Goal: Task Accomplishment & Management: Use online tool/utility

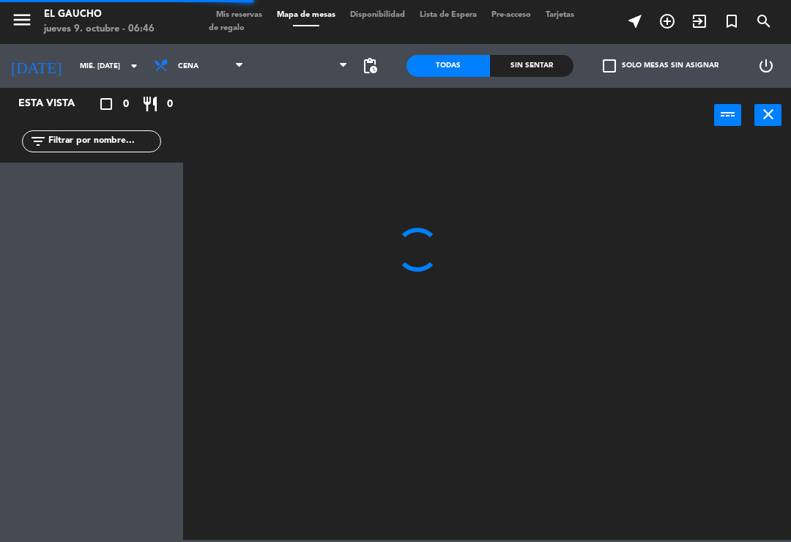
scroll to position [23, 0]
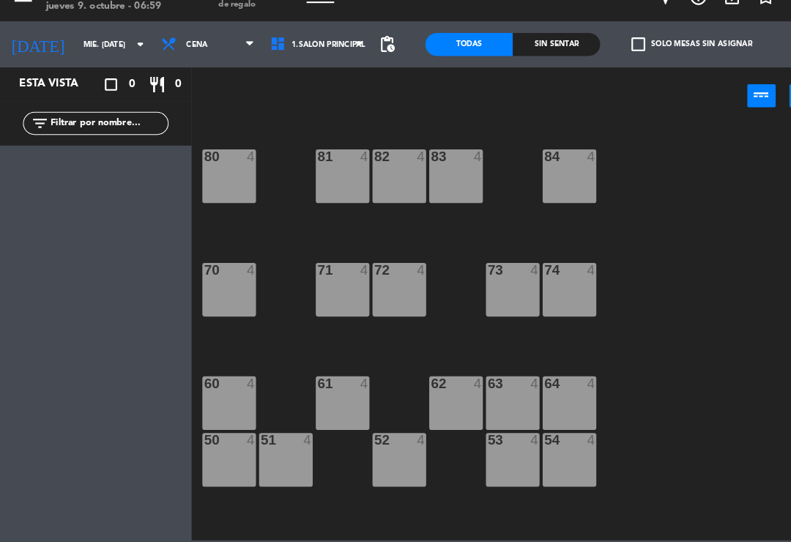
click at [122, 55] on input "mié. [DATE]" at bounding box center [123, 66] width 100 height 23
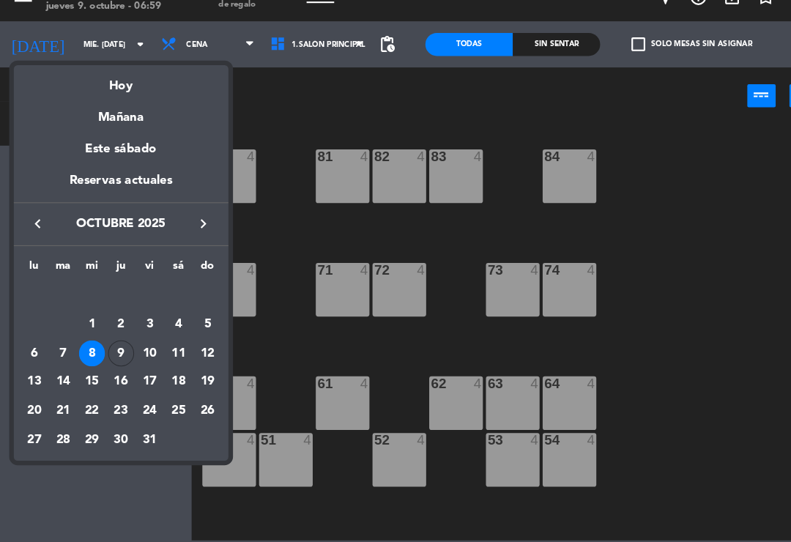
click at [120, 349] on div "9" at bounding box center [115, 361] width 25 height 25
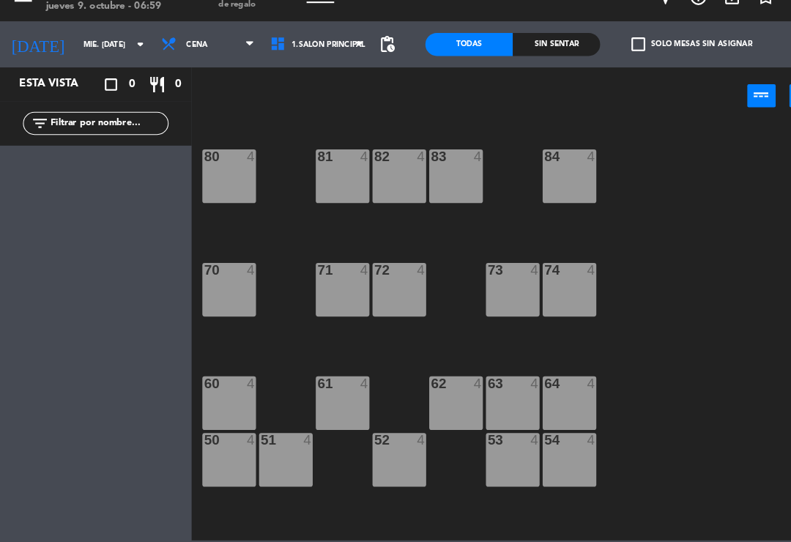
type input "[DEMOGRAPHIC_DATA] [DATE]"
click at [102, 55] on input "[DEMOGRAPHIC_DATA] [DATE]" at bounding box center [123, 66] width 100 height 23
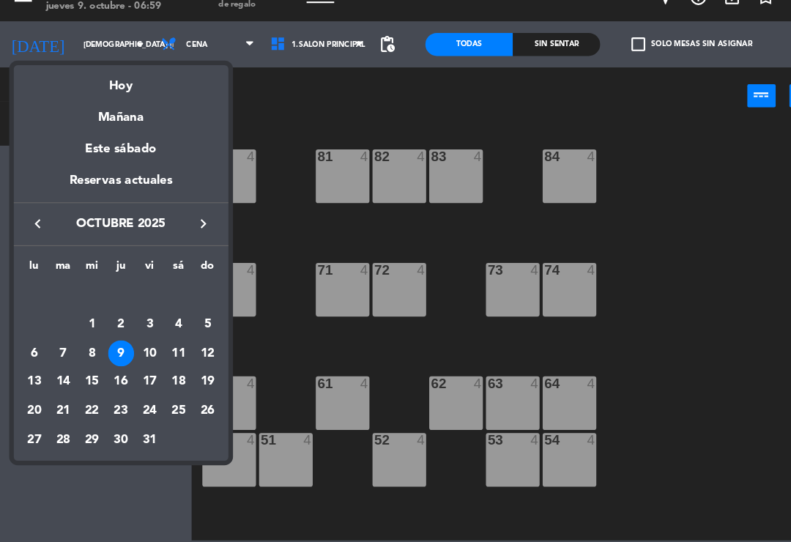
click at [118, 48] on div at bounding box center [395, 271] width 791 height 542
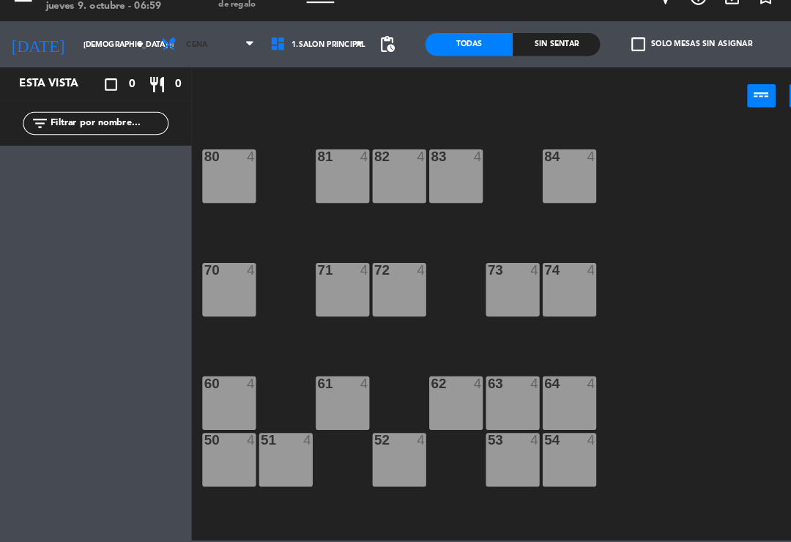
click at [236, 60] on icon at bounding box center [239, 66] width 7 height 12
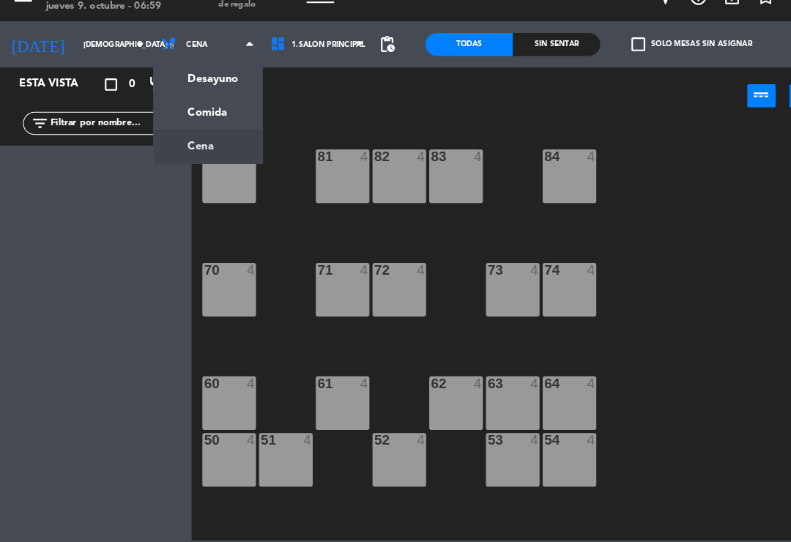
click at [208, 74] on ng-component "menu El Gaucho jueves 9. octubre - 06:59 Mis reservas Mapa de mesas Disponibili…" at bounding box center [395, 270] width 791 height 540
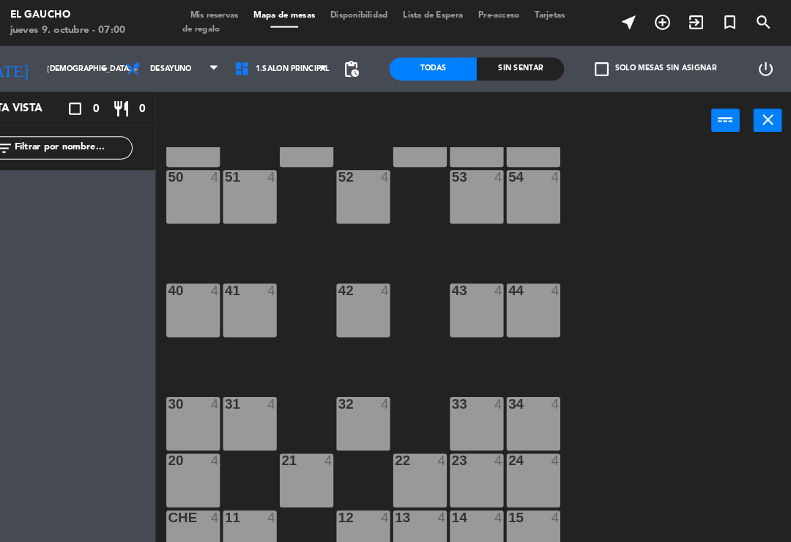
scroll to position [275, 0]
click at [248, 291] on div "41 4" at bounding box center [273, 296] width 51 height 51
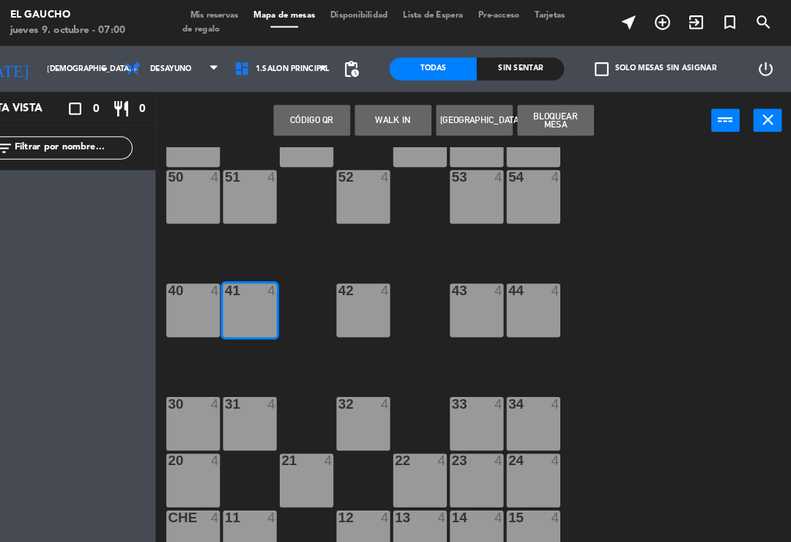
click at [248, 304] on div "41 4" at bounding box center [273, 296] width 51 height 51
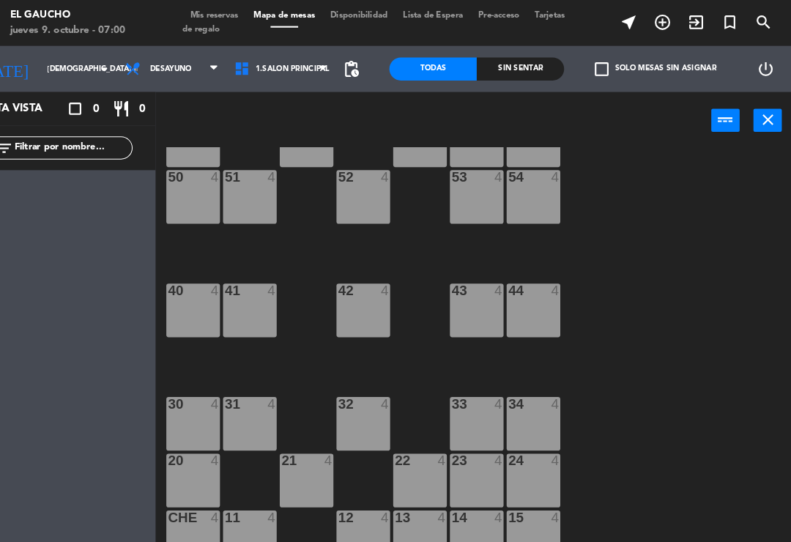
click at [193, 293] on div "40 4" at bounding box center [218, 296] width 51 height 51
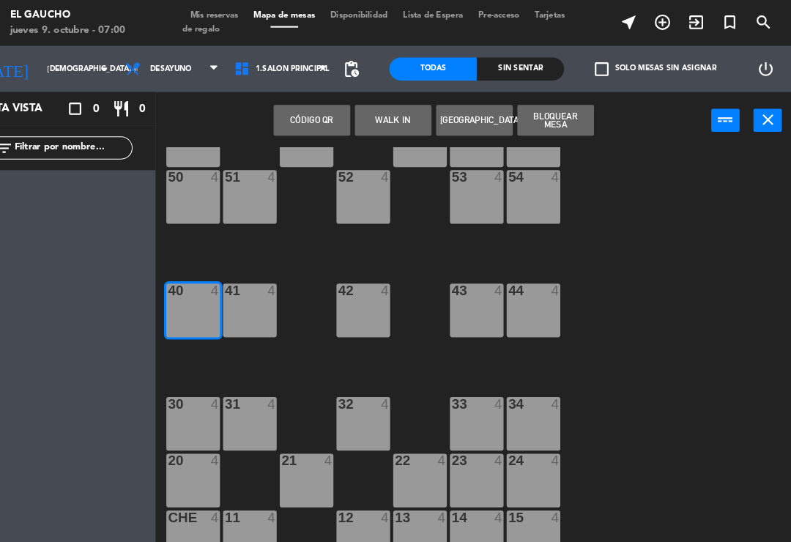
click at [377, 109] on button "WALK IN" at bounding box center [410, 114] width 73 height 29
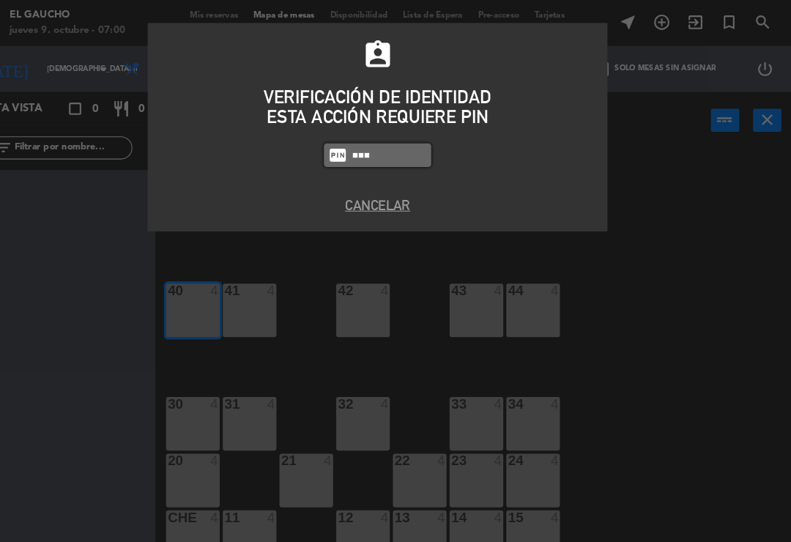
type input "0009"
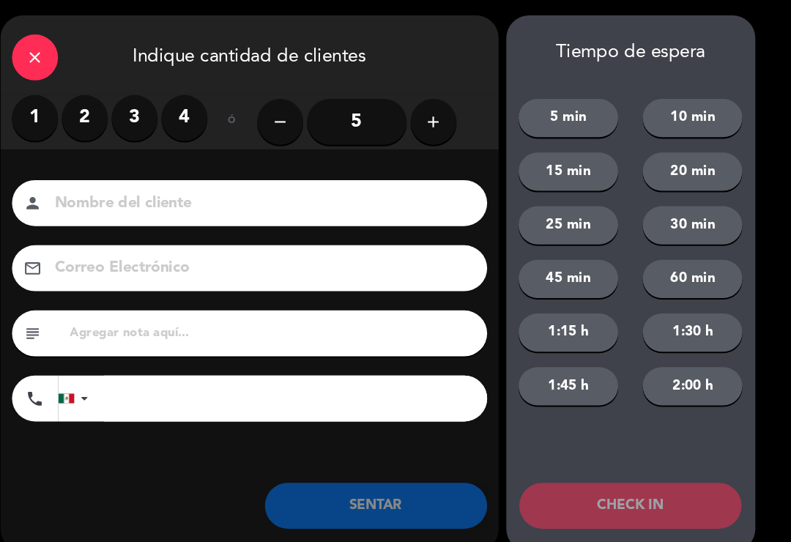
click at [94, 103] on label "2" at bounding box center [116, 113] width 44 height 44
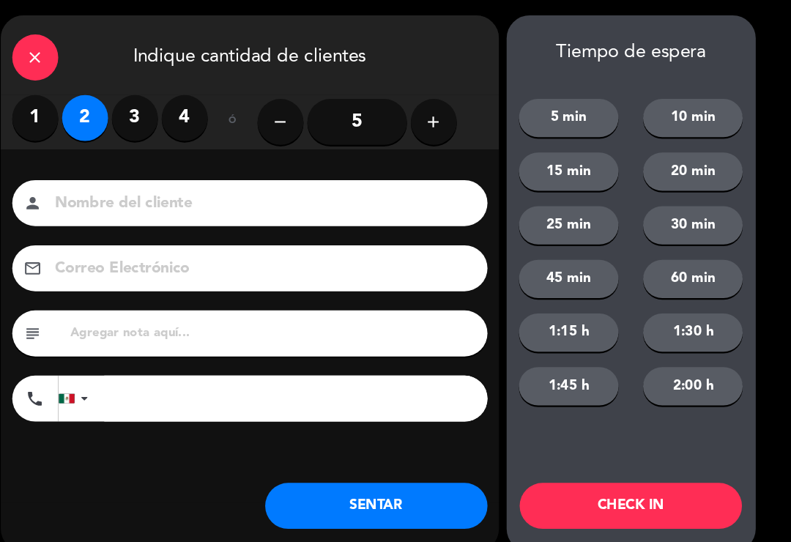
click at [141, 193] on input at bounding box center [283, 195] width 395 height 26
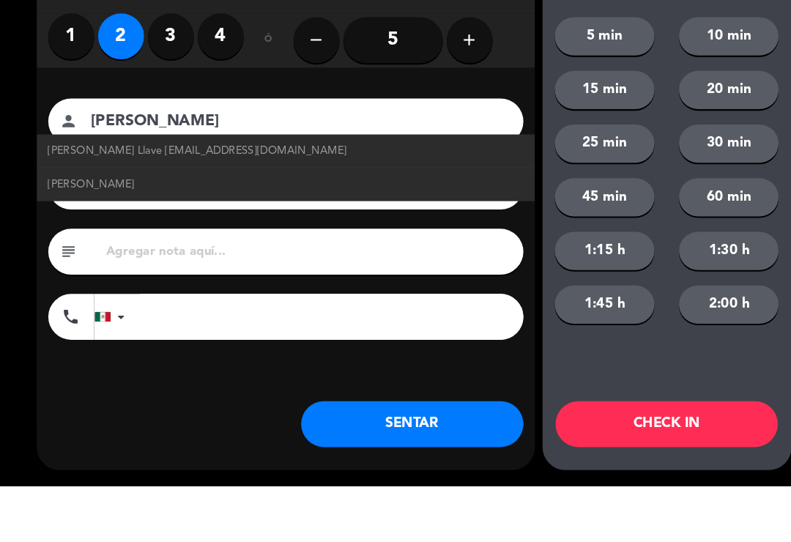
click at [259, 214] on span "[PERSON_NAME] Llave [EMAIL_ADDRESS][DOMAIN_NAME]" at bounding box center [189, 222] width 286 height 17
type input "[PERSON_NAME]"
type input "[EMAIL_ADDRESS][DOMAIN_NAME]"
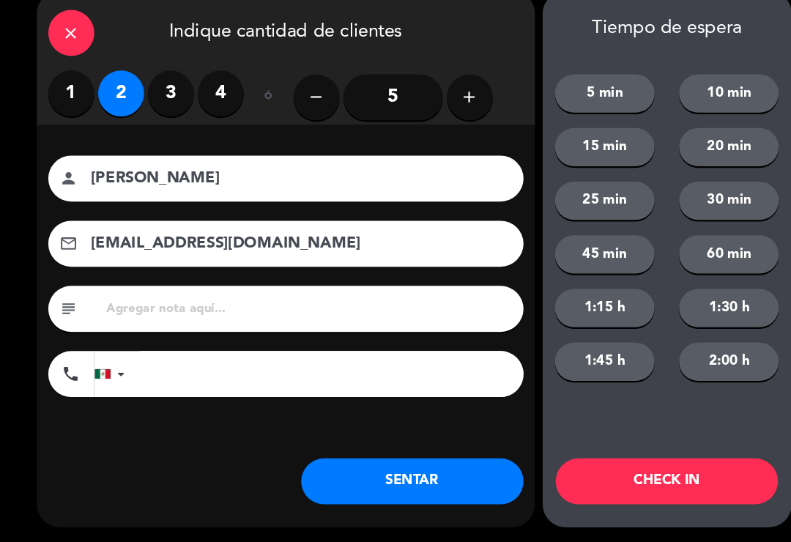
click at [391, 461] on button "SENTAR" at bounding box center [394, 483] width 212 height 44
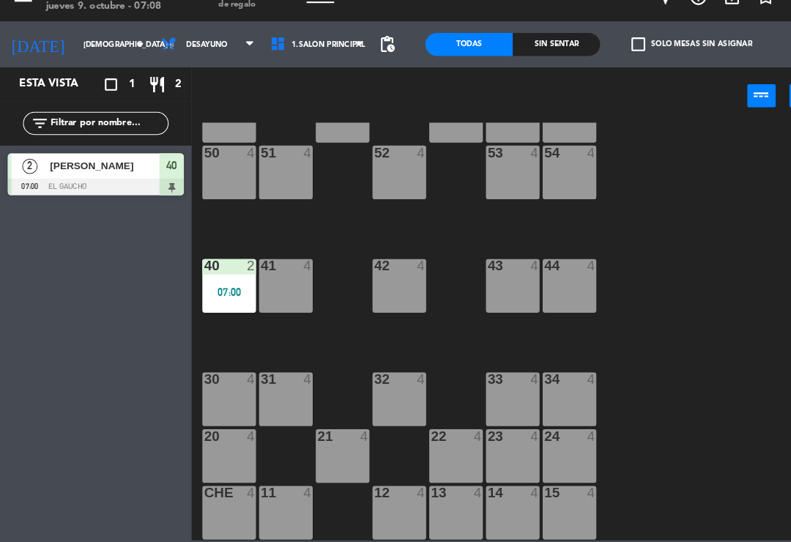
click at [330, 62] on span "1.Salón Principal" at bounding box center [314, 66] width 70 height 8
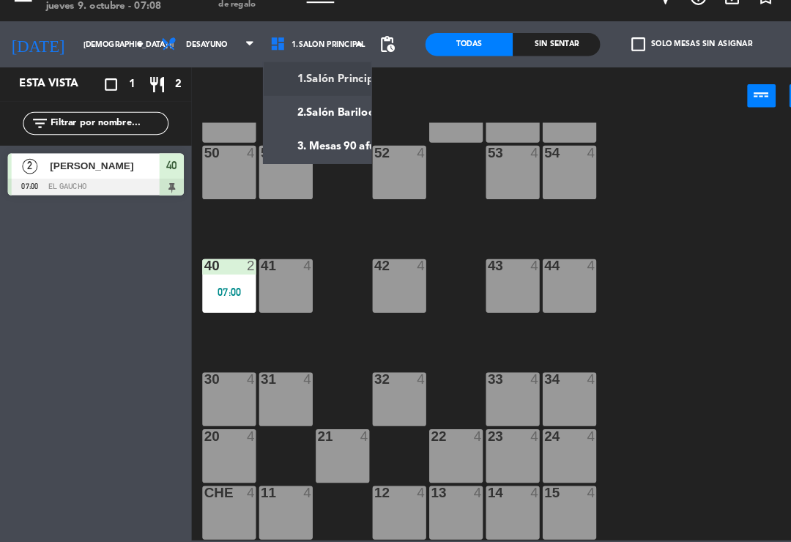
click at [324, 140] on ng-component "menu El Gaucho jueves 9. octubre - 07:08 Mis reservas Mapa de mesas Disponibili…" at bounding box center [395, 270] width 791 height 540
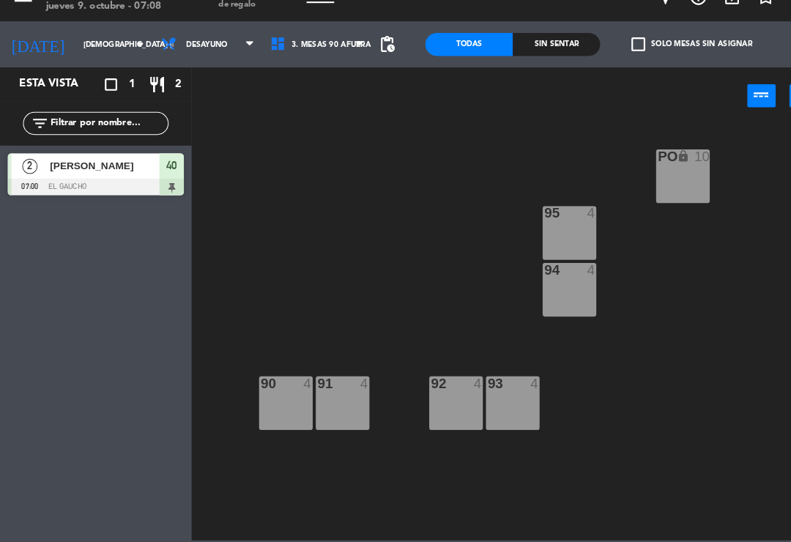
click at [269, 383] on div "90 4" at bounding box center [273, 408] width 51 height 51
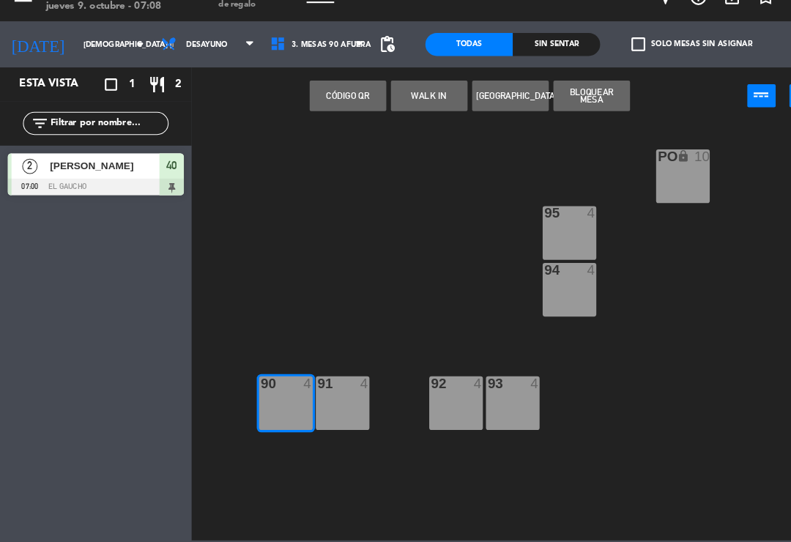
click at [411, 100] on button "WALK IN" at bounding box center [410, 114] width 73 height 29
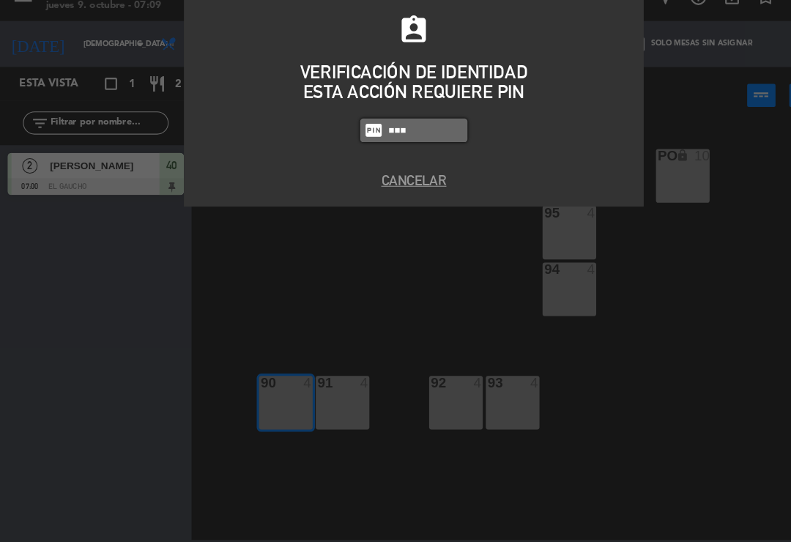
type input "0009"
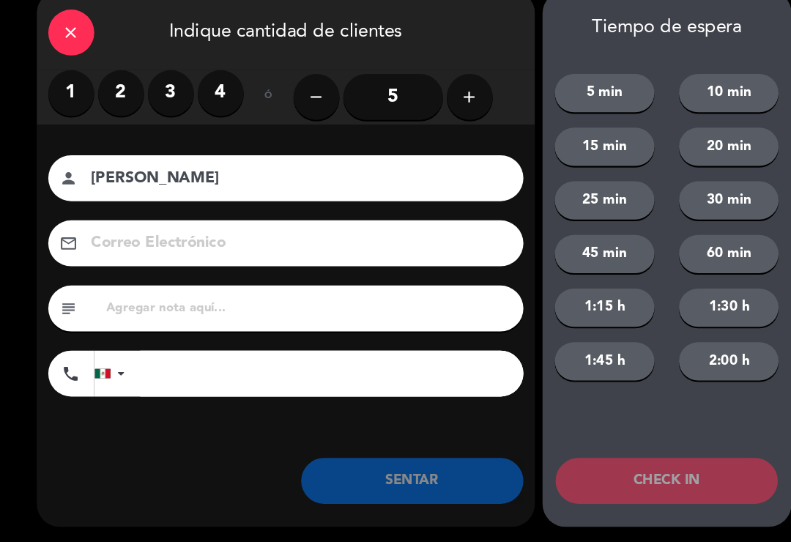
type input "[PERSON_NAME]"
click at [54, 100] on label "1" at bounding box center [68, 113] width 44 height 44
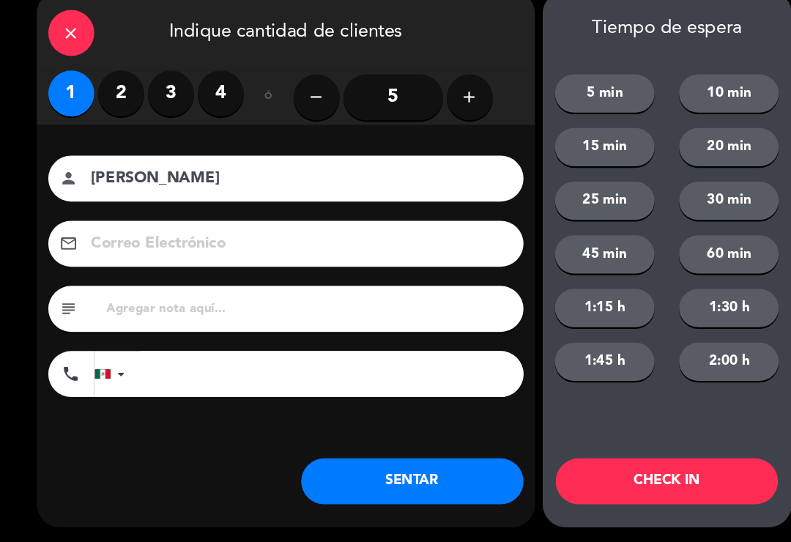
click at [380, 468] on button "SENTAR" at bounding box center [394, 483] width 212 height 44
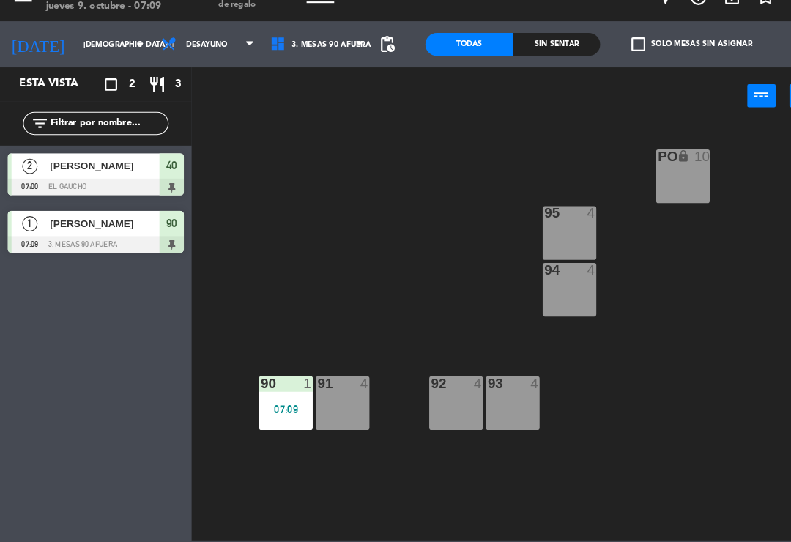
click at [320, 62] on span "3. Mesas 90 afuera" at bounding box center [316, 66] width 75 height 8
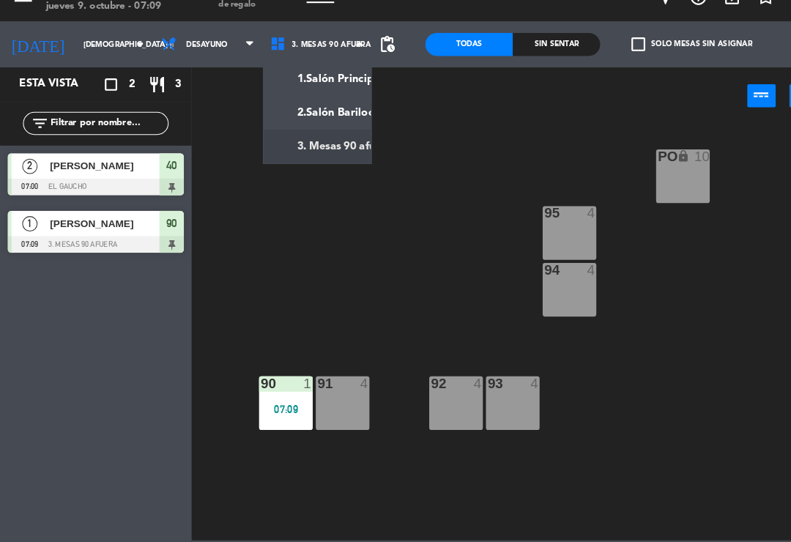
click at [321, 87] on ng-component "menu El Gaucho jueves 9. octubre - 07:09 Mis reservas Mapa de mesas Disponibili…" at bounding box center [395, 270] width 791 height 540
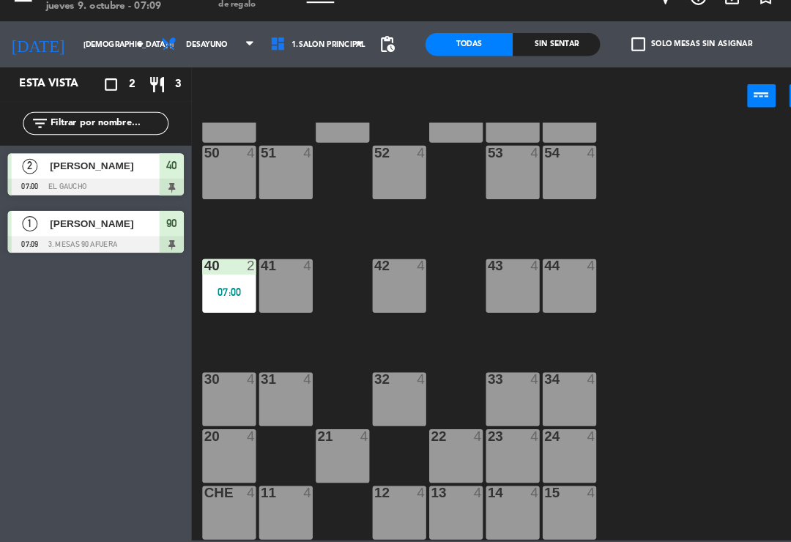
click at [284, 491] on div "11 4" at bounding box center [273, 513] width 51 height 51
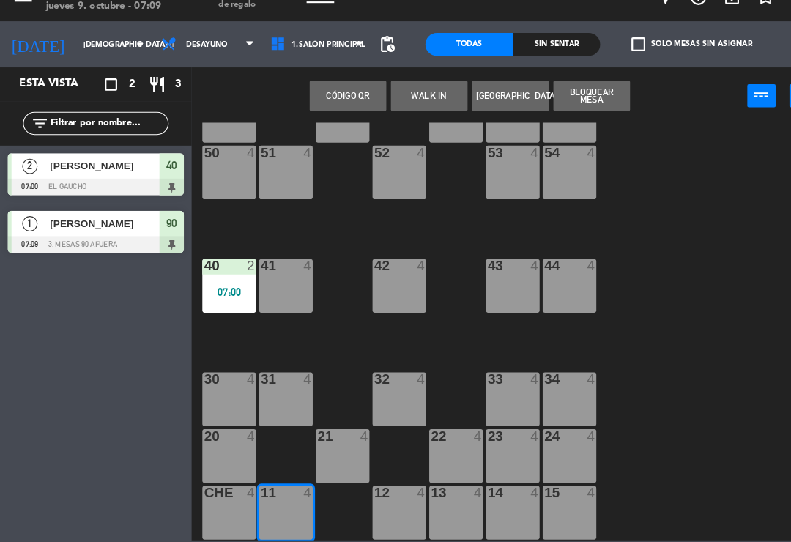
click at [417, 100] on button "WALK IN" at bounding box center [410, 114] width 73 height 29
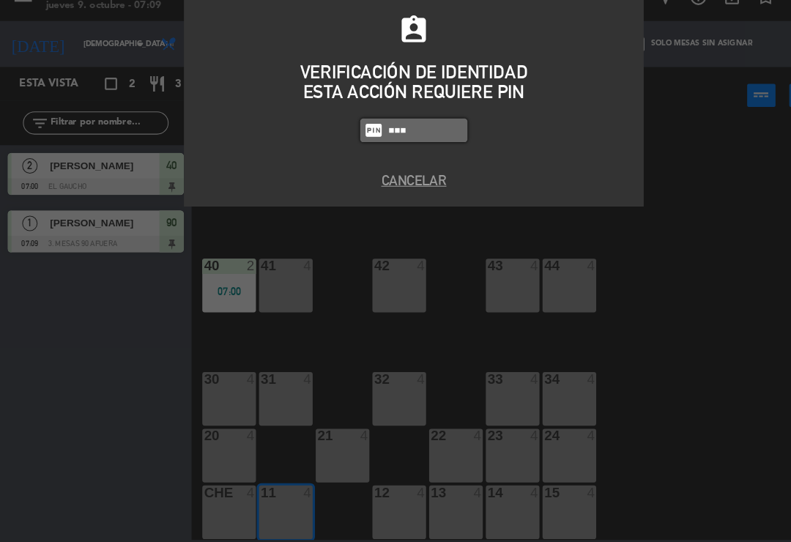
type input "0009"
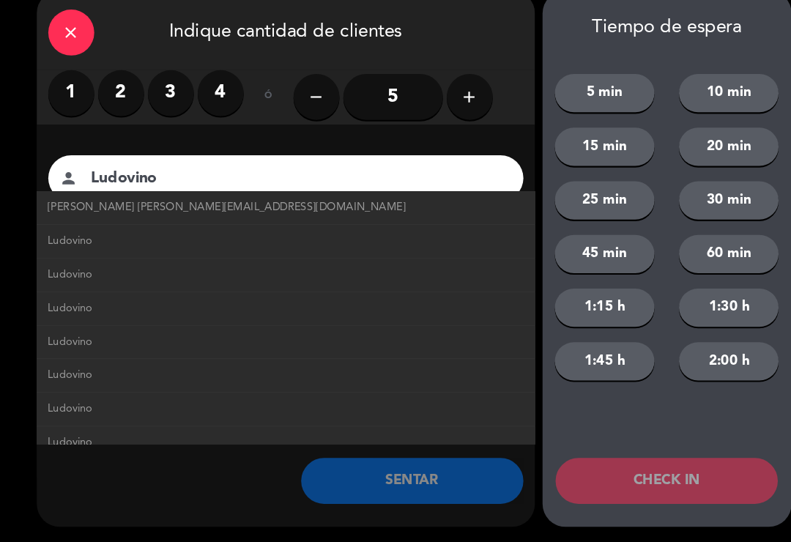
type input "Ludovino"
click at [63, 214] on span "[PERSON_NAME] [PERSON_NAME][EMAIL_ADDRESS][DOMAIN_NAME]" at bounding box center [217, 222] width 342 height 17
type input "[EMAIL_ADDRESS][DOMAIN_NAME]"
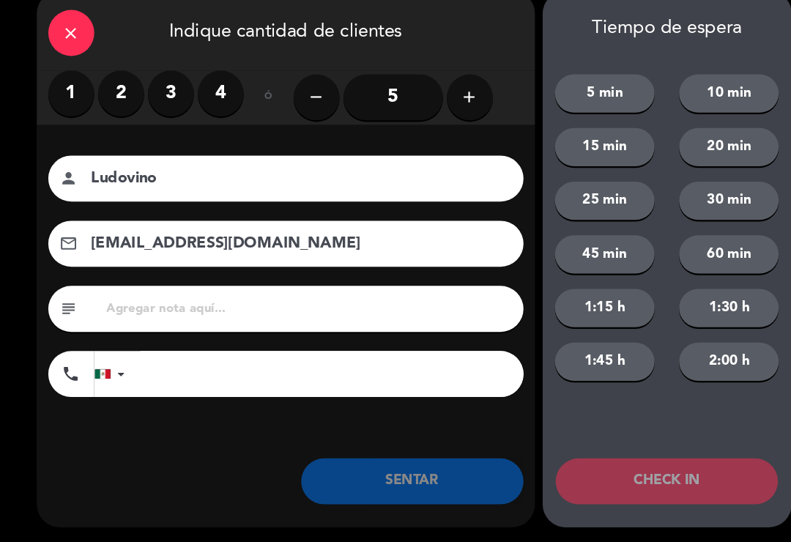
click at [60, 91] on label "1" at bounding box center [68, 113] width 44 height 44
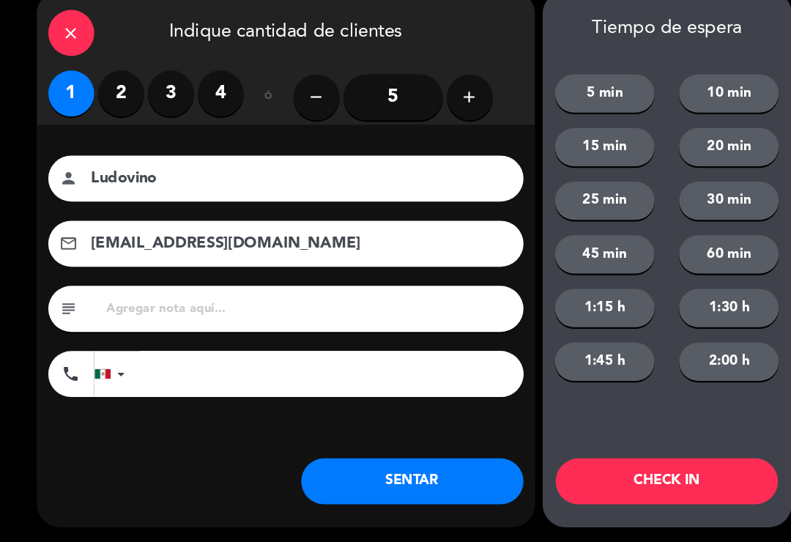
click at [343, 461] on button "SENTAR" at bounding box center [394, 483] width 212 height 44
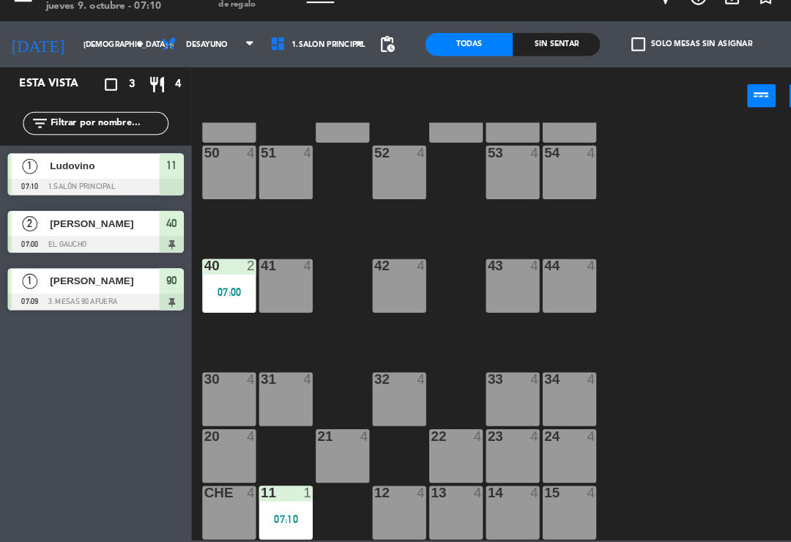
click at [549, 444] on div "24 4" at bounding box center [544, 459] width 51 height 51
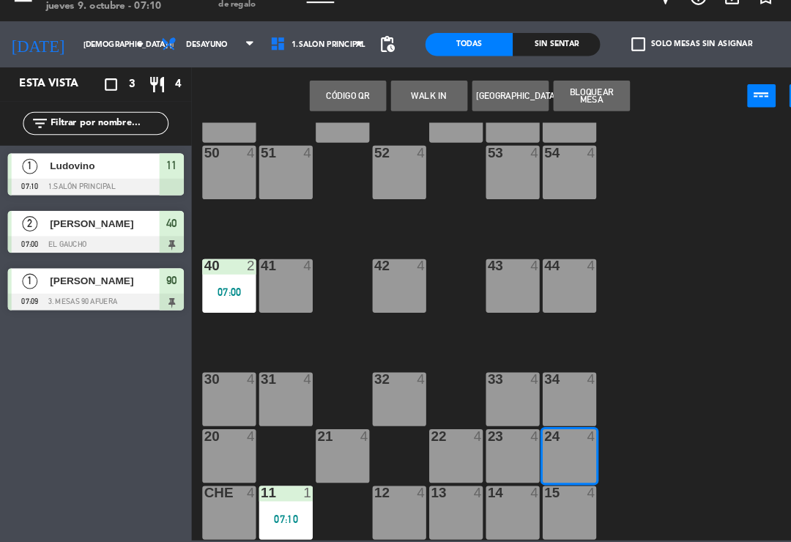
click at [412, 100] on button "WALK IN" at bounding box center [410, 114] width 73 height 29
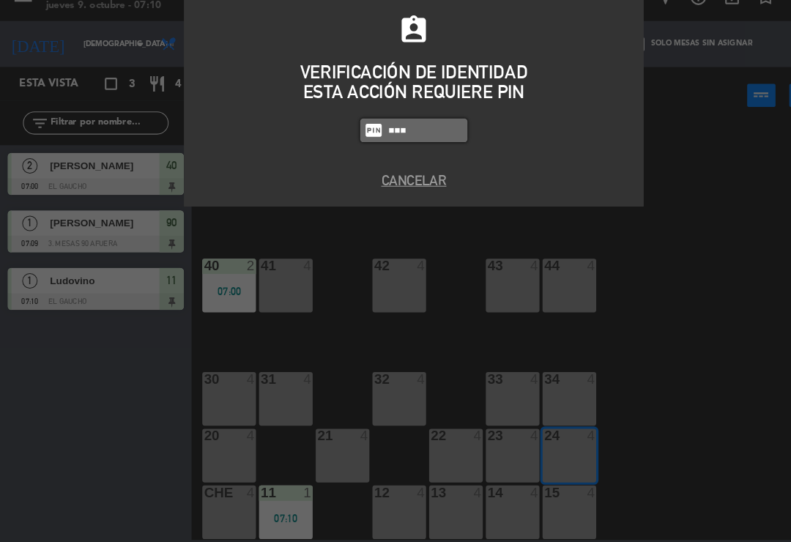
type input "0009"
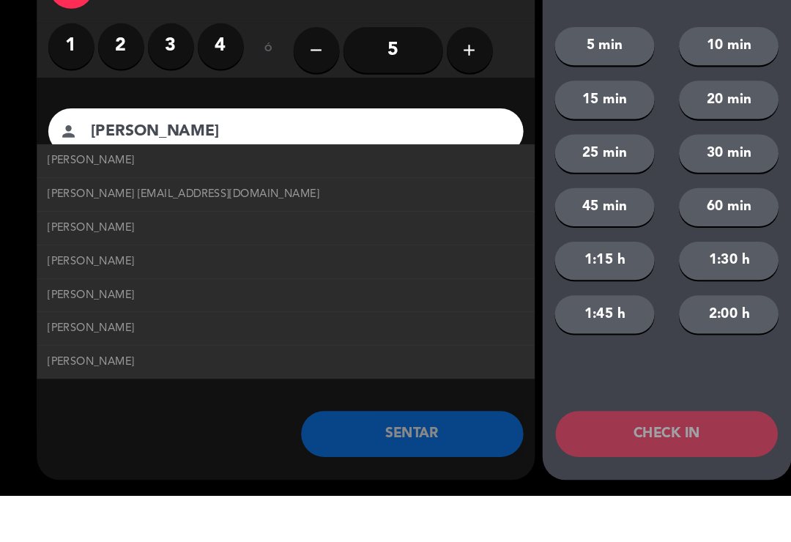
type input "[PERSON_NAME]"
click at [93, 246] on span "[PERSON_NAME] [EMAIL_ADDRESS][DOMAIN_NAME]" at bounding box center [175, 254] width 259 height 17
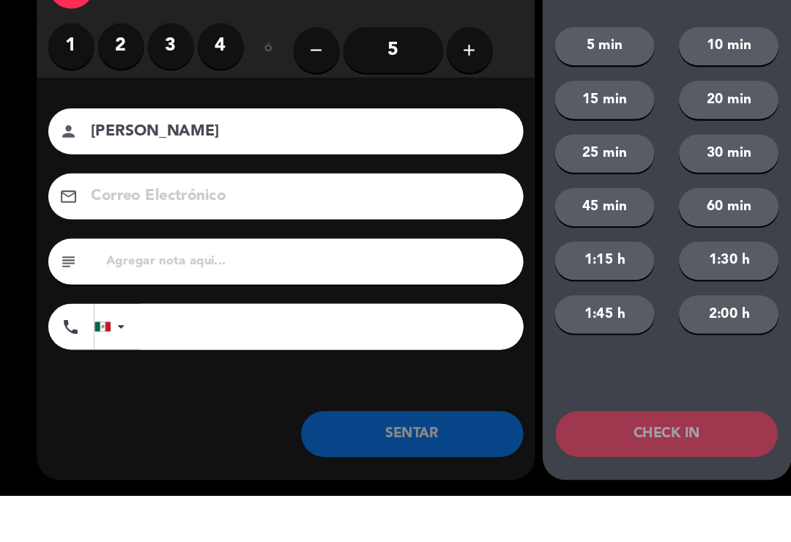
type input "[EMAIL_ADDRESS][DOMAIN_NAME]"
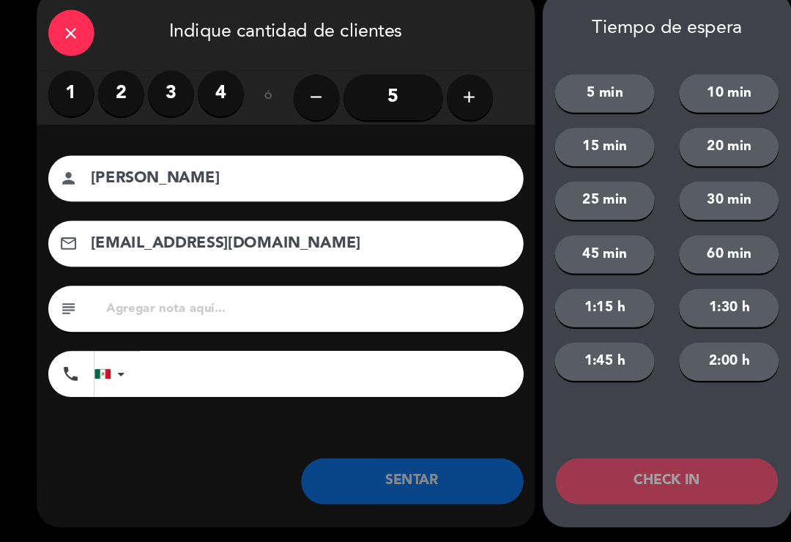
click at [200, 91] on label "4" at bounding box center [211, 113] width 44 height 44
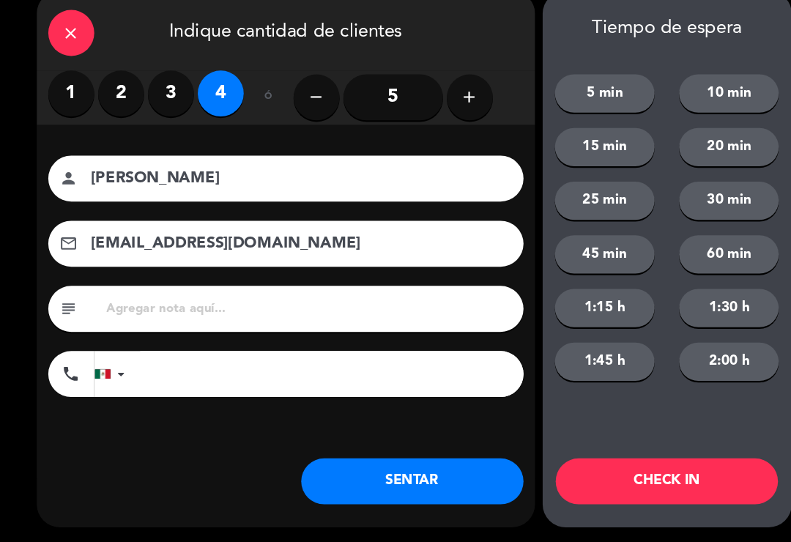
click at [333, 461] on button "SENTAR" at bounding box center [394, 483] width 212 height 44
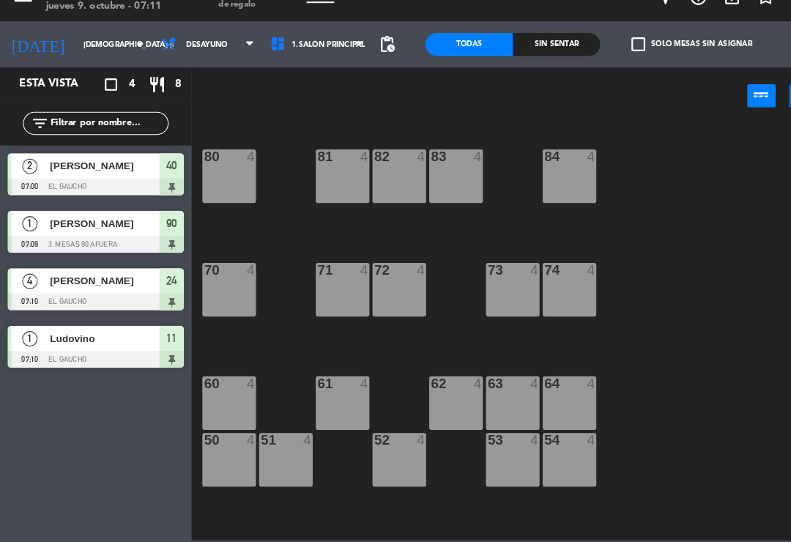
scroll to position [0, 0]
click at [344, 57] on span "1.Salón Principal" at bounding box center [303, 66] width 105 height 32
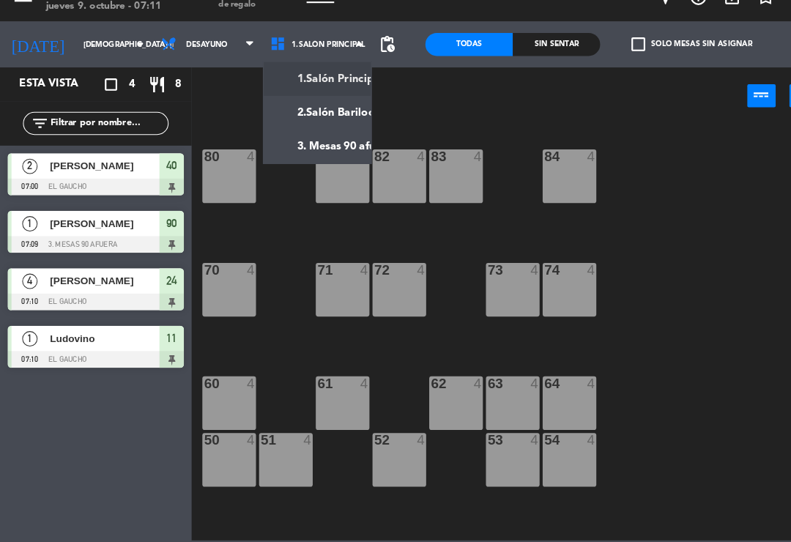
click at [309, 149] on ng-component "menu El Gaucho jueves 9. octubre - 07:11 Mis reservas Mapa de mesas Disponibili…" at bounding box center [395, 270] width 791 height 540
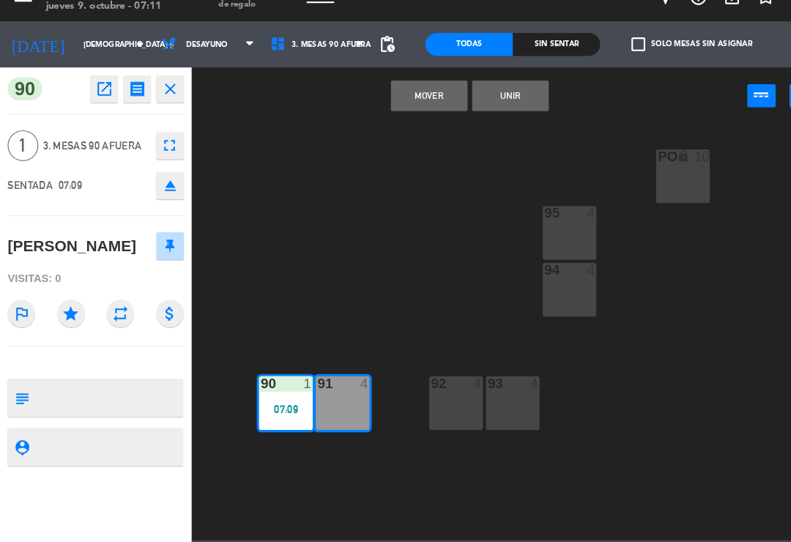
click at [416, 102] on button "Mover" at bounding box center [410, 114] width 73 height 29
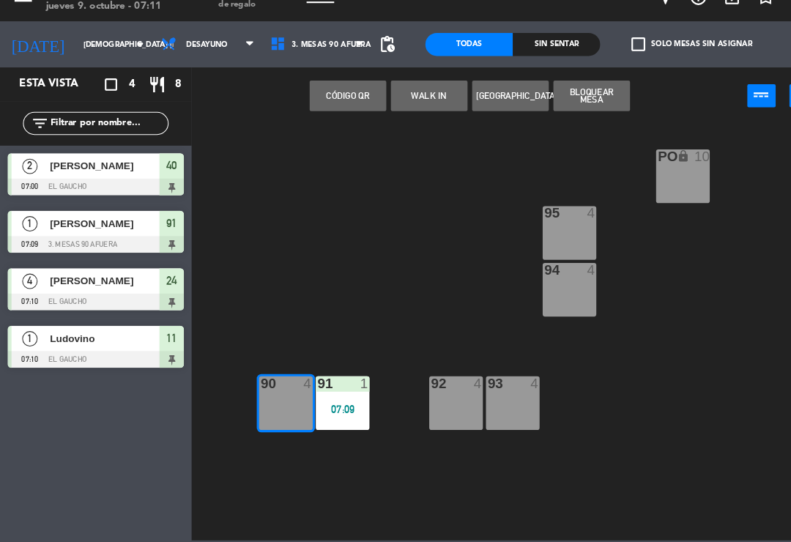
click at [398, 105] on button "WALK IN" at bounding box center [410, 114] width 73 height 29
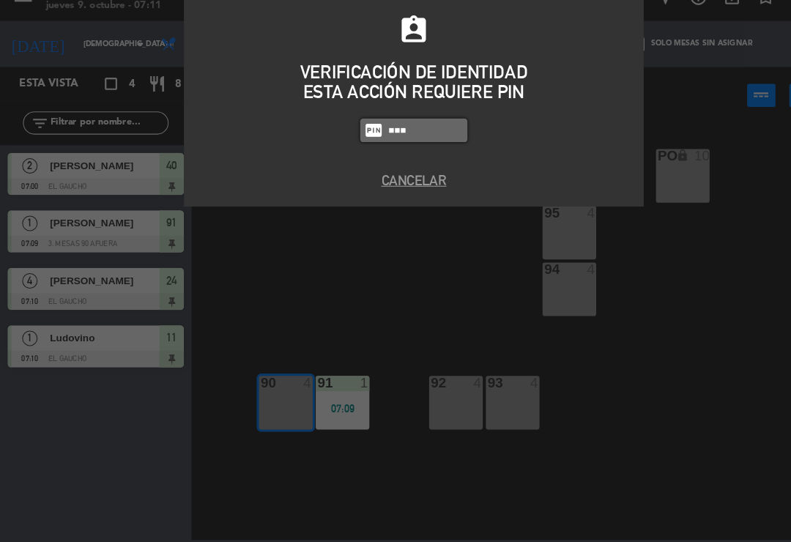
type input "0009"
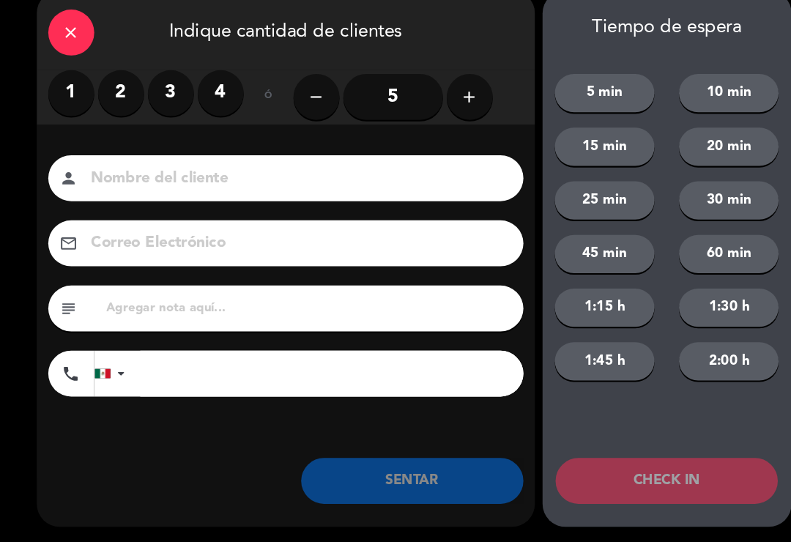
click at [63, 46] on icon "close" at bounding box center [68, 55] width 18 height 18
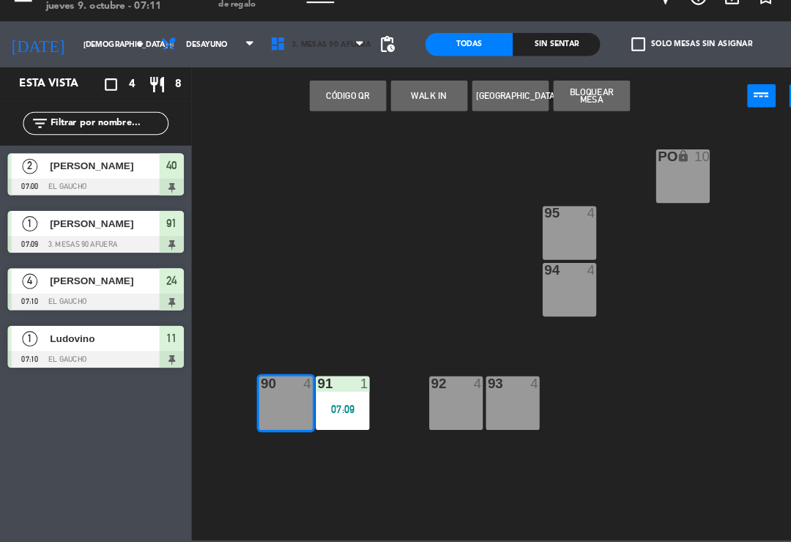
click at [320, 50] on span "3. Mesas 90 afuera" at bounding box center [303, 66] width 105 height 32
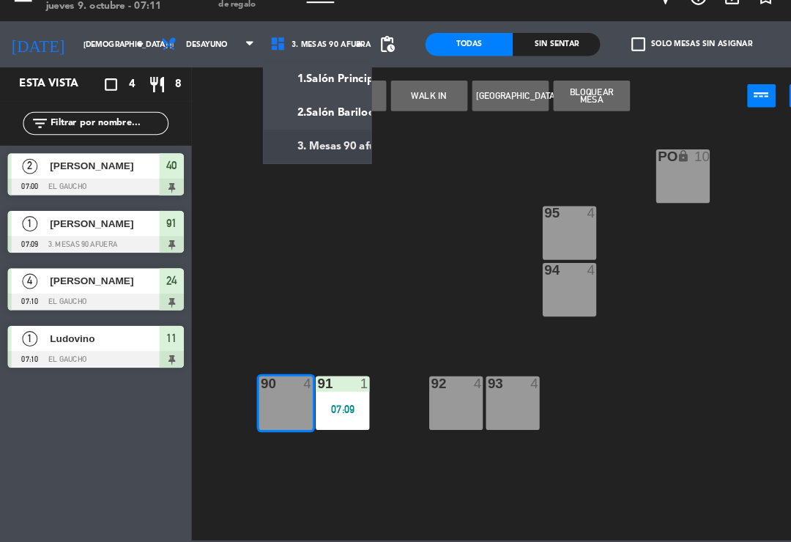
click at [335, 151] on ng-component "menu El Gaucho jueves 9. octubre - 07:11 Mis reservas Mapa de mesas Disponibili…" at bounding box center [395, 270] width 791 height 540
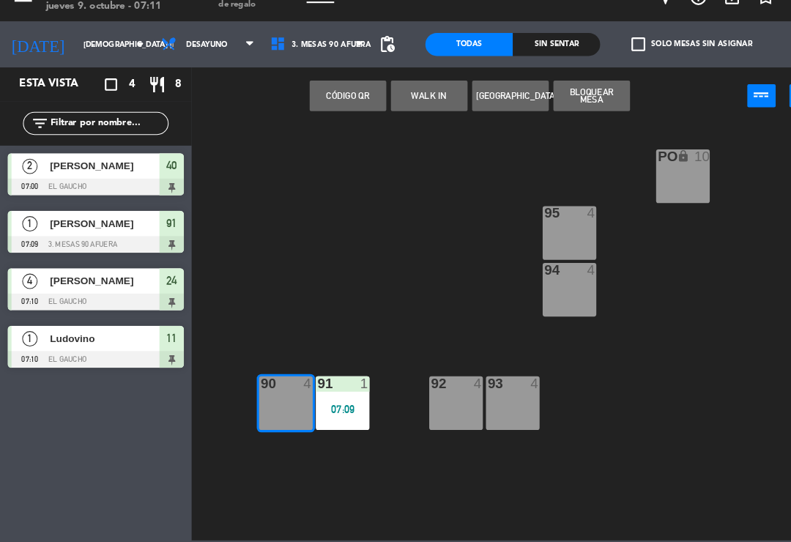
click at [333, 50] on span "3. Mesas 90 afuera" at bounding box center [303, 66] width 105 height 32
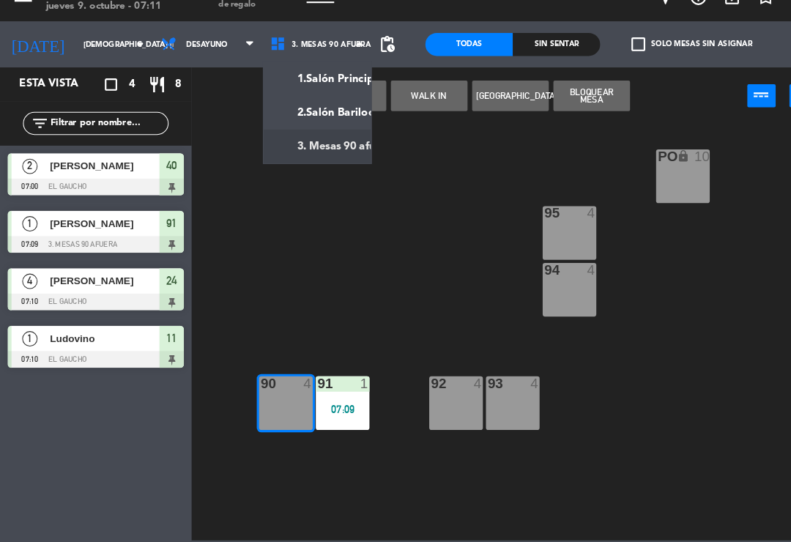
click at [328, 89] on ng-component "menu El Gaucho jueves 9. octubre - 07:11 Mis reservas Mapa de mesas Disponibili…" at bounding box center [395, 270] width 791 height 540
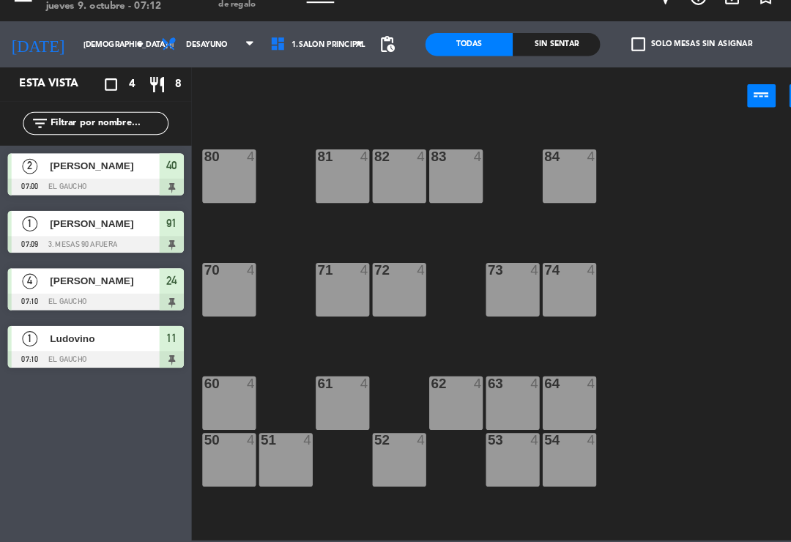
click at [201, 169] on div "80 4" at bounding box center [218, 191] width 51 height 51
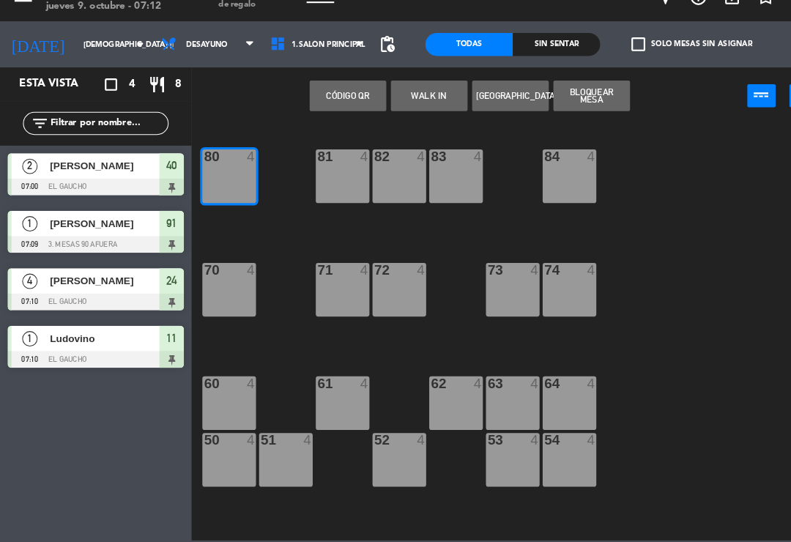
click at [318, 170] on div "81 4" at bounding box center [327, 191] width 51 height 51
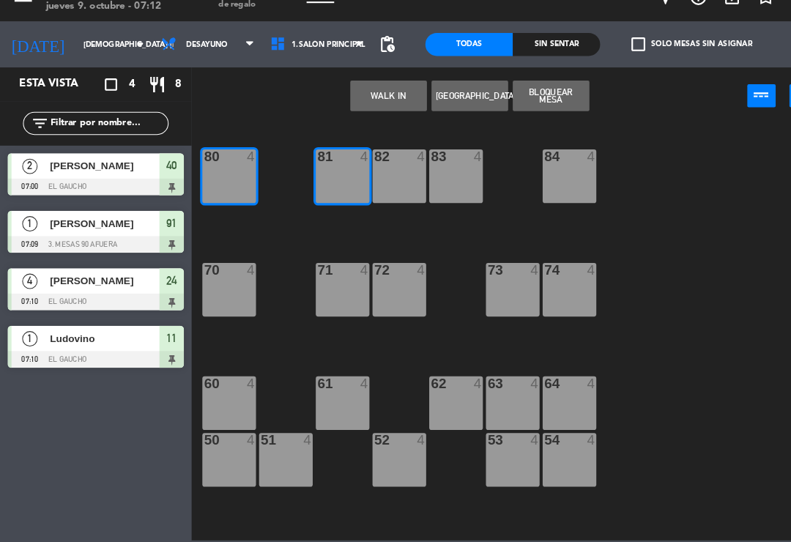
click at [366, 100] on button "WALK IN" at bounding box center [371, 114] width 73 height 29
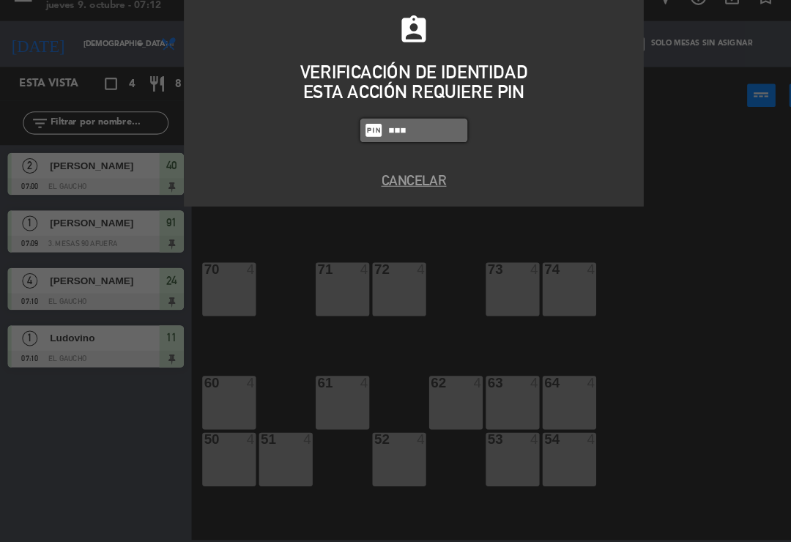
type input "0009"
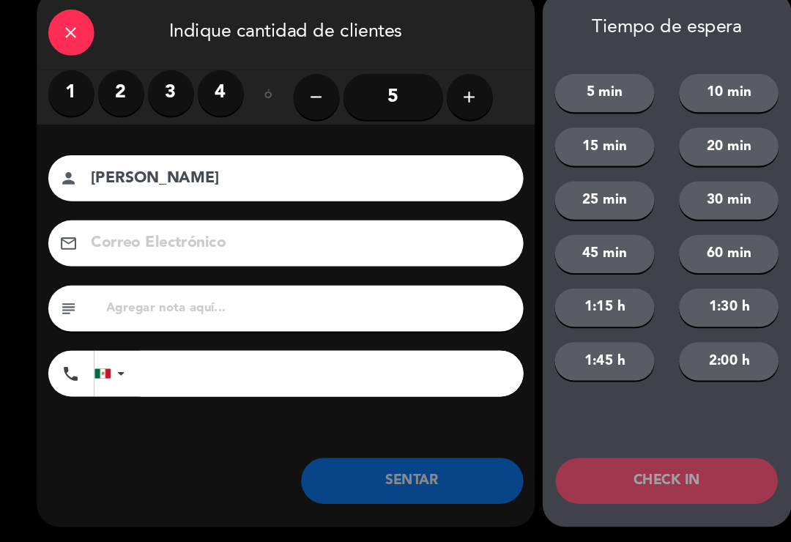
type input "[PERSON_NAME]"
click at [453, 108] on icon "add" at bounding box center [449, 117] width 18 height 18
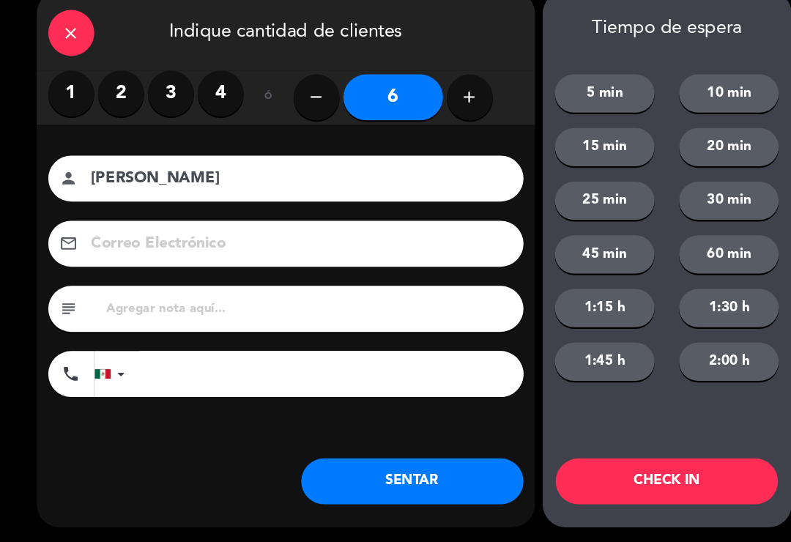
click at [453, 108] on icon "add" at bounding box center [449, 117] width 18 height 18
click at [453, 105] on button "add" at bounding box center [449, 116] width 44 height 44
click at [454, 108] on icon "add" at bounding box center [449, 117] width 18 height 18
click at [455, 102] on button "add" at bounding box center [449, 116] width 44 height 44
click at [462, 100] on button "add" at bounding box center [449, 116] width 44 height 44
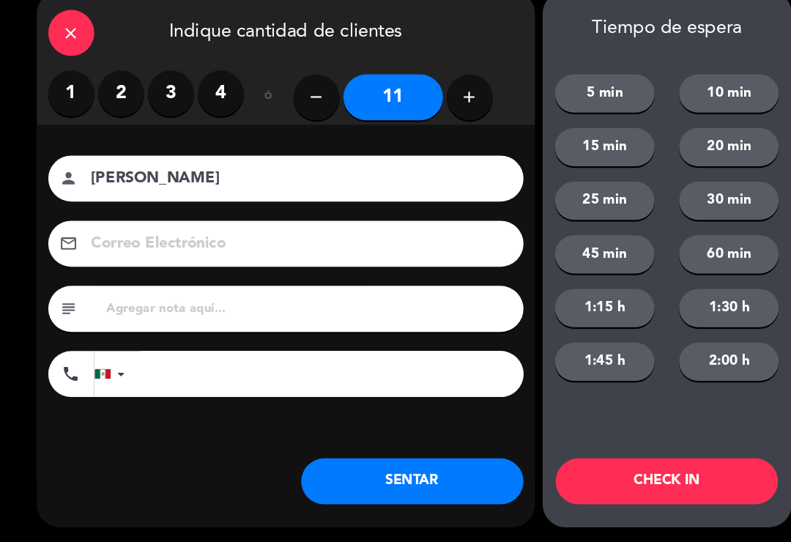
click at [445, 106] on button "add" at bounding box center [449, 116] width 44 height 44
type input "12"
click at [401, 469] on button "SENTAR" at bounding box center [394, 483] width 212 height 44
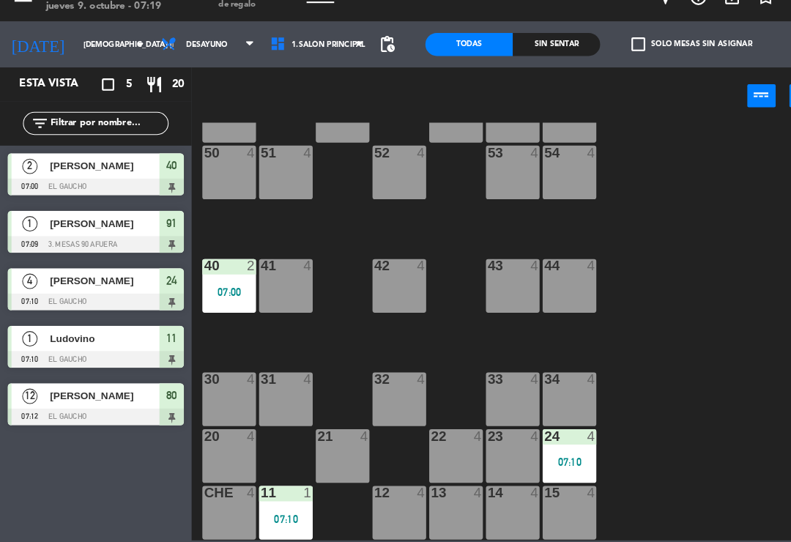
scroll to position [275, 0]
click at [487, 440] on div "23 4" at bounding box center [489, 459] width 51 height 51
click at [659, 330] on div "84 4 80 12 07:12 83 4 82 4 81 12 07:12 70 4 71 4 72 4 73 4 74 4 63 4 62 4 61 4 …" at bounding box center [491, 340] width 600 height 399
click at [327, 436] on div "21 4" at bounding box center [327, 459] width 51 height 51
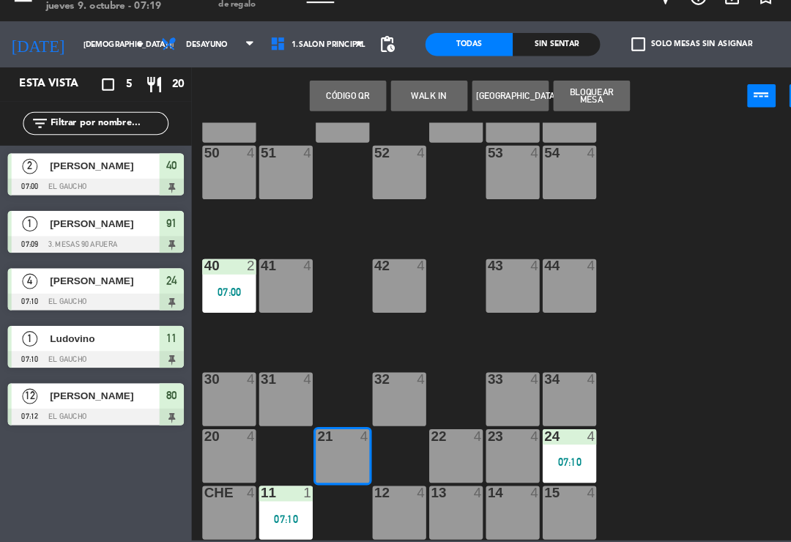
click at [416, 100] on button "WALK IN" at bounding box center [410, 114] width 73 height 29
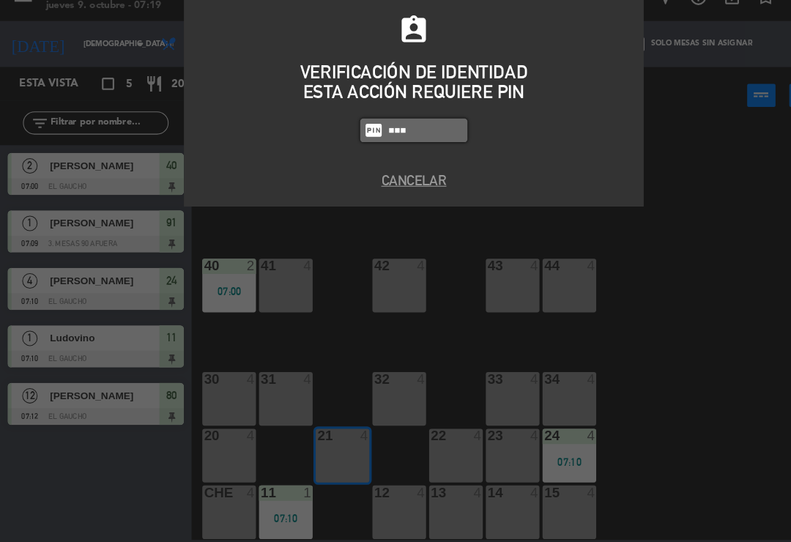
type input "0009"
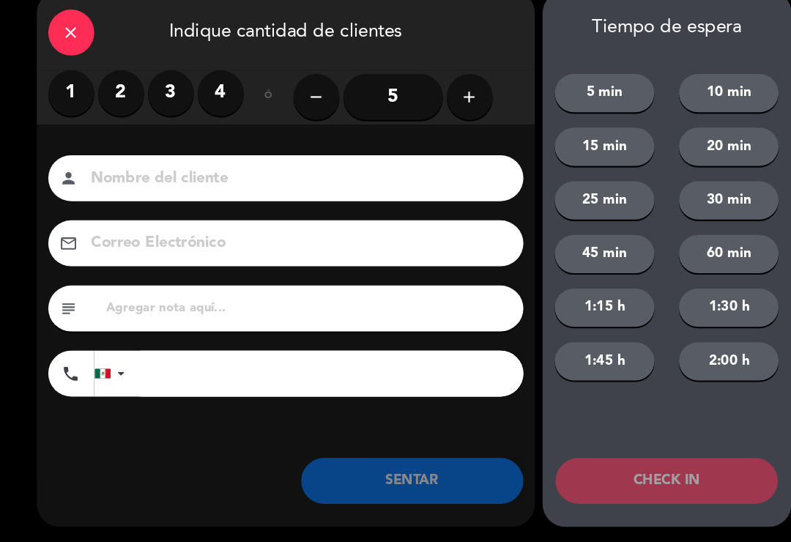
click at [116, 94] on label "2" at bounding box center [116, 113] width 44 height 44
click at [166, 186] on input at bounding box center [283, 195] width 395 height 26
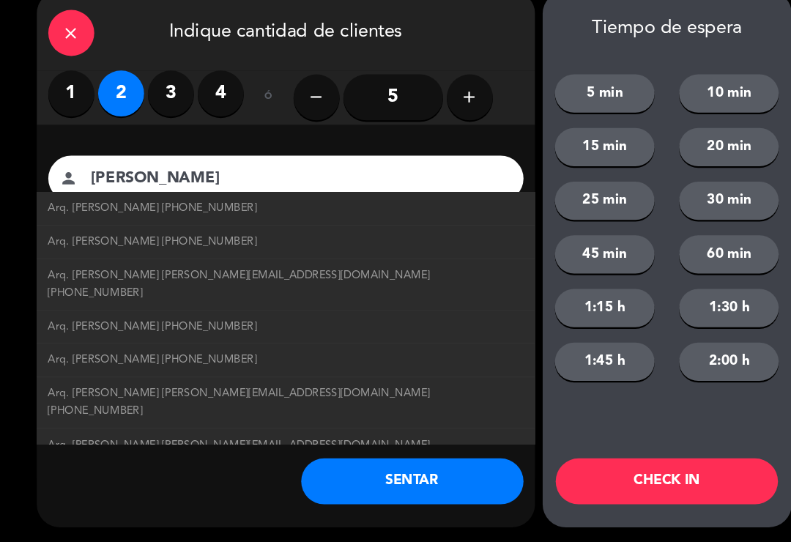
click at [274, 278] on span "Arq. [PERSON_NAME] [PERSON_NAME][EMAIL_ADDRESS][DOMAIN_NAME] [PHONE_NUMBER]" at bounding box center [273, 295] width 454 height 34
type input "Arq. [PERSON_NAME]"
type input "[EMAIL_ADDRESS][DOMAIN_NAME]"
type input "[PHONE_NUMBER]"
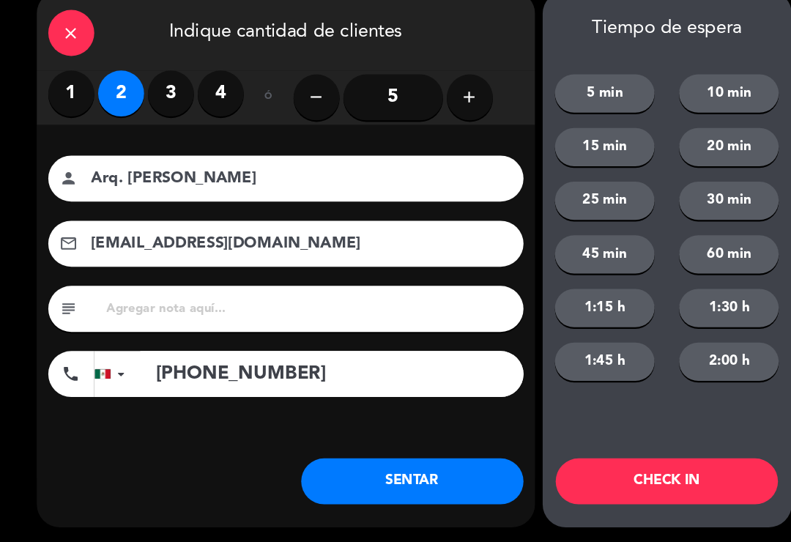
click at [393, 461] on button "SENTAR" at bounding box center [394, 483] width 212 height 44
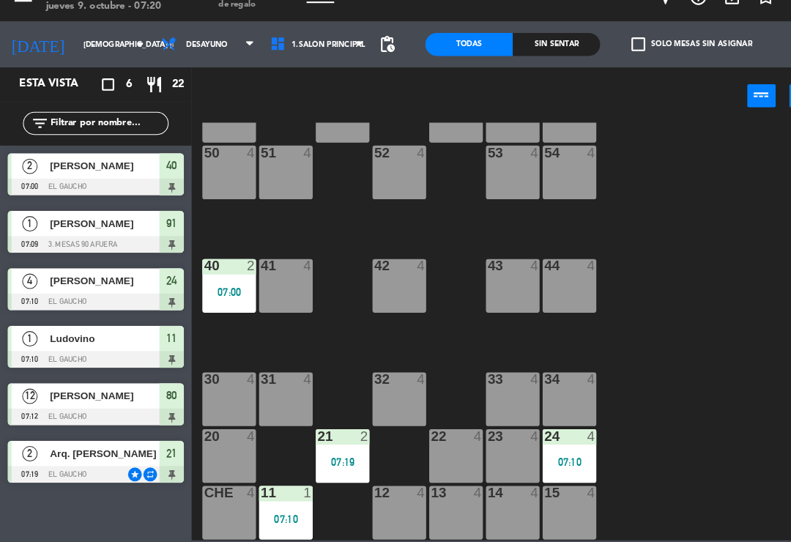
click at [229, 271] on div "40 2 07:00" at bounding box center [218, 296] width 51 height 51
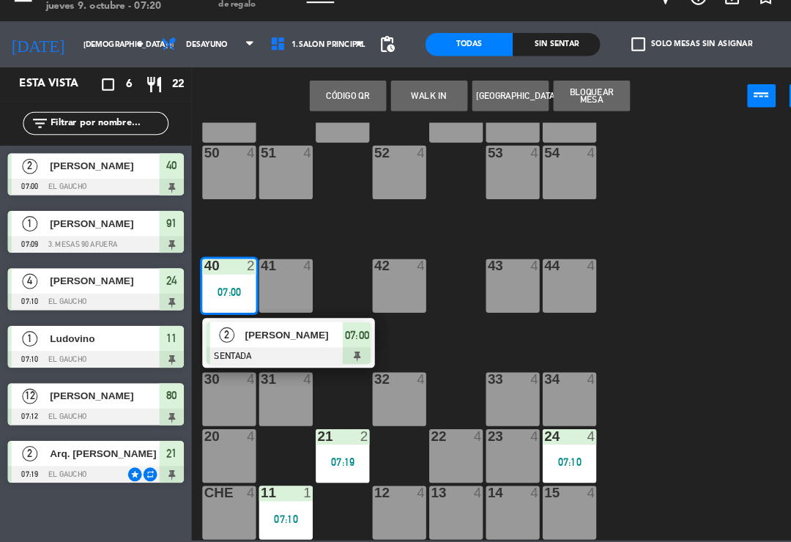
click at [259, 355] on div at bounding box center [275, 363] width 157 height 16
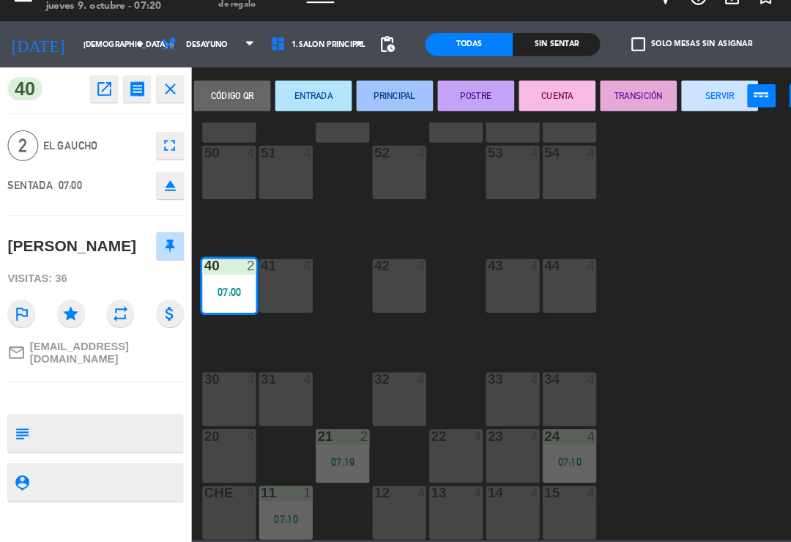
click at [397, 100] on button "PRINCIPAL" at bounding box center [377, 114] width 73 height 29
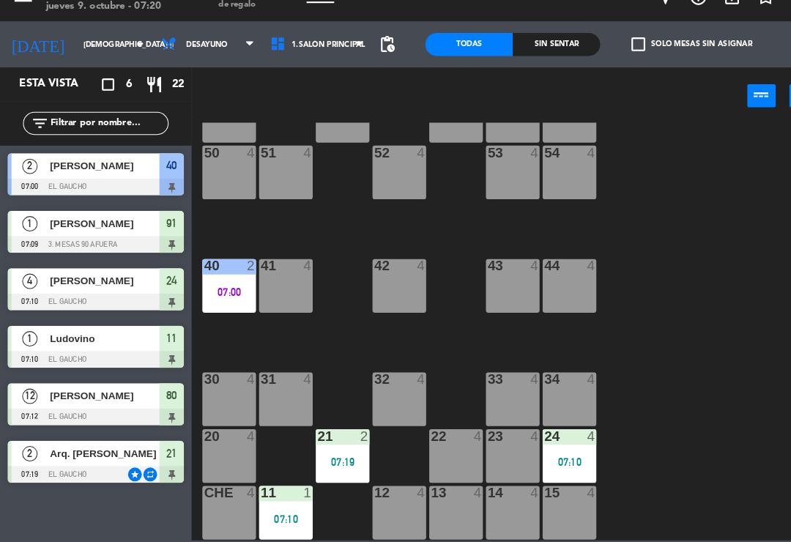
click at [277, 488] on div "11 1 07:10" at bounding box center [273, 513] width 51 height 51
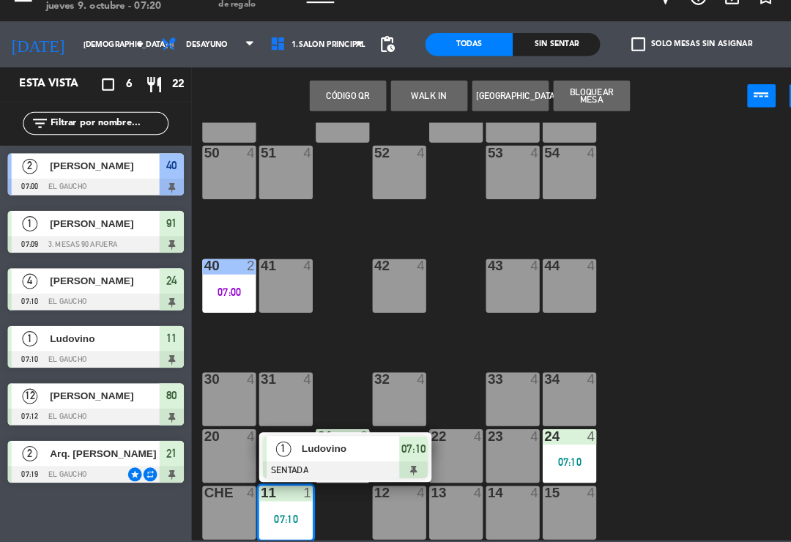
click at [350, 445] on span "Ludovino" at bounding box center [336, 452] width 94 height 15
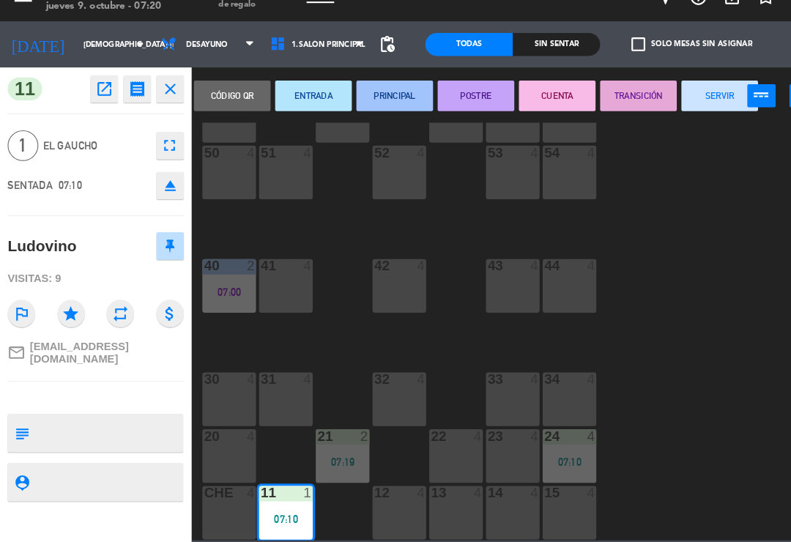
click at [385, 100] on button "PRINCIPAL" at bounding box center [377, 114] width 73 height 29
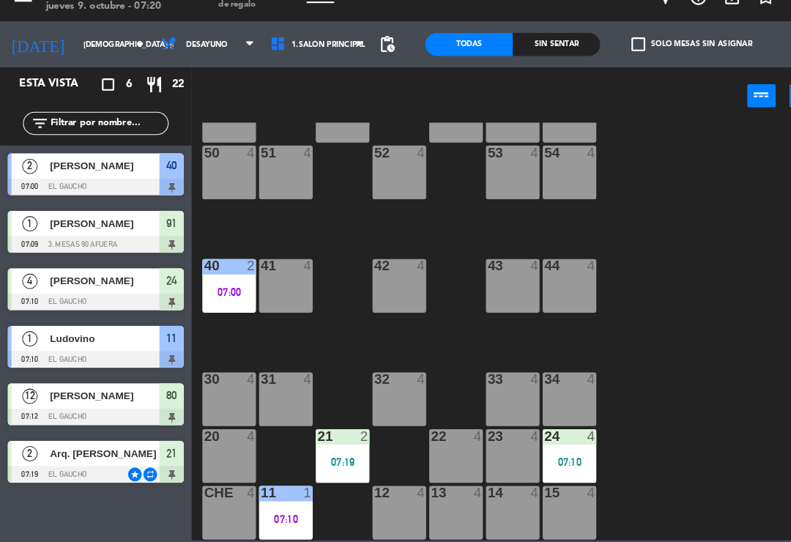
click at [544, 434] on div "24 4 07:10" at bounding box center [544, 459] width 51 height 51
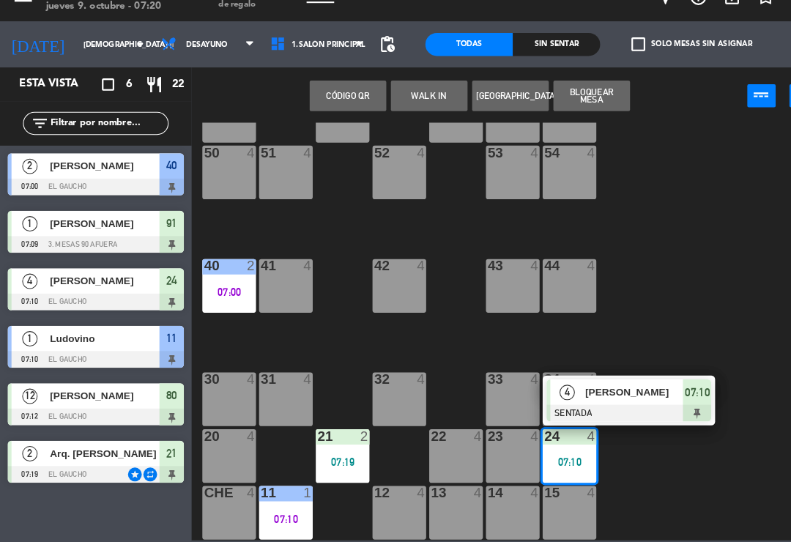
click at [588, 390] on span "[PERSON_NAME]" at bounding box center [607, 397] width 94 height 15
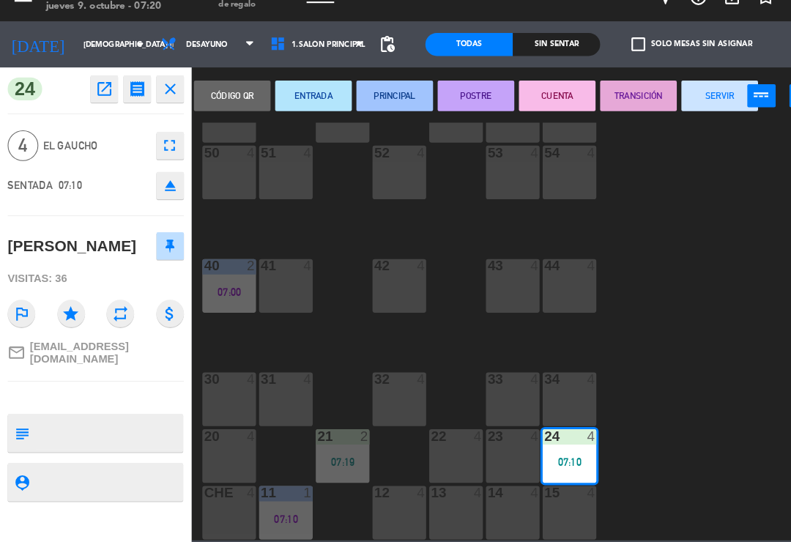
click at [384, 100] on button "PRINCIPAL" at bounding box center [377, 114] width 73 height 29
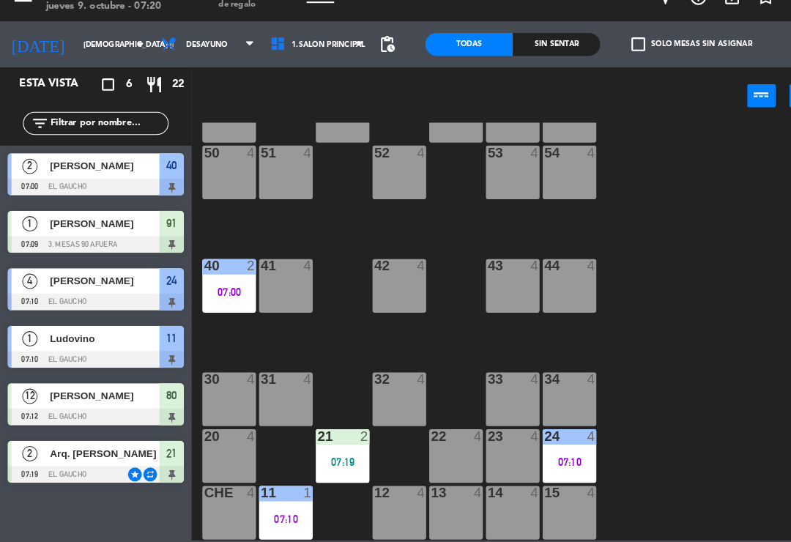
click at [706, 325] on div "84 4 80 12 07:12 83 4 82 4 81 12 07:12 70 4 71 4 72 4 73 4 74 4 63 4 62 4 61 4 …" at bounding box center [491, 340] width 600 height 399
click at [385, 379] on div "32 4" at bounding box center [381, 404] width 51 height 51
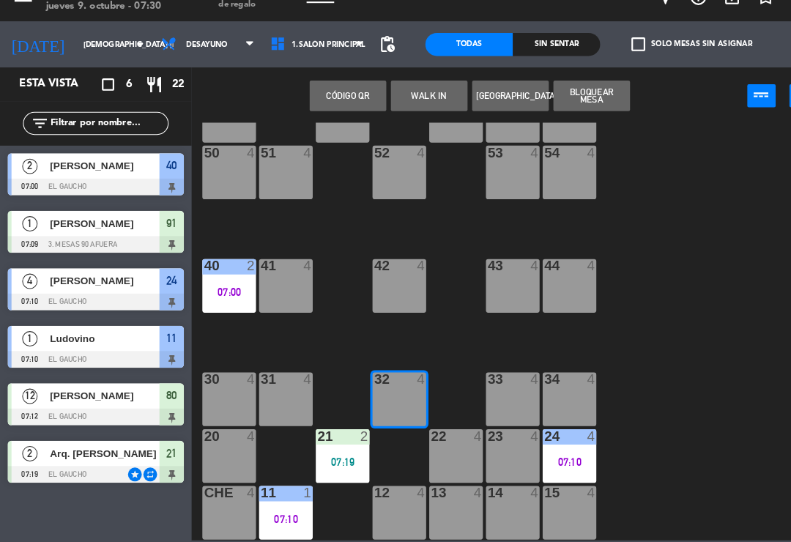
click at [415, 100] on button "WALK IN" at bounding box center [410, 114] width 73 height 29
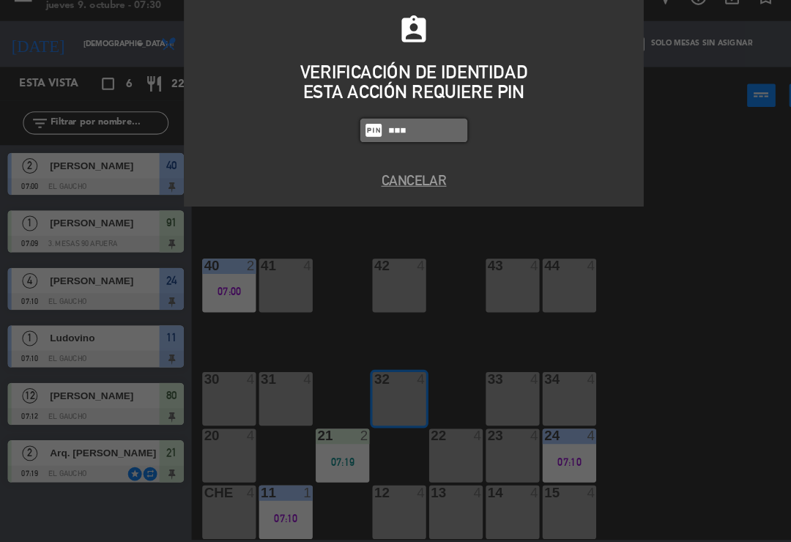
type input "0009"
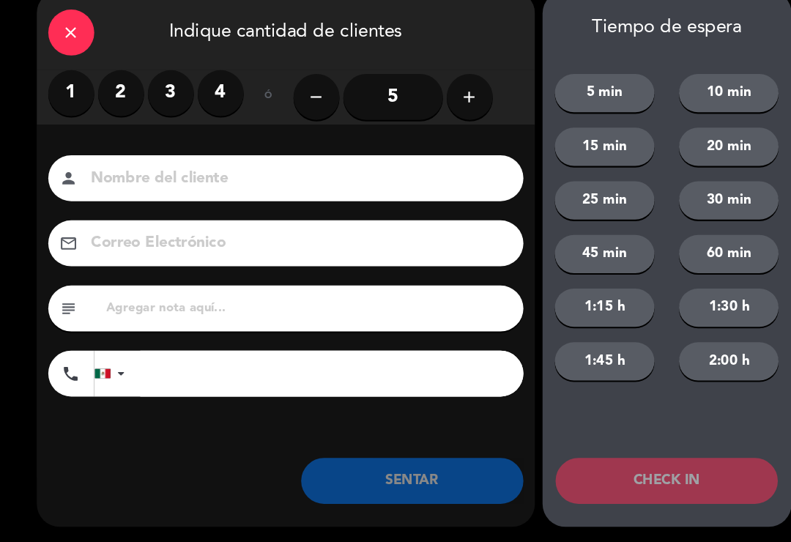
click at [67, 91] on label "1" at bounding box center [68, 113] width 44 height 44
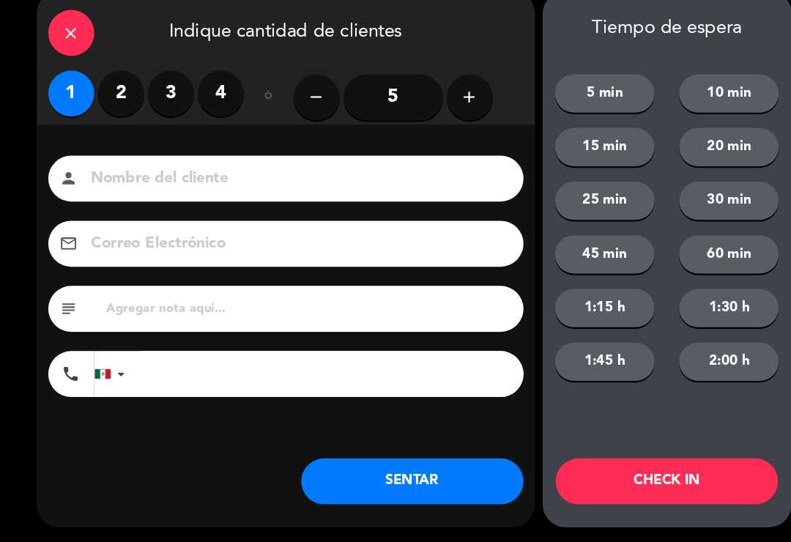
click at [164, 182] on input at bounding box center [283, 195] width 395 height 26
type input "[PERSON_NAME]"
click at [390, 461] on button "SENTAR" at bounding box center [394, 483] width 212 height 44
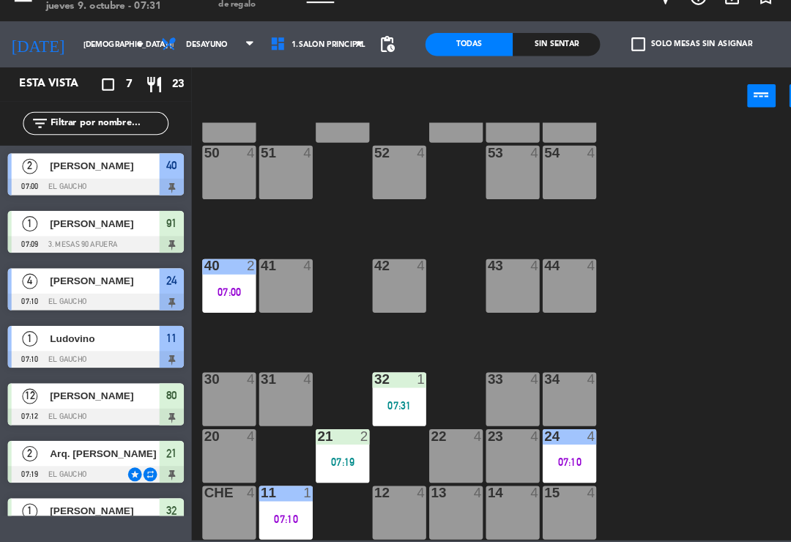
click at [338, 50] on span "1.Salón Principal" at bounding box center [303, 66] width 105 height 32
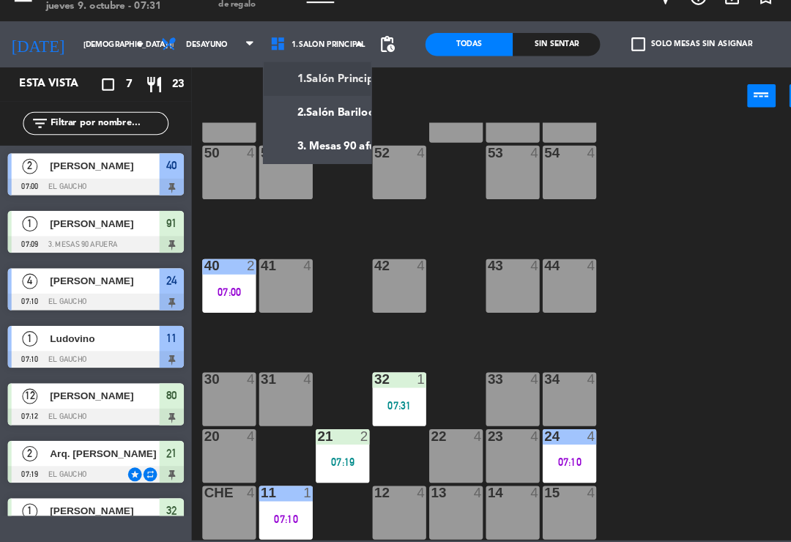
click at [319, 138] on ng-component "menu El Gaucho jueves 9. octubre - 07:31 Mis reservas Mapa de mesas Disponibili…" at bounding box center [395, 270] width 791 height 540
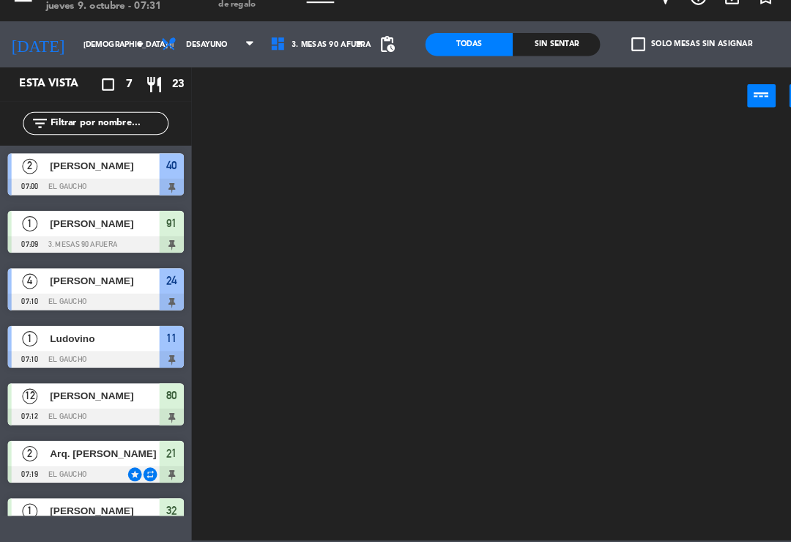
scroll to position [0, 0]
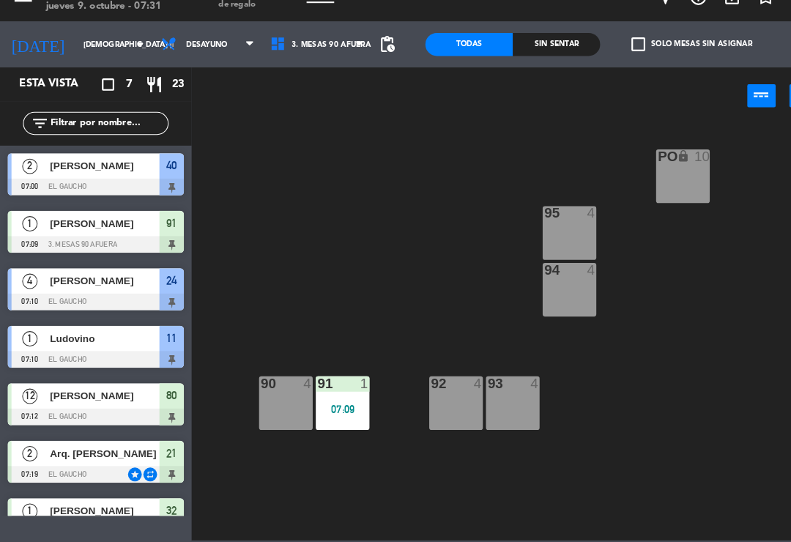
click at [333, 409] on div "07:09" at bounding box center [327, 414] width 51 height 10
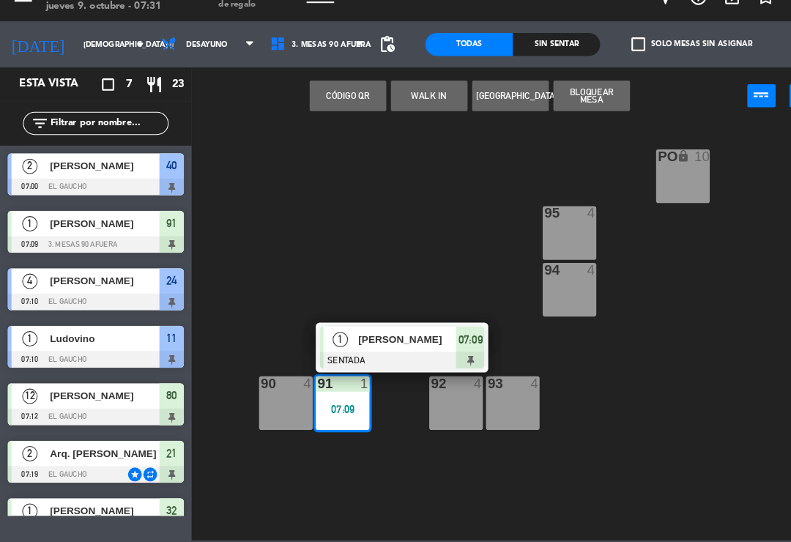
click at [431, 227] on div "PO lock 10 95 4 94 4 93 4 92 4 91 1 07:09 1 [PERSON_NAME] SENTADA 07:09 90 4" at bounding box center [491, 340] width 600 height 399
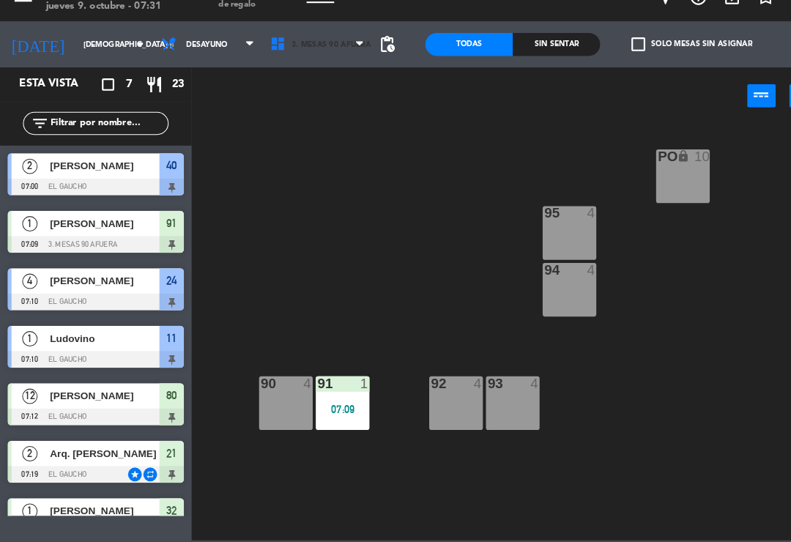
click at [336, 50] on span "3. Mesas 90 afuera" at bounding box center [303, 66] width 105 height 32
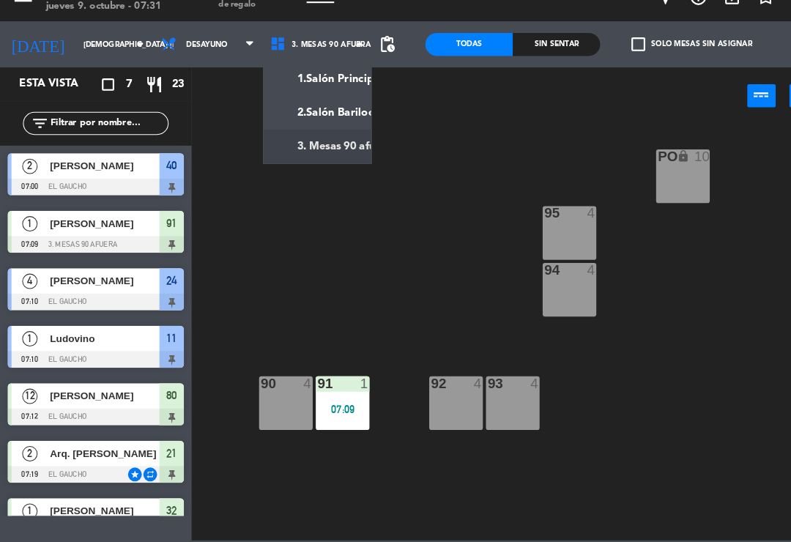
click at [327, 75] on ng-component "menu El Gaucho jueves 9. octubre - 07:31 Mis reservas Mapa de mesas Disponibili…" at bounding box center [395, 270] width 791 height 540
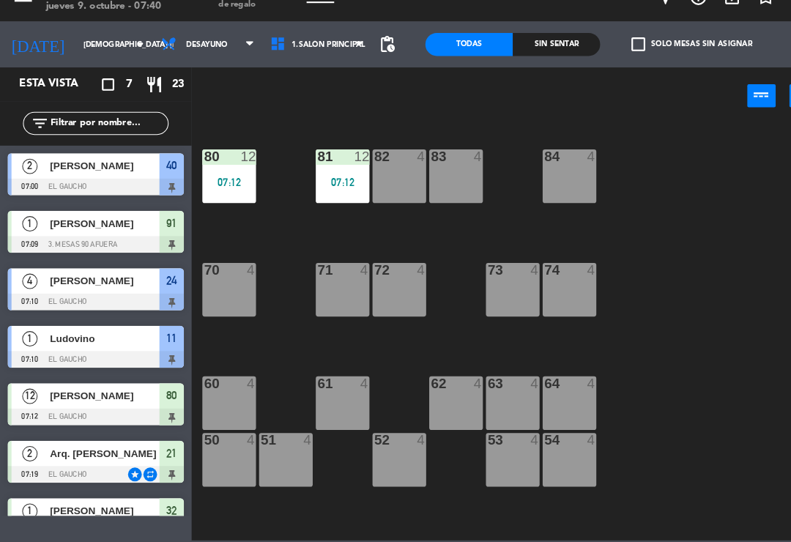
click at [550, 169] on div "84 4" at bounding box center [544, 191] width 51 height 51
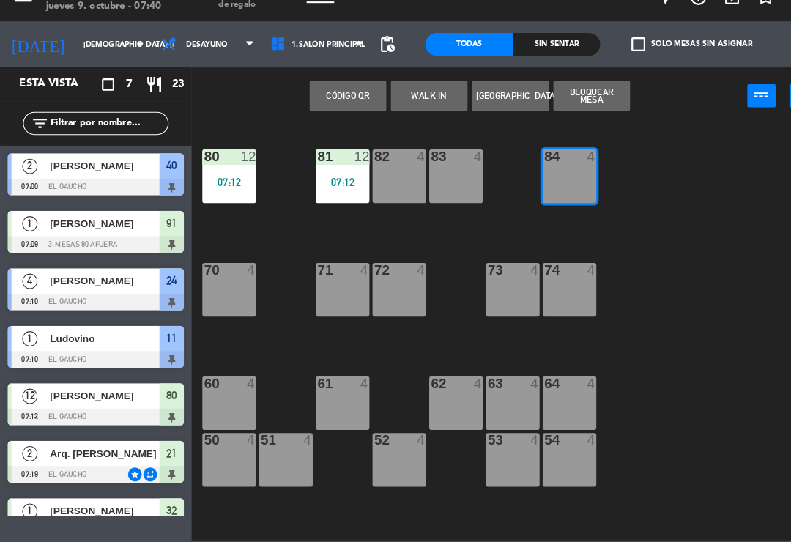
click at [404, 100] on button "WALK IN" at bounding box center [410, 114] width 73 height 29
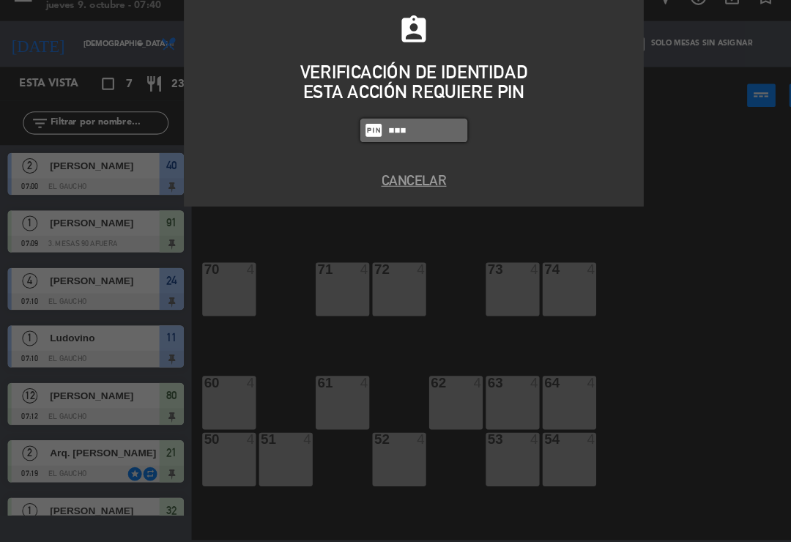
type input "0009"
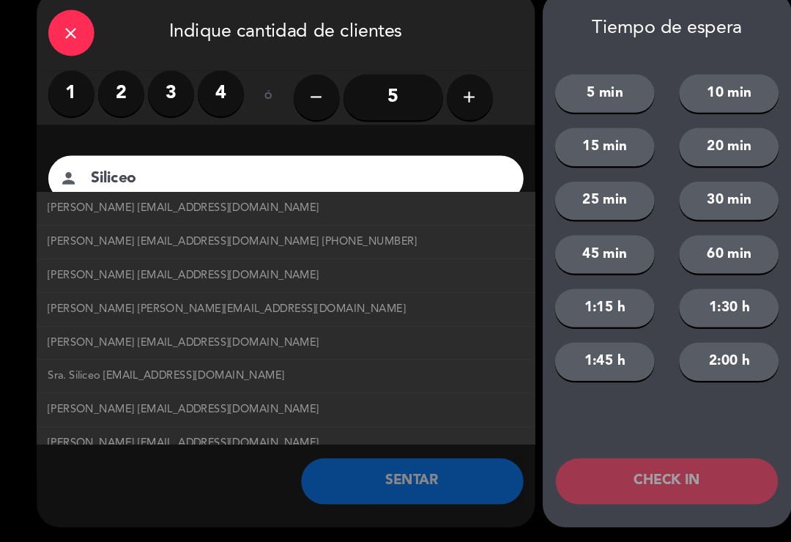
click at [215, 214] on span "[PERSON_NAME] [EMAIL_ADDRESS][DOMAIN_NAME]" at bounding box center [175, 222] width 259 height 17
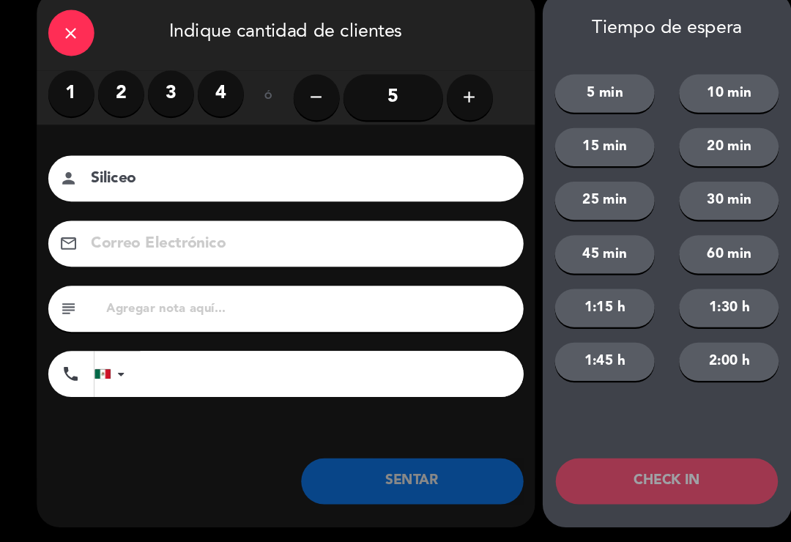
type input "[PERSON_NAME]"
type input "[EMAIL_ADDRESS][DOMAIN_NAME]"
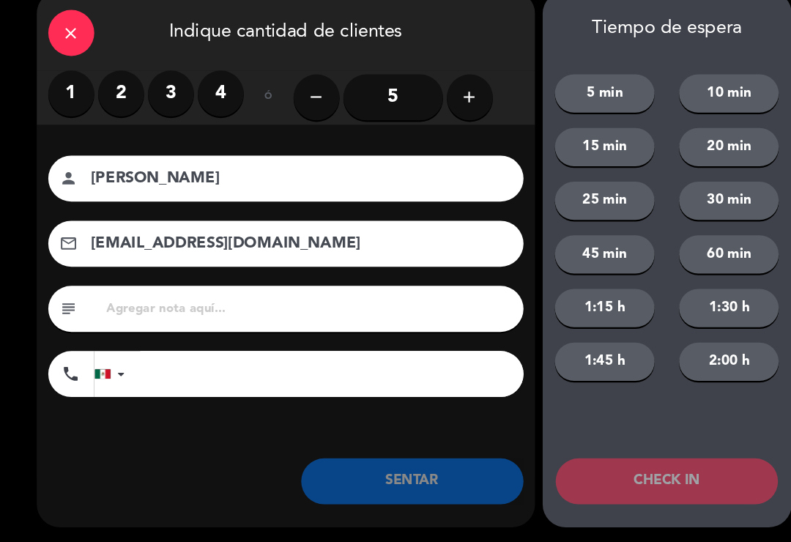
click at [390, 462] on button "SENTAR" at bounding box center [394, 483] width 212 height 44
click at [163, 91] on label "3" at bounding box center [163, 113] width 44 height 44
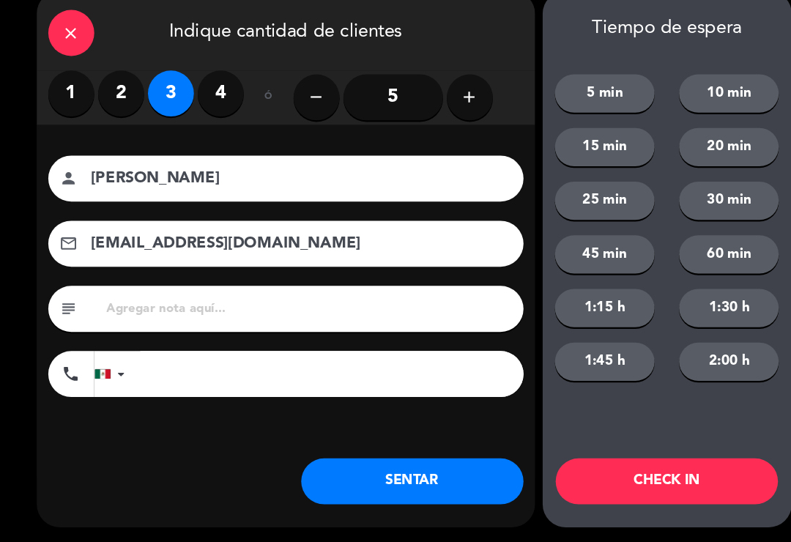
click at [373, 476] on button "SENTAR" at bounding box center [394, 483] width 212 height 44
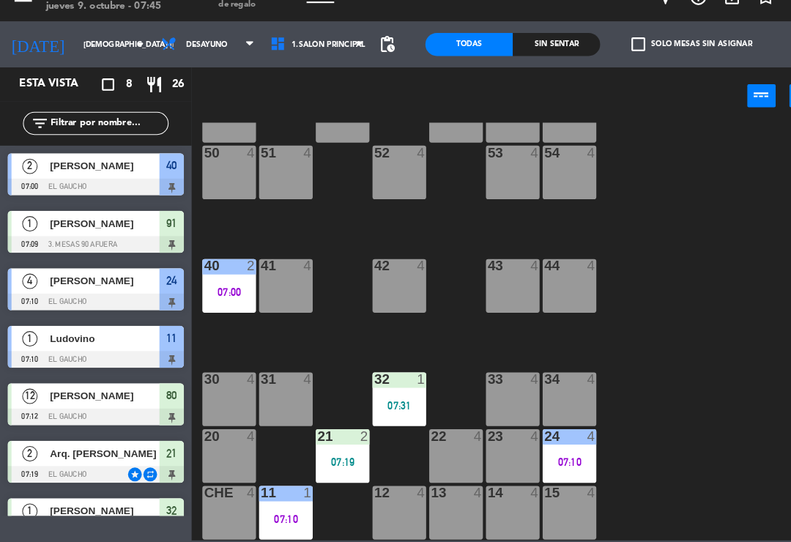
scroll to position [275, 0]
click at [220, 297] on div "07:00" at bounding box center [218, 302] width 51 height 10
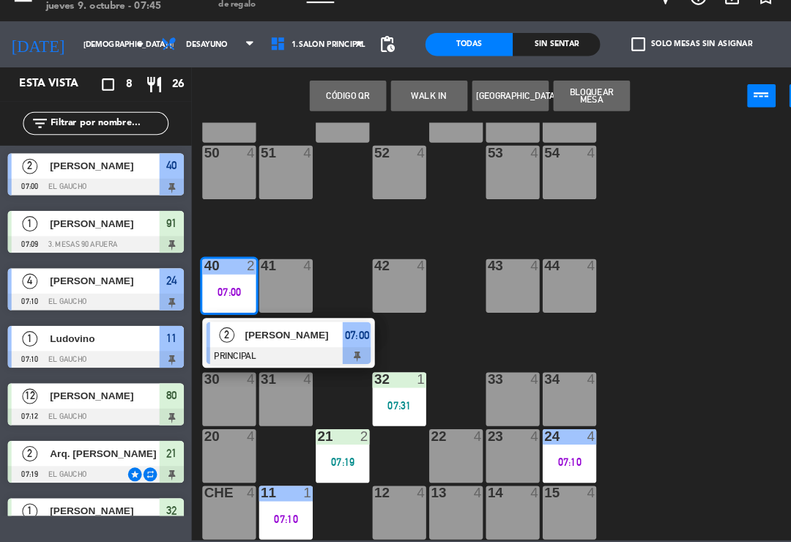
click at [297, 331] on div "[PERSON_NAME]" at bounding box center [280, 343] width 95 height 24
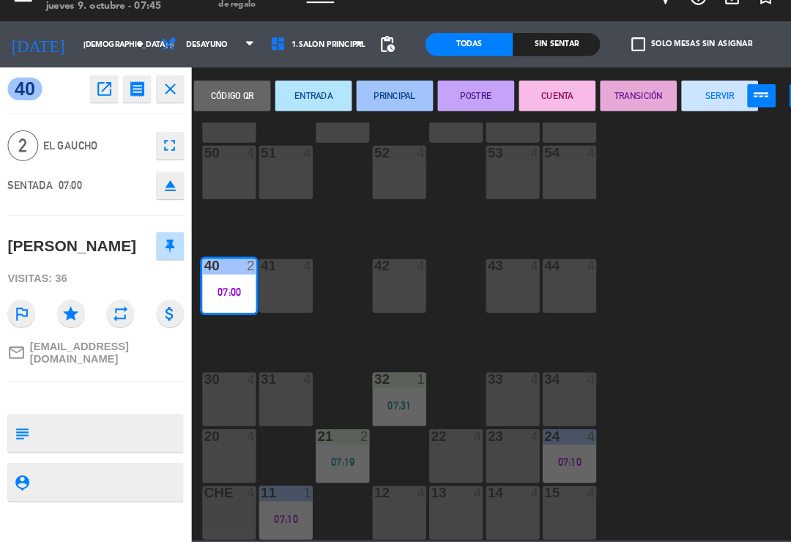
click at [685, 100] on button "SERVIR" at bounding box center [687, 114] width 73 height 29
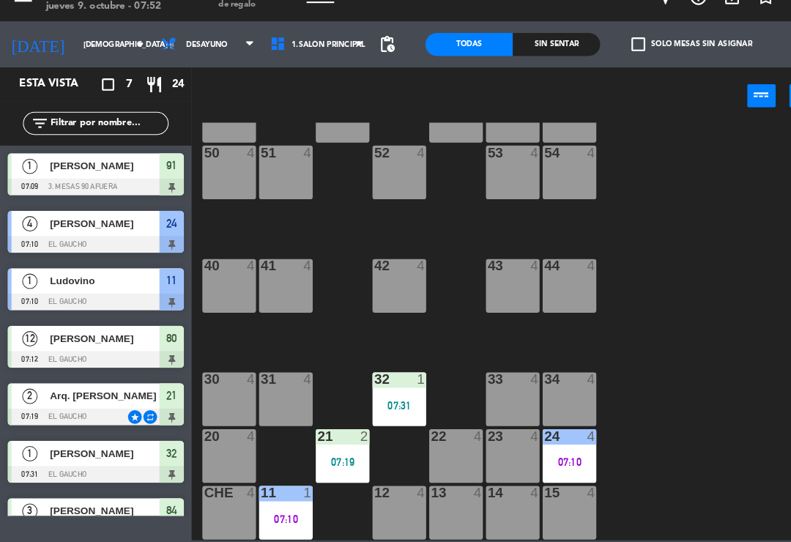
click at [211, 163] on div "50 4" at bounding box center [218, 188] width 51 height 51
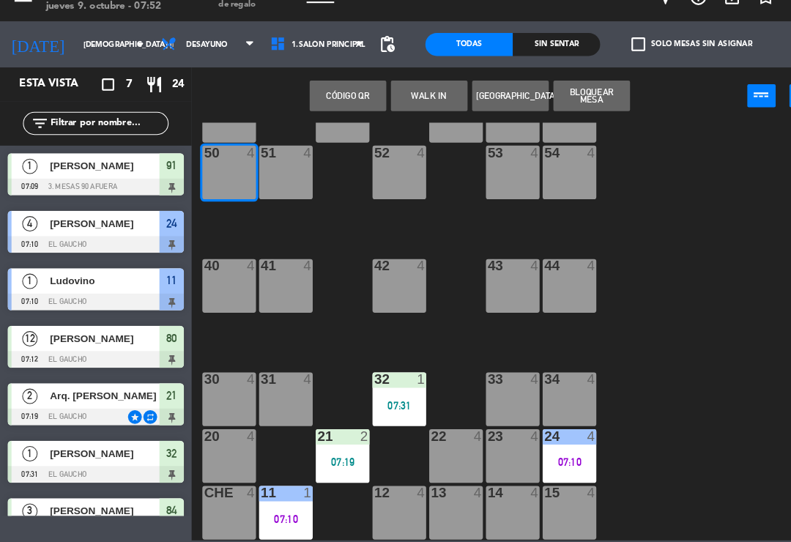
click at [438, 100] on button "WALK IN" at bounding box center [410, 114] width 73 height 29
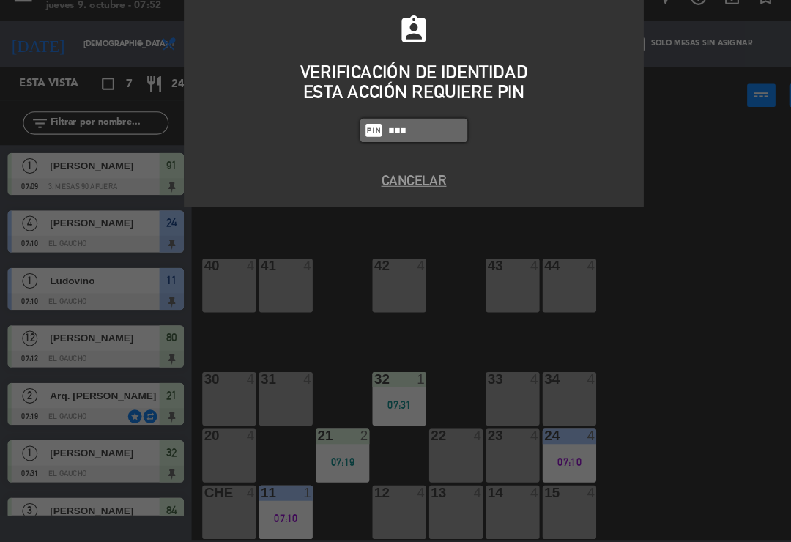
type input "0009"
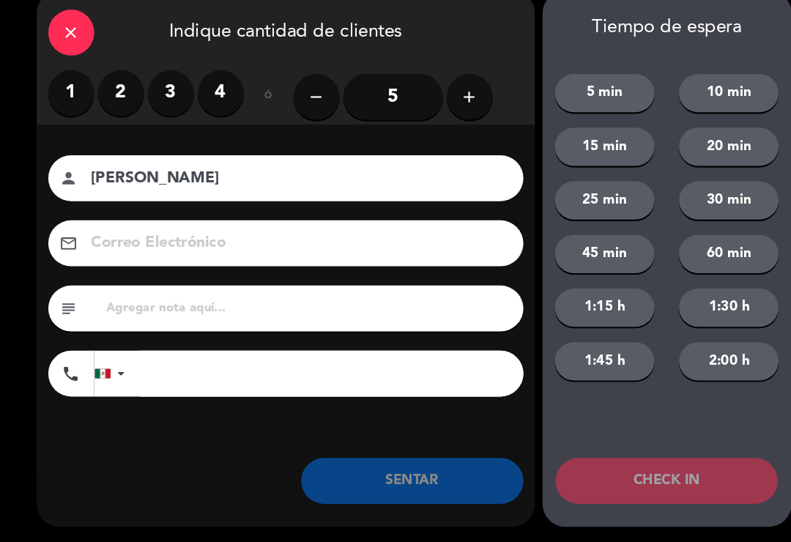
type input "[PERSON_NAME]"
click at [117, 91] on label "2" at bounding box center [116, 113] width 44 height 44
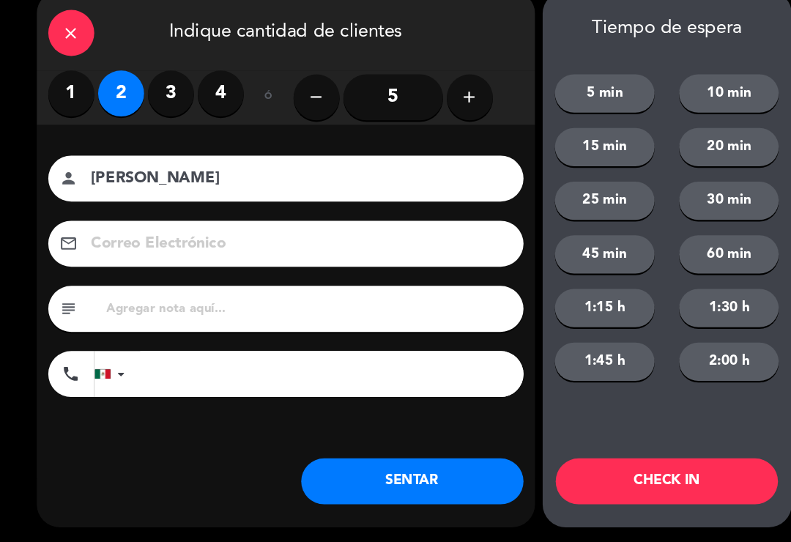
click at [365, 467] on button "SENTAR" at bounding box center [394, 483] width 212 height 44
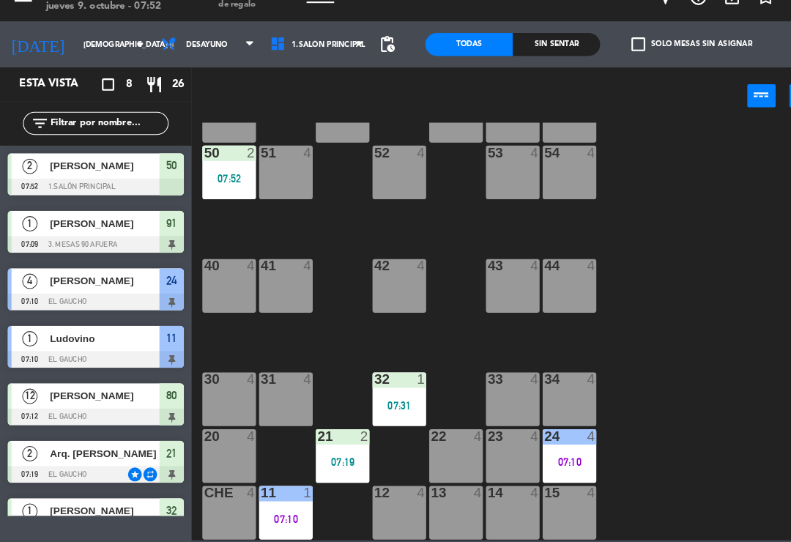
click at [282, 281] on div "41 4" at bounding box center [273, 296] width 51 height 51
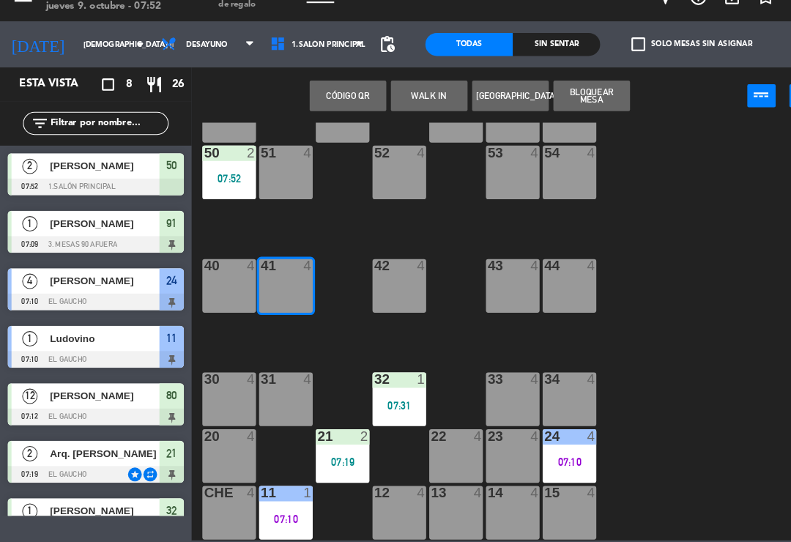
click at [404, 100] on button "WALK IN" at bounding box center [410, 114] width 73 height 29
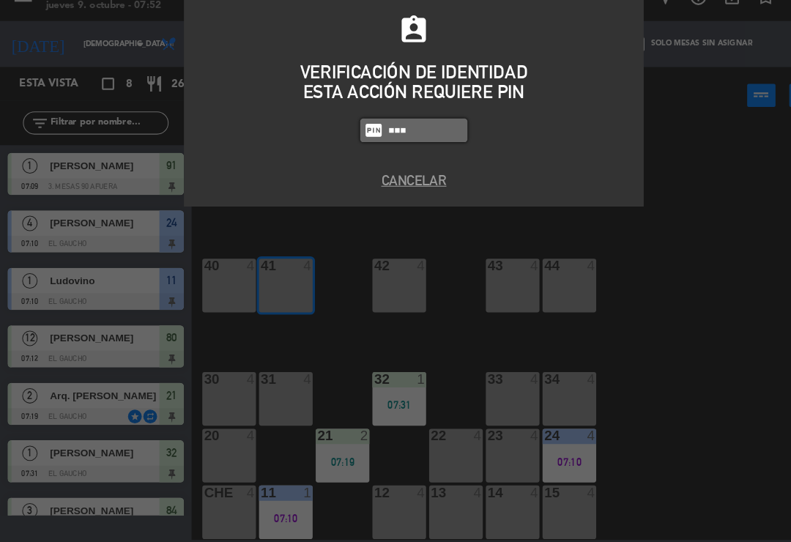
type input "0009"
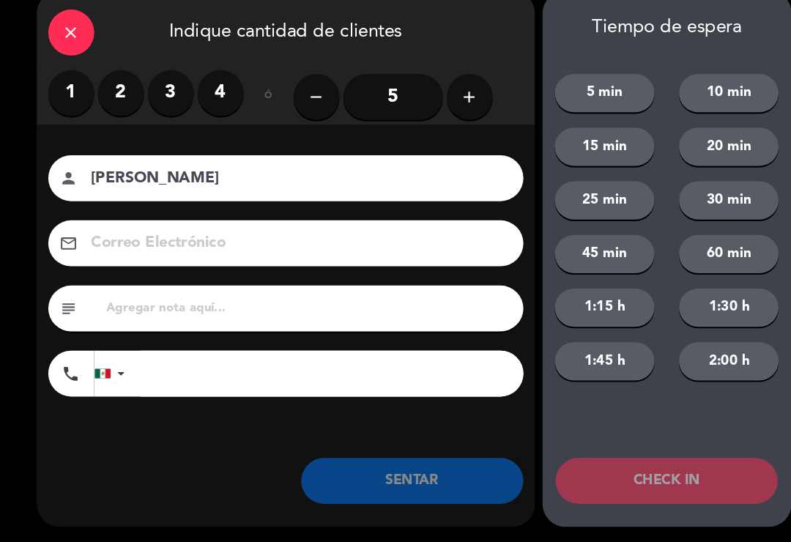
type input "[PERSON_NAME]"
click at [62, 91] on label "1" at bounding box center [68, 113] width 44 height 44
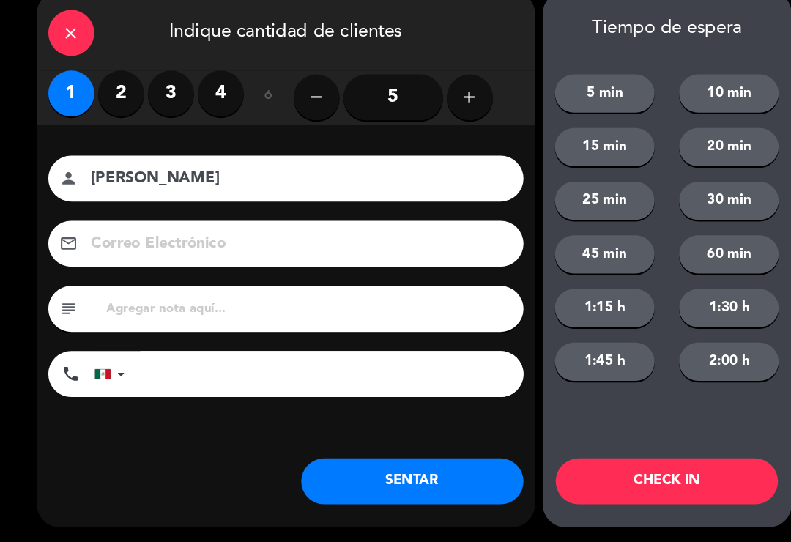
click at [337, 461] on button "SENTAR" at bounding box center [394, 483] width 212 height 44
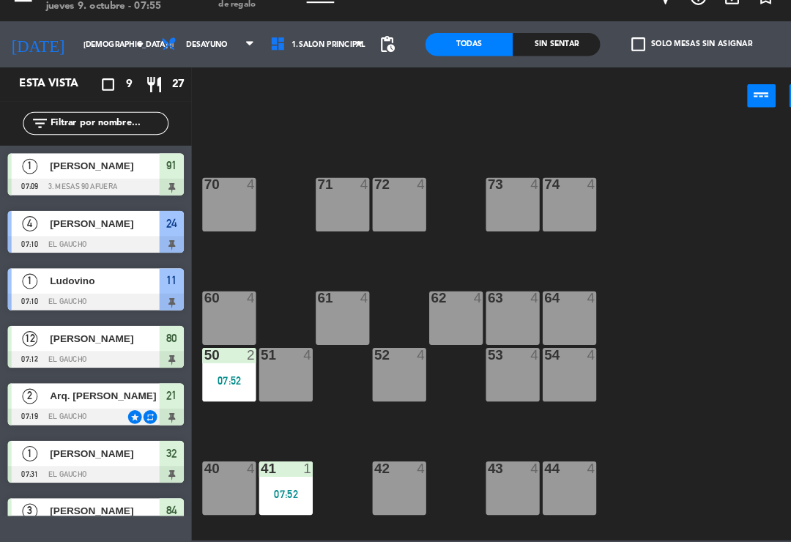
scroll to position [77, 0]
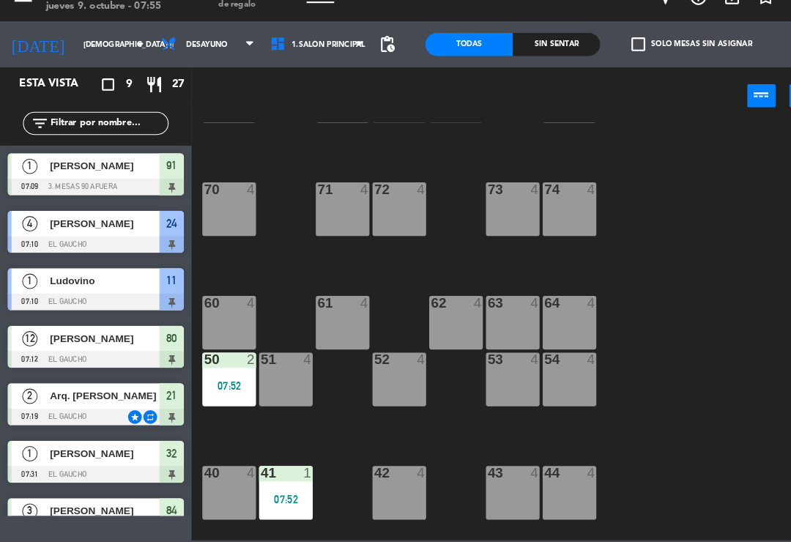
click at [322, 198] on div "71 4" at bounding box center [327, 223] width 51 height 51
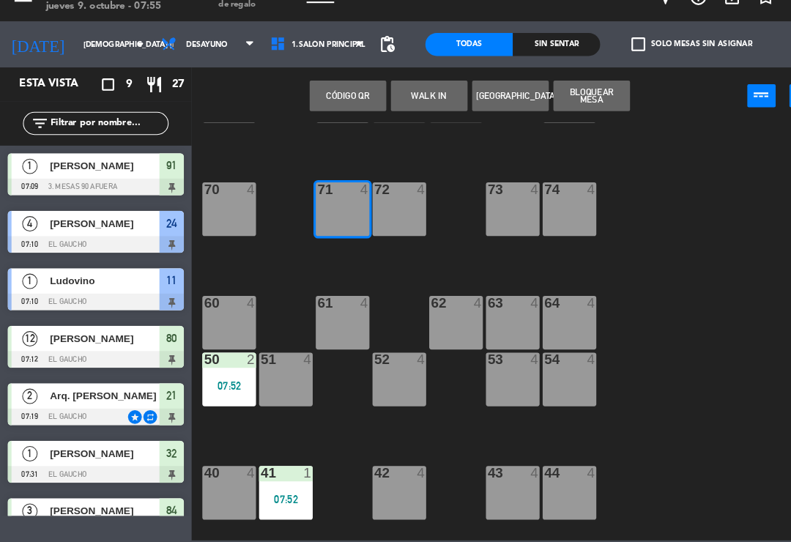
click at [324, 198] on div "71 4" at bounding box center [327, 223] width 51 height 51
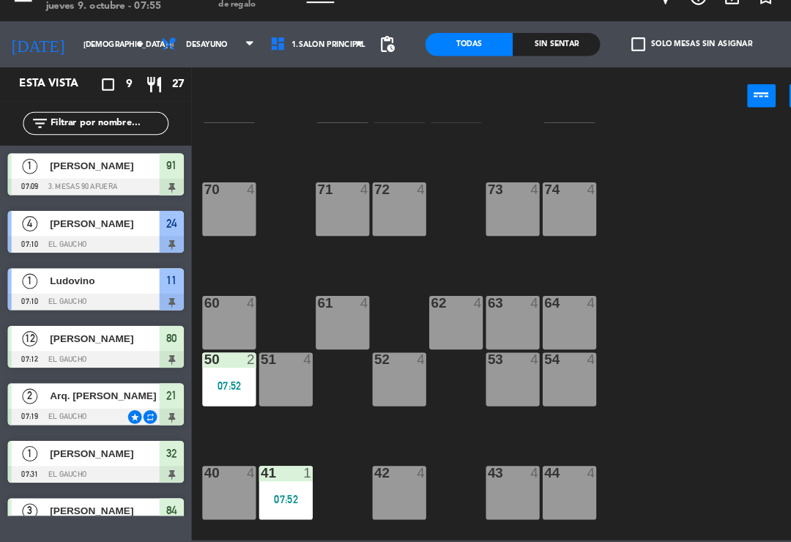
click at [330, 217] on div "71 4" at bounding box center [327, 223] width 51 height 51
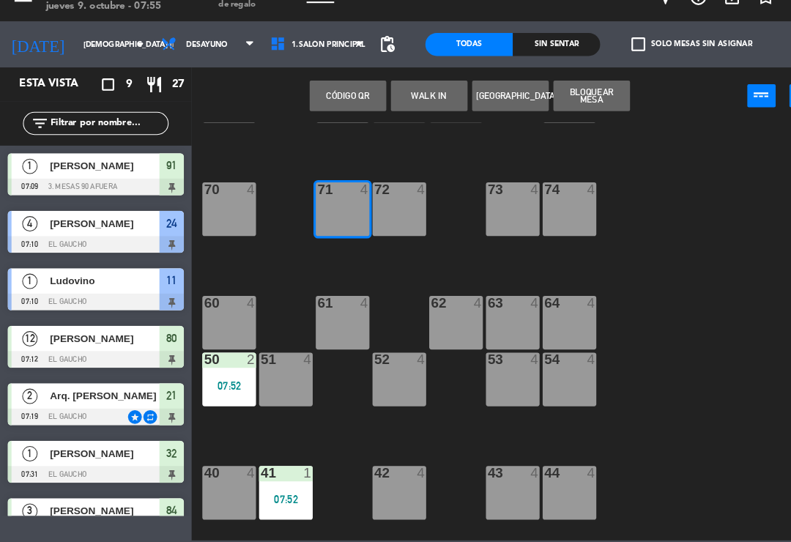
click at [406, 100] on button "WALK IN" at bounding box center [410, 114] width 73 height 29
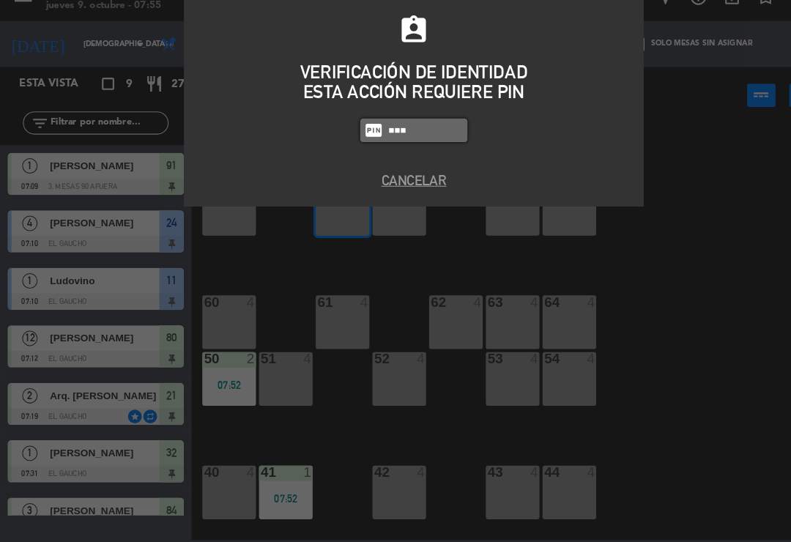
type input "0009"
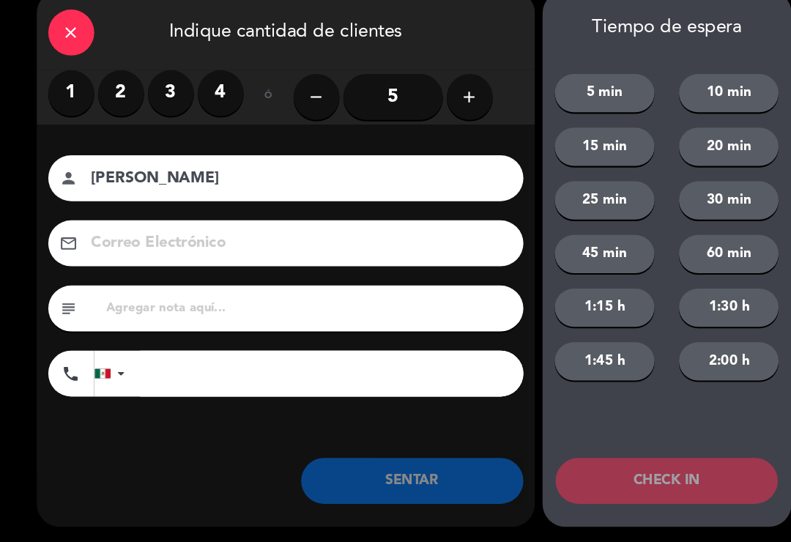
type input "[PERSON_NAME]"
click at [160, 97] on label "3" at bounding box center [163, 113] width 44 height 44
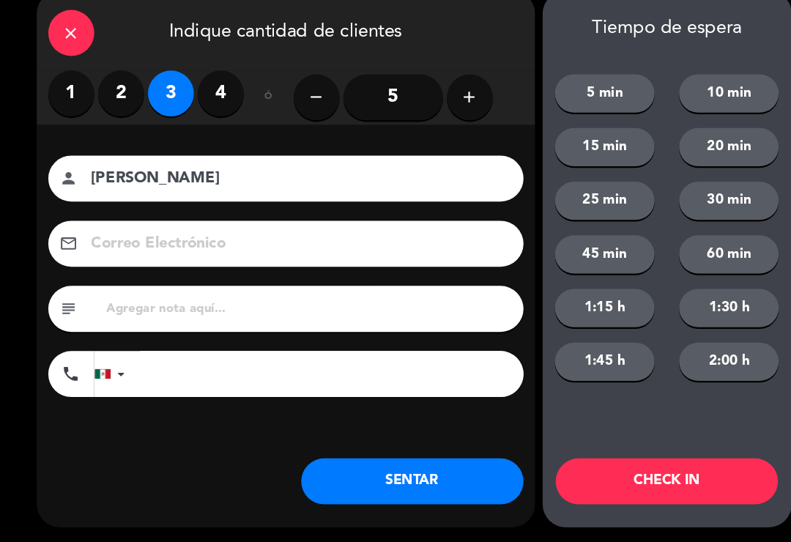
click at [376, 470] on button "SENTAR" at bounding box center [394, 483] width 212 height 44
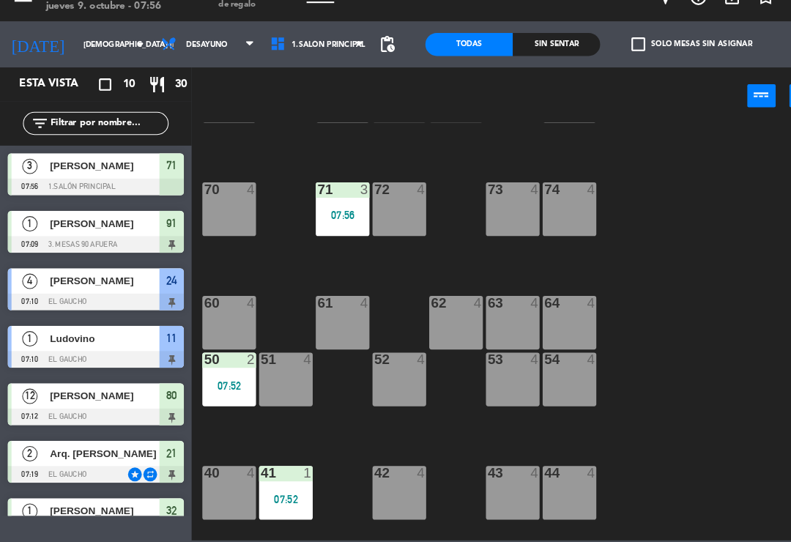
click at [224, 203] on div "70 4" at bounding box center [218, 223] width 51 height 51
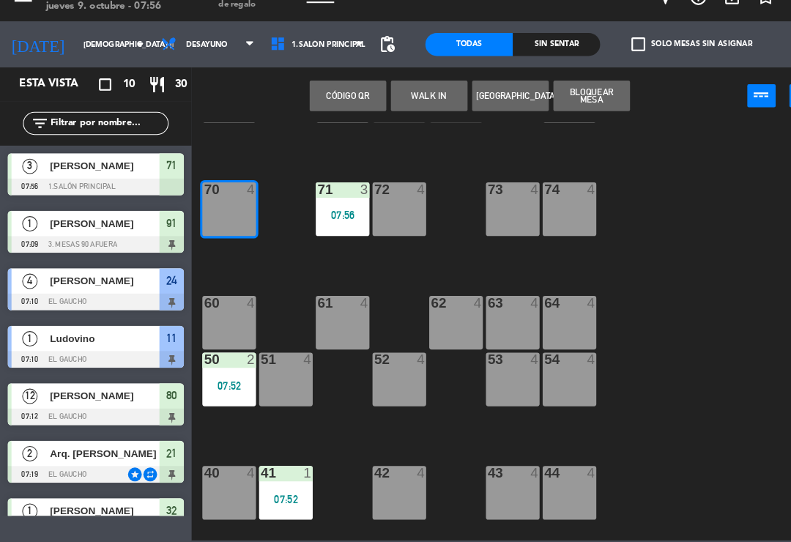
click at [411, 104] on button "WALK IN" at bounding box center [410, 114] width 73 height 29
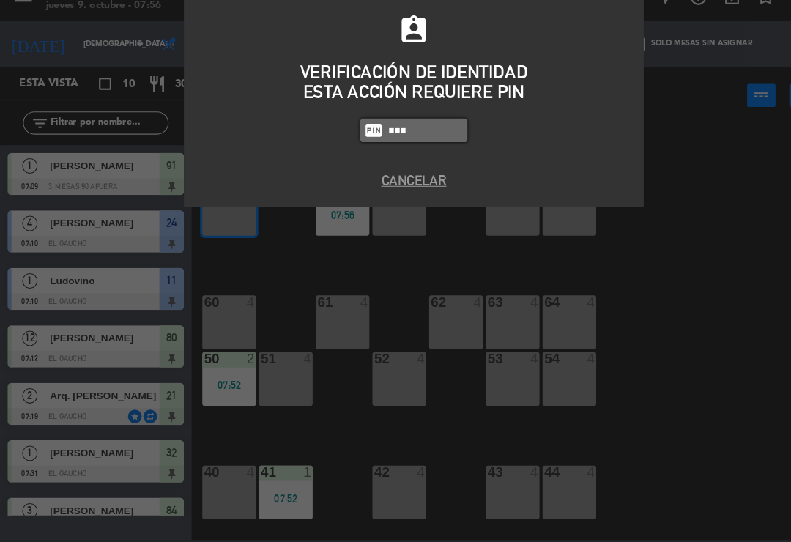
type input "0009"
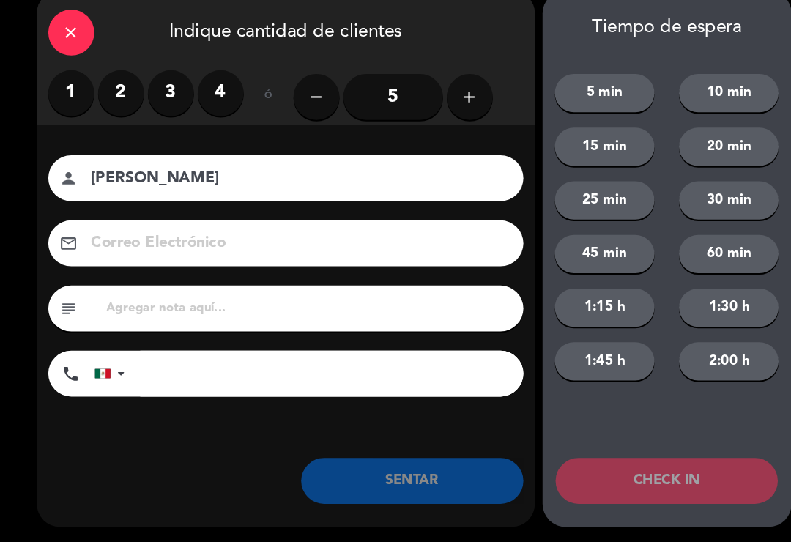
type input "[PERSON_NAME]"
click at [118, 91] on label "2" at bounding box center [116, 113] width 44 height 44
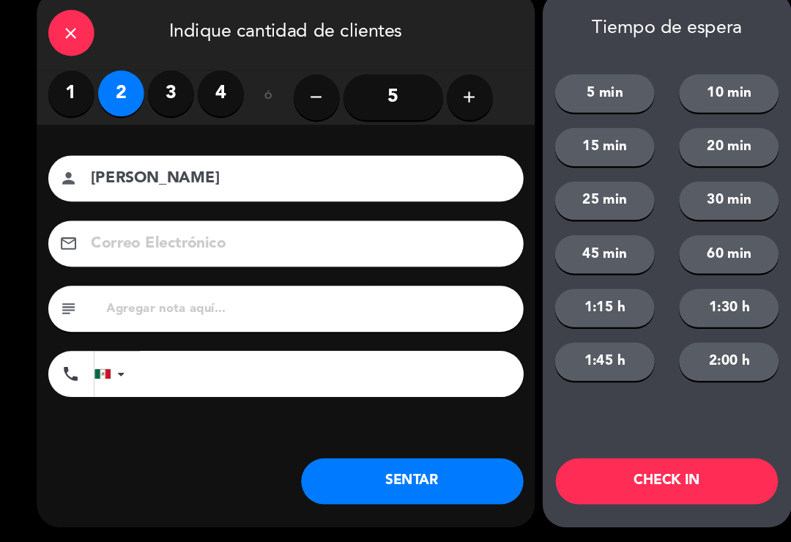
click at [412, 467] on button "SENTAR" at bounding box center [394, 483] width 212 height 44
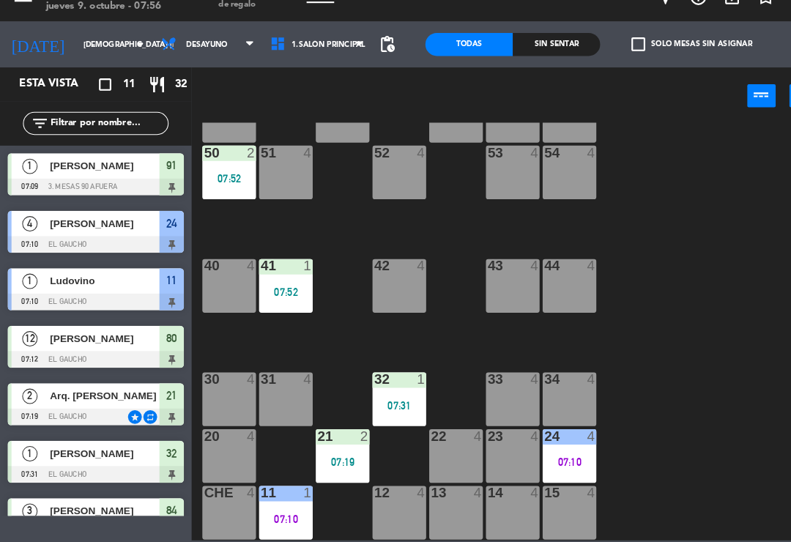
scroll to position [275, 0]
click at [427, 440] on div "22 4" at bounding box center [435, 459] width 51 height 51
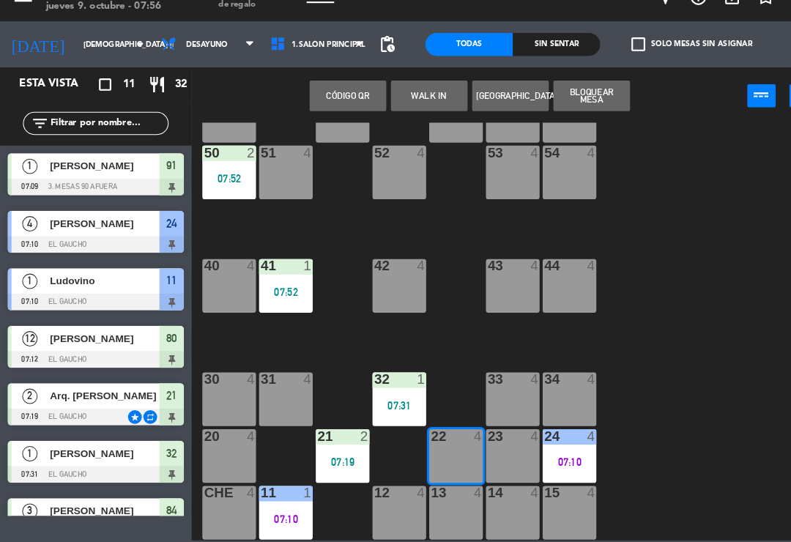
click at [411, 100] on button "WALK IN" at bounding box center [410, 114] width 73 height 29
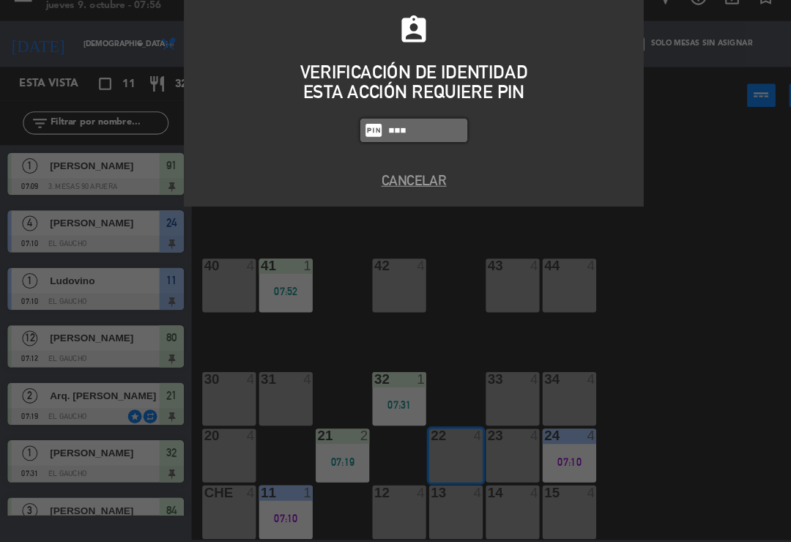
type input "0009"
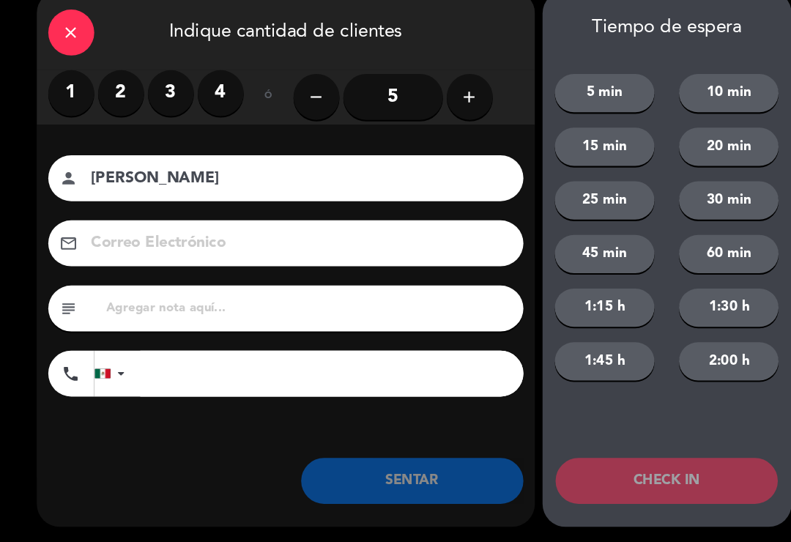
type input "[PERSON_NAME]"
click at [457, 108] on icon "add" at bounding box center [449, 117] width 18 height 18
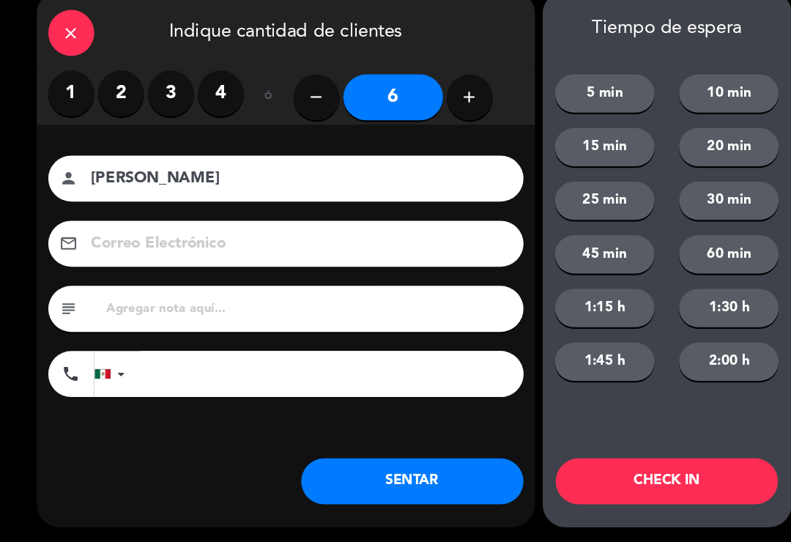
click at [335, 461] on button "SENTAR" at bounding box center [394, 483] width 212 height 44
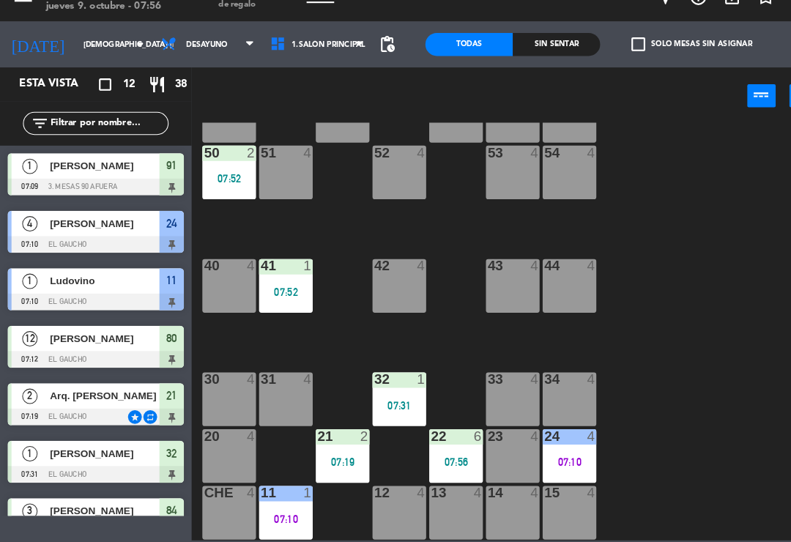
click at [439, 434] on div "22 6" at bounding box center [435, 441] width 51 height 15
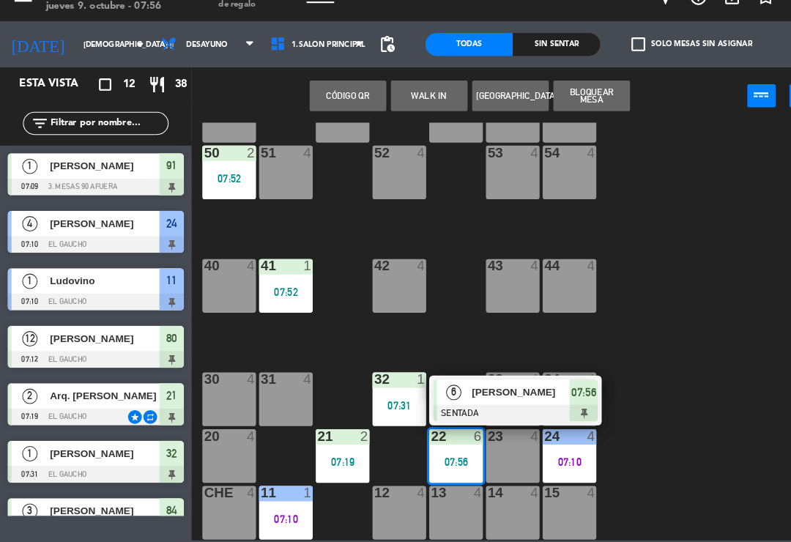
click at [472, 386] on div "[PERSON_NAME]" at bounding box center [497, 398] width 95 height 24
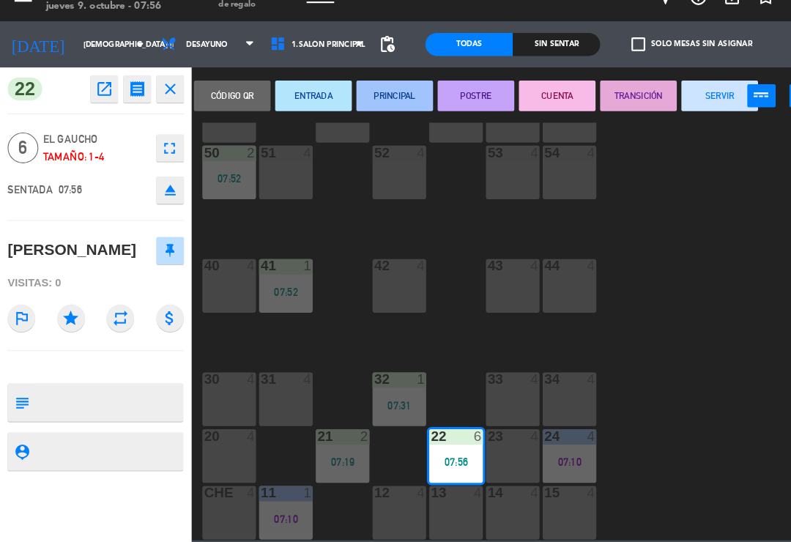
click at [97, 100] on icon "open_in_new" at bounding box center [100, 109] width 18 height 18
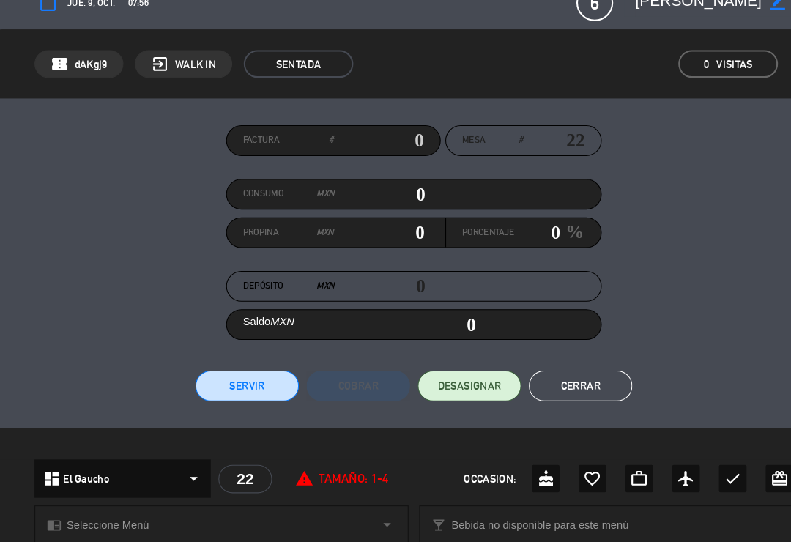
click at [747, 19] on icon "border_color" at bounding box center [743, 26] width 14 height 14
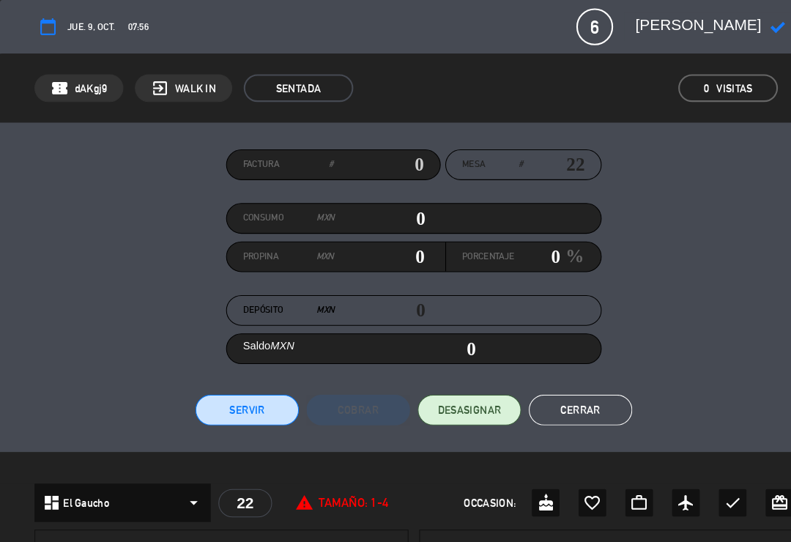
click at [687, 23] on textarea at bounding box center [667, 25] width 121 height 26
click at [727, 28] on textarea at bounding box center [667, 25] width 121 height 26
type textarea "[PERSON_NAME]"
click at [749, 29] on icon at bounding box center [743, 26] width 14 height 14
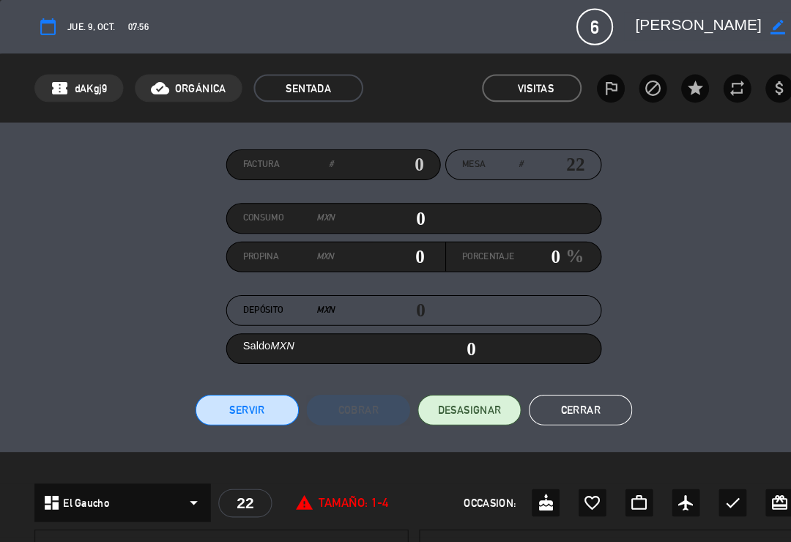
click at [559, 390] on button "Cerrar" at bounding box center [554, 391] width 99 height 29
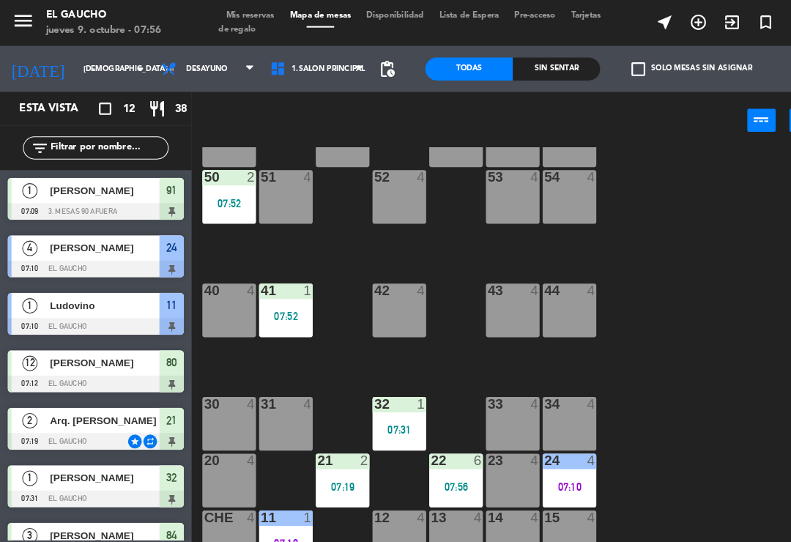
scroll to position [73, 0]
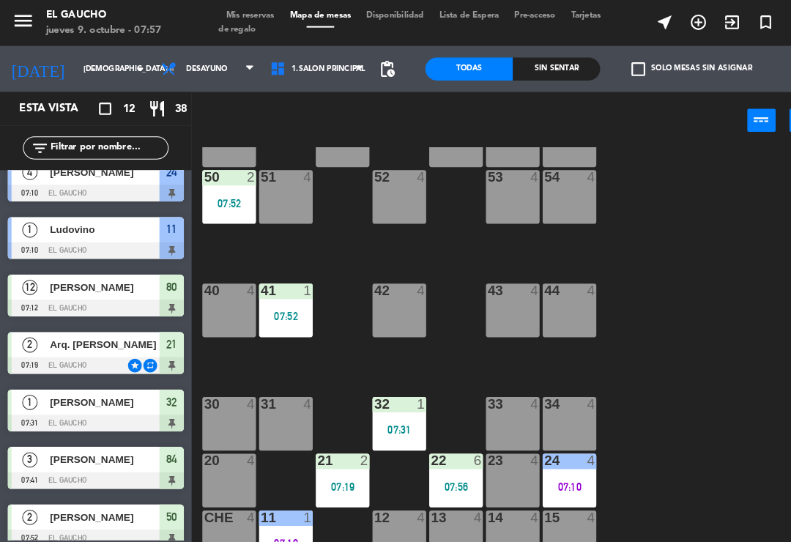
click at [281, 498] on div at bounding box center [273, 494] width 24 height 13
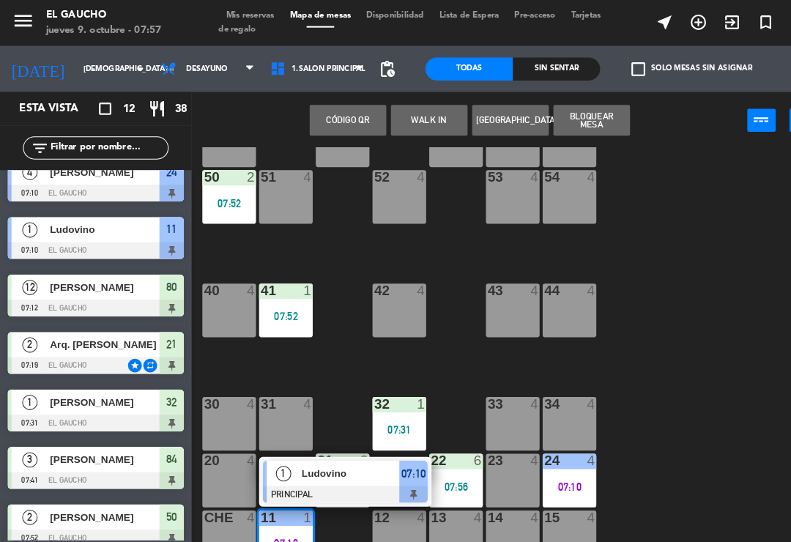
click at [316, 461] on div "Ludovino" at bounding box center [334, 452] width 95 height 24
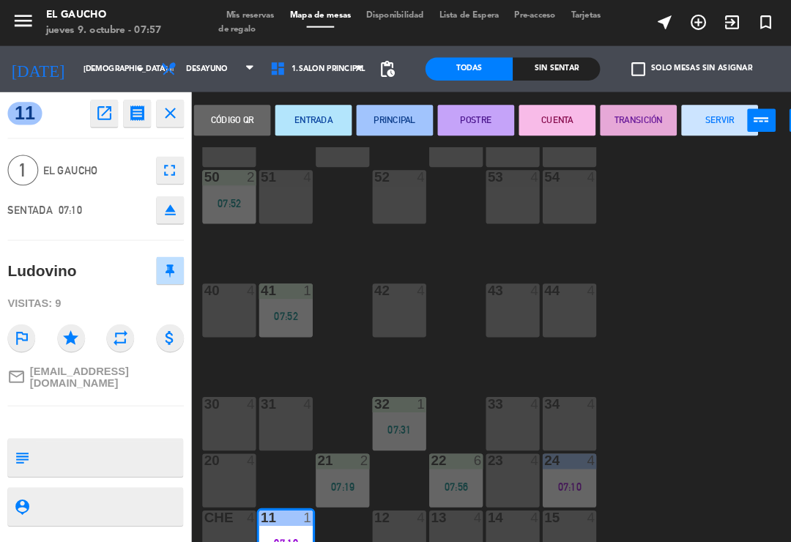
click at [685, 122] on button "SERVIR" at bounding box center [687, 114] width 73 height 29
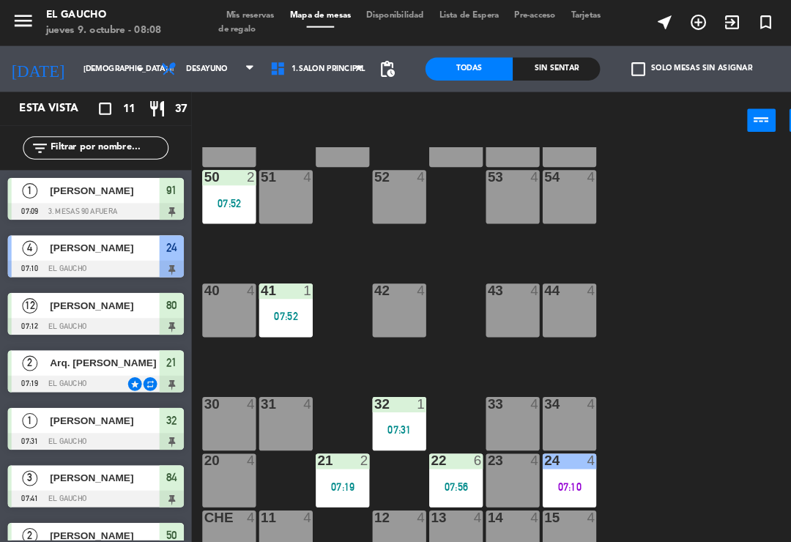
click at [546, 464] on div "07:10" at bounding box center [544, 465] width 51 height 10
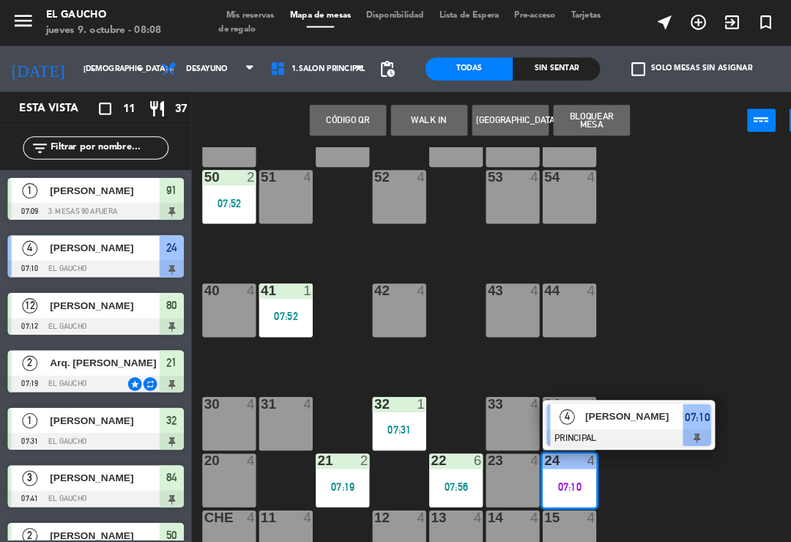
click at [611, 404] on span "[PERSON_NAME]" at bounding box center [607, 397] width 94 height 15
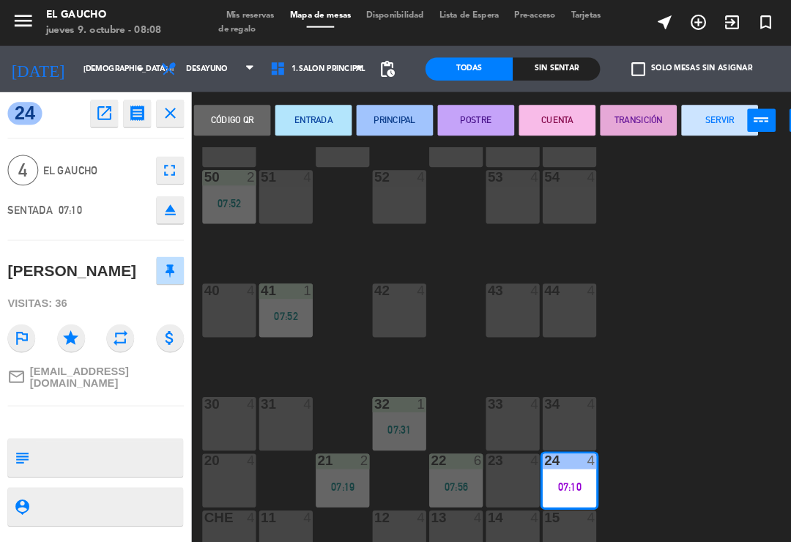
click at [688, 108] on button "SERVIR" at bounding box center [687, 114] width 73 height 29
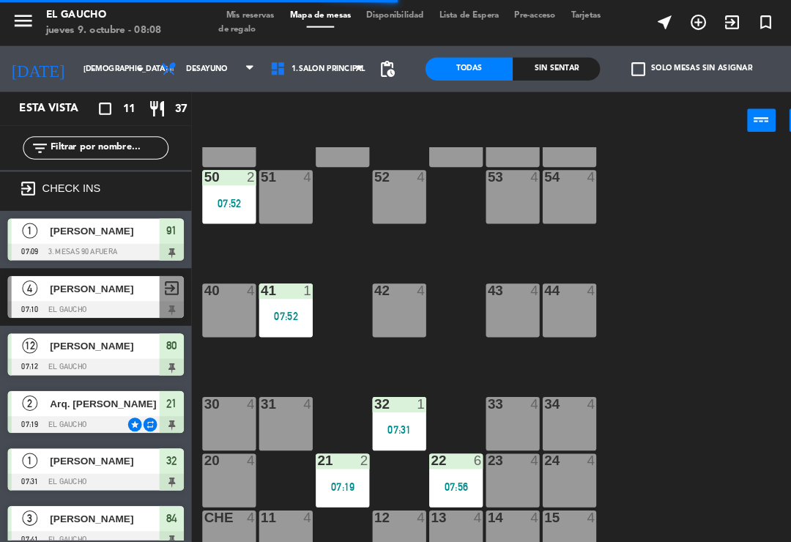
click at [379, 398] on div "32 1 07:31" at bounding box center [381, 404] width 51 height 51
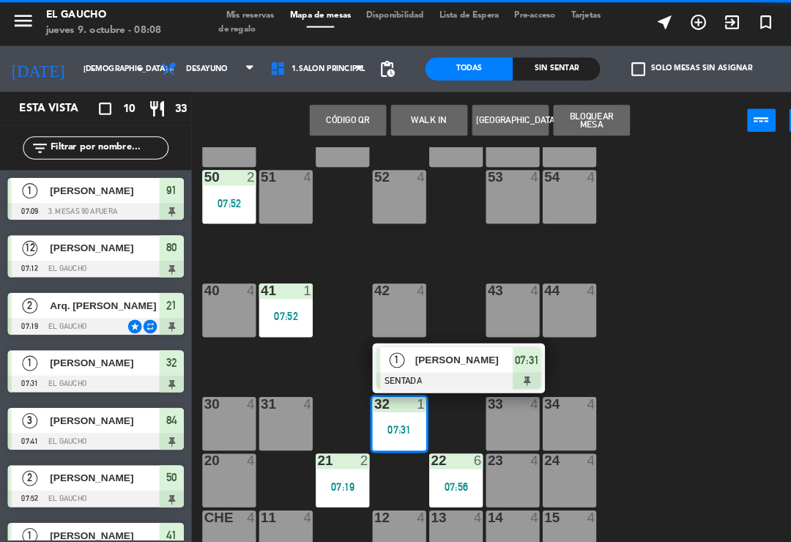
click at [451, 340] on span "[PERSON_NAME]" at bounding box center [444, 343] width 94 height 15
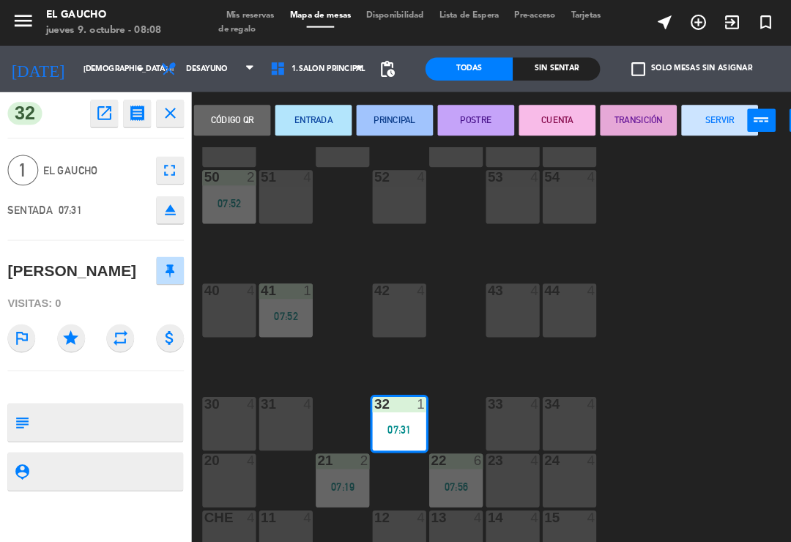
click at [371, 119] on button "PRINCIPAL" at bounding box center [377, 114] width 73 height 29
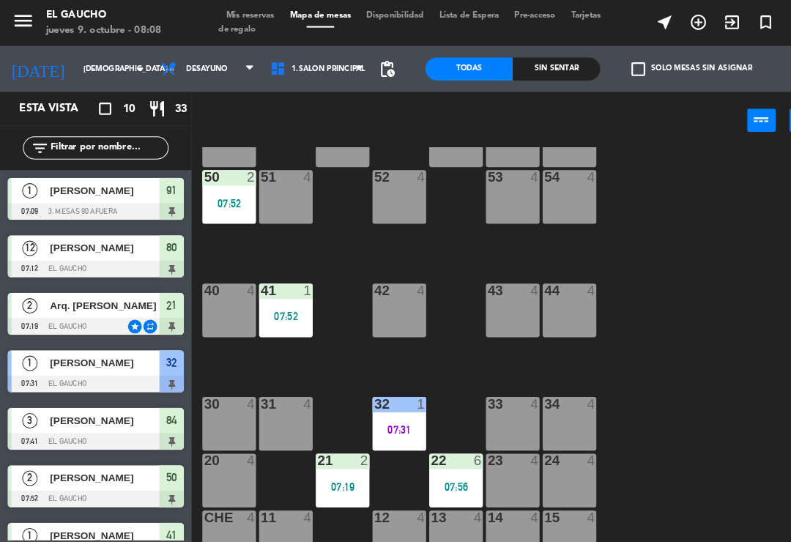
click at [335, 465] on div "07:19" at bounding box center [327, 465] width 51 height 10
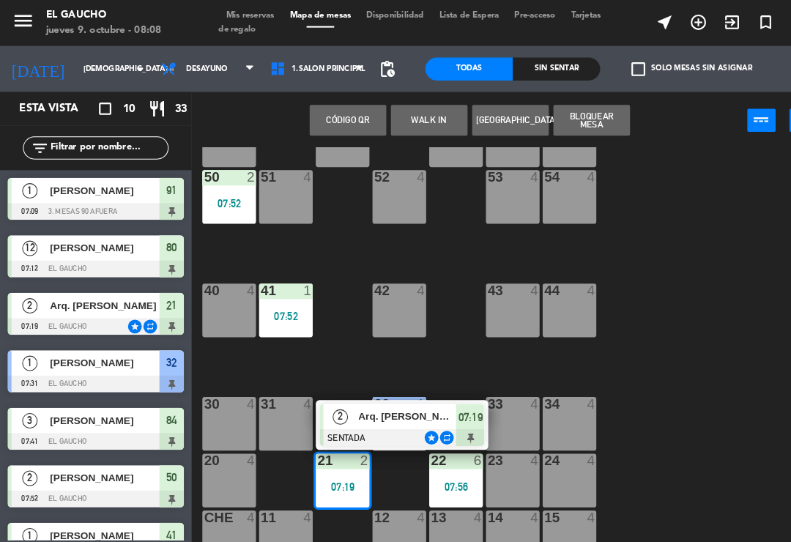
click at [387, 412] on div at bounding box center [383, 418] width 157 height 16
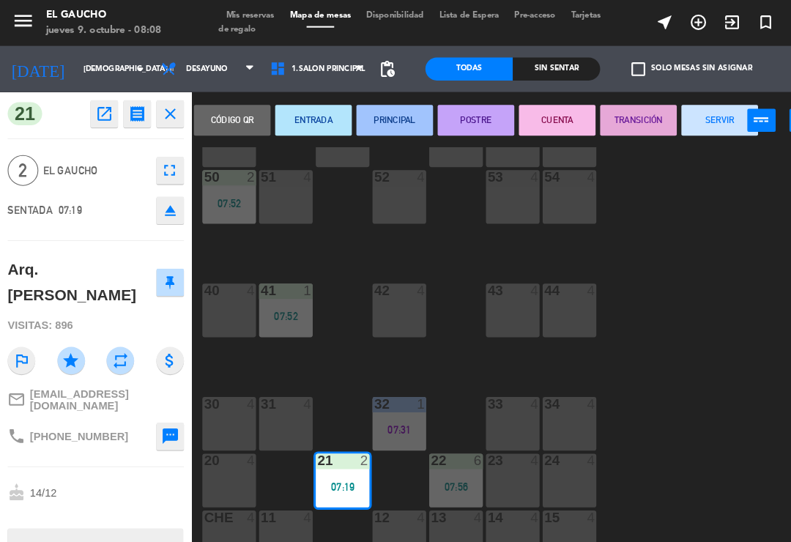
click at [364, 114] on button "PRINCIPAL" at bounding box center [377, 114] width 73 height 29
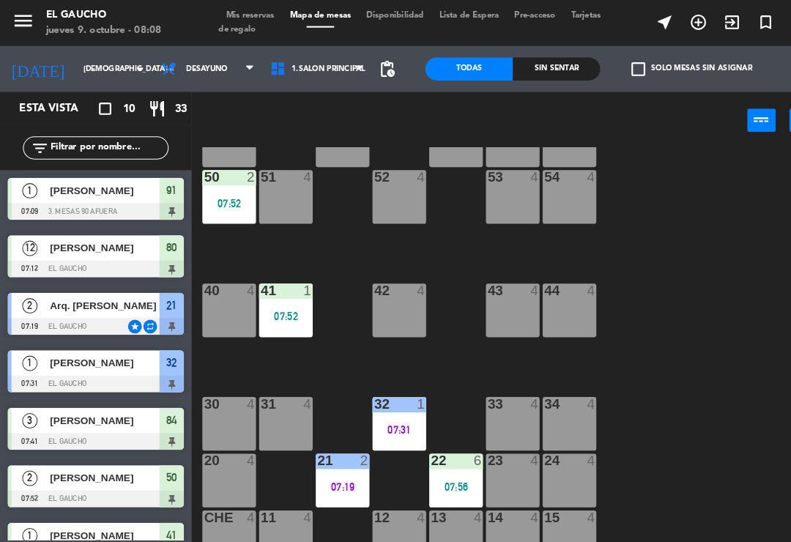
click at [442, 460] on div "07:56" at bounding box center [435, 465] width 51 height 10
click at [668, 317] on div "84 3 07:41 80 12 07:12 83 4 82 4 81 12 07:12 70 2 07:56 71 3 07:56 72 4 73 4 74…" at bounding box center [491, 340] width 600 height 399
click at [217, 184] on div "50 2 07:52" at bounding box center [218, 188] width 51 height 51
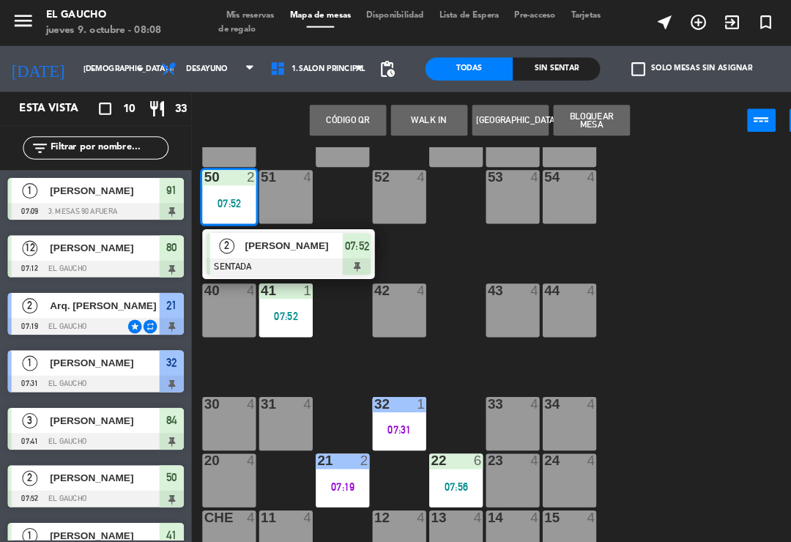
click at [291, 233] on span "[PERSON_NAME]" at bounding box center [281, 234] width 94 height 15
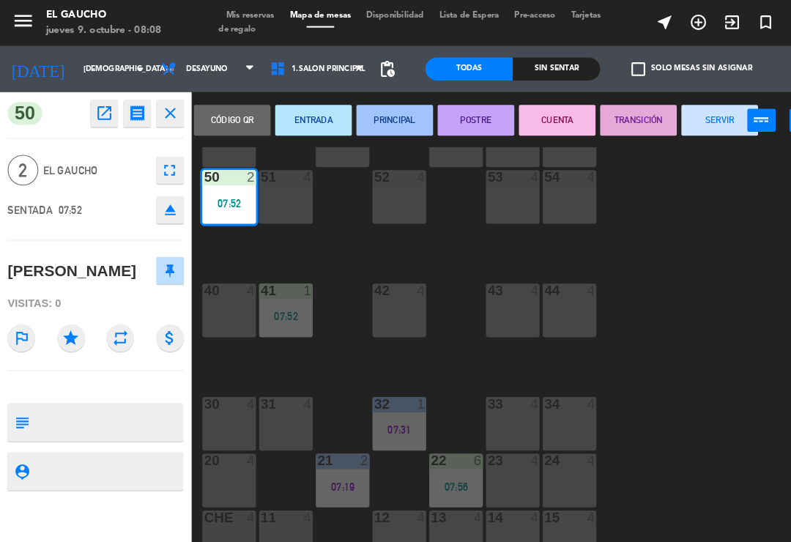
click at [382, 114] on button "PRINCIPAL" at bounding box center [377, 114] width 73 height 29
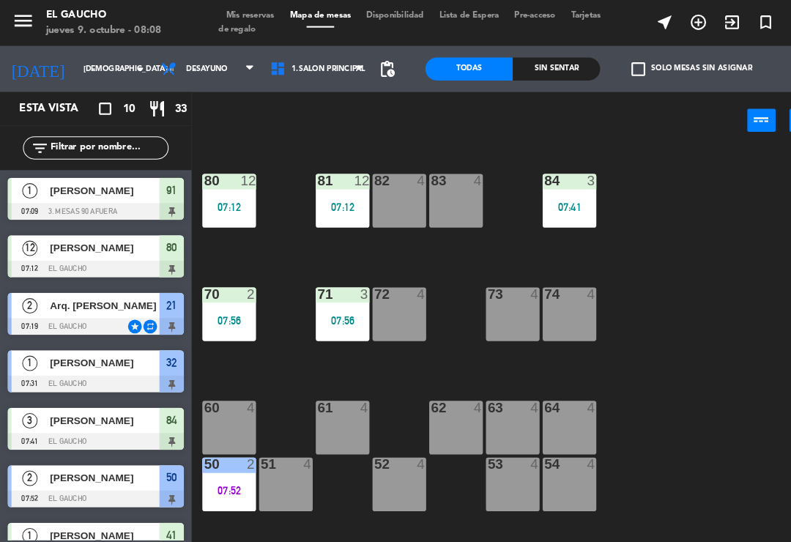
scroll to position [0, 0]
click at [550, 189] on div "84 3 07:41" at bounding box center [544, 191] width 51 height 51
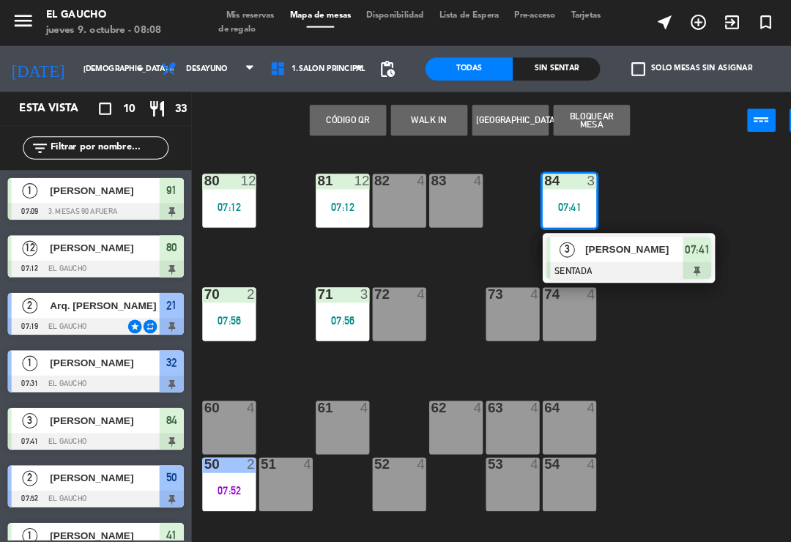
click at [576, 249] on div "[PERSON_NAME]" at bounding box center [605, 238] width 95 height 24
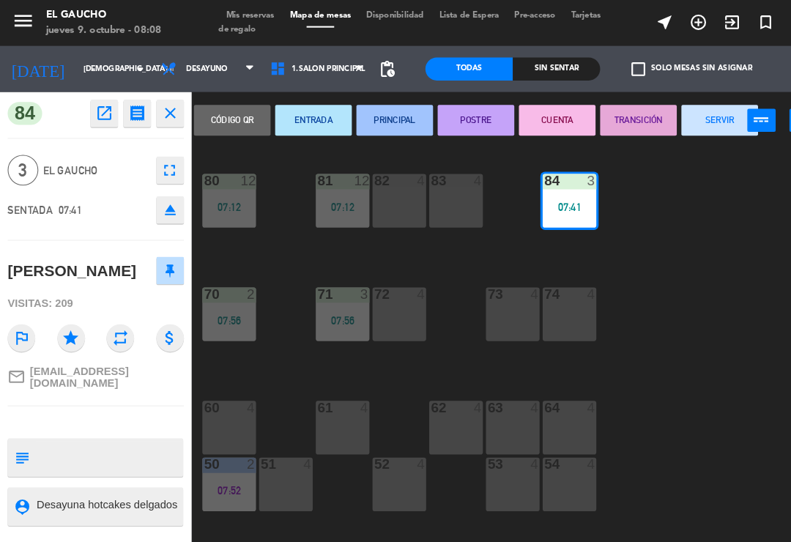
click at [371, 111] on button "PRINCIPAL" at bounding box center [377, 114] width 73 height 29
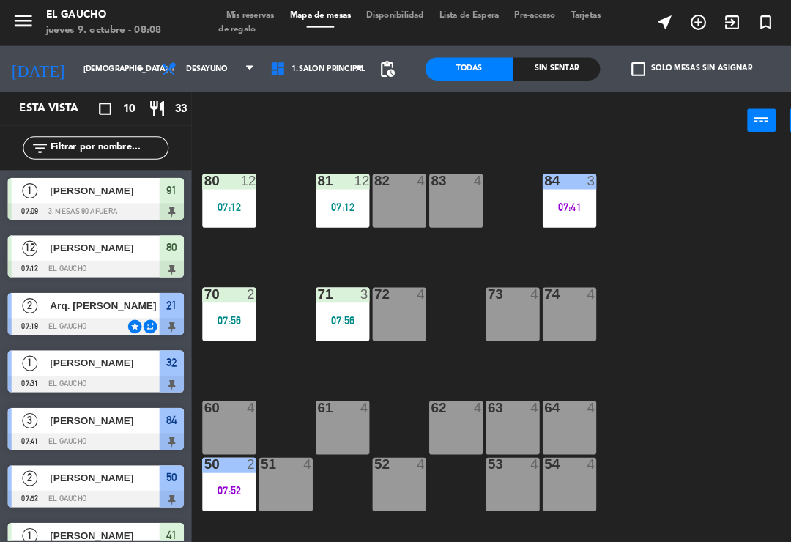
click at [553, 207] on div "84 3 07:41" at bounding box center [544, 191] width 51 height 51
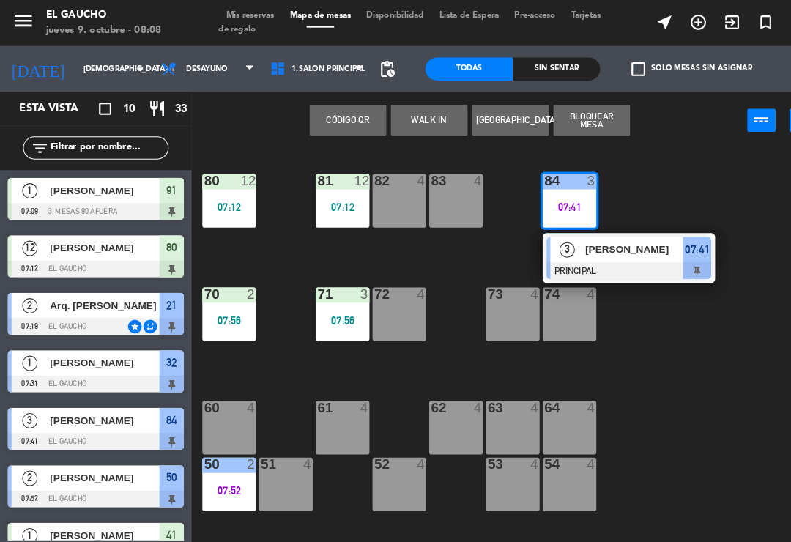
click at [646, 361] on div "84 3 07:41 3 [PERSON_NAME] PRINCIPAL 07:41 80 12 07:12 83 4 82 4 81 12 07:12 70…" at bounding box center [491, 340] width 600 height 399
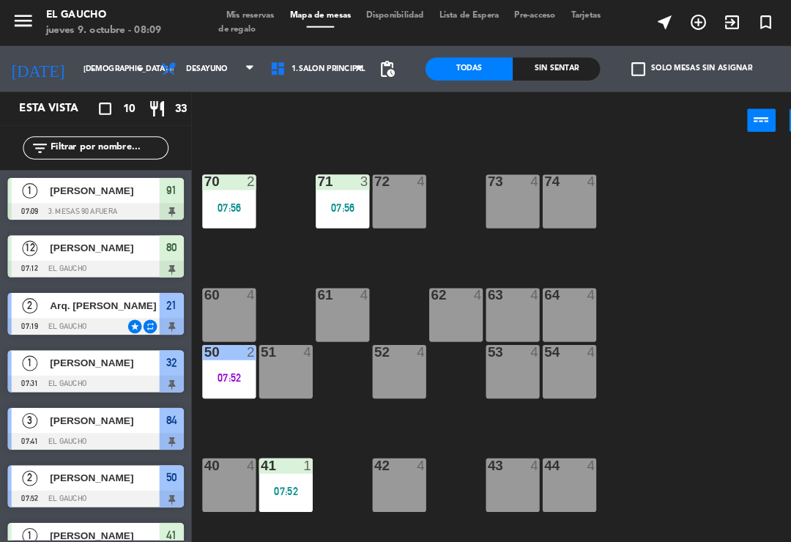
scroll to position [108, 0]
click at [285, 453] on div "41 1 07:52" at bounding box center [273, 462] width 51 height 51
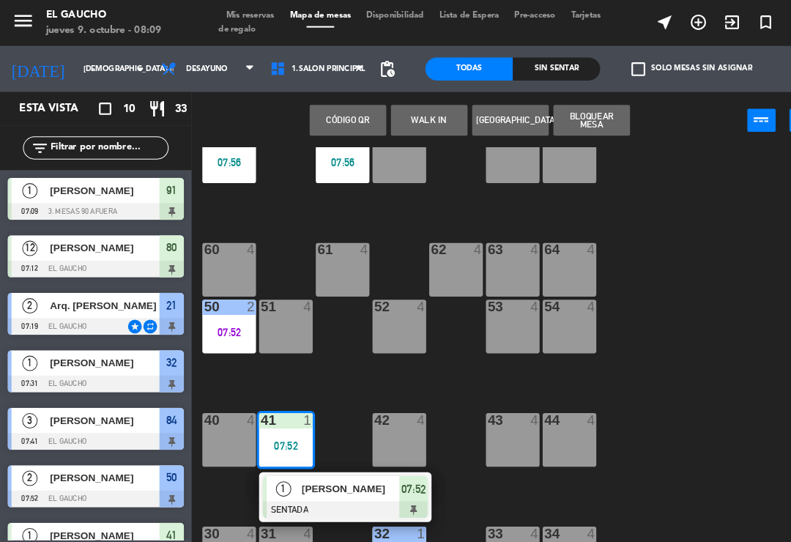
scroll to position [157, 0]
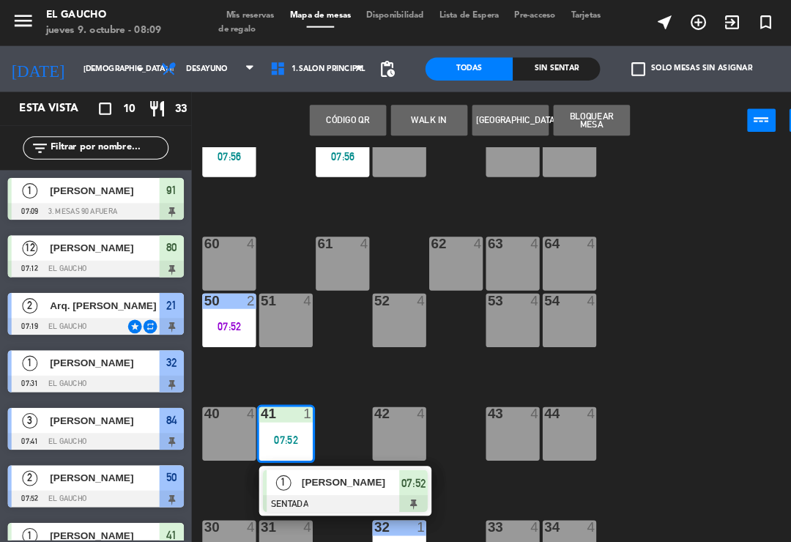
click at [337, 473] on div at bounding box center [329, 481] width 157 height 16
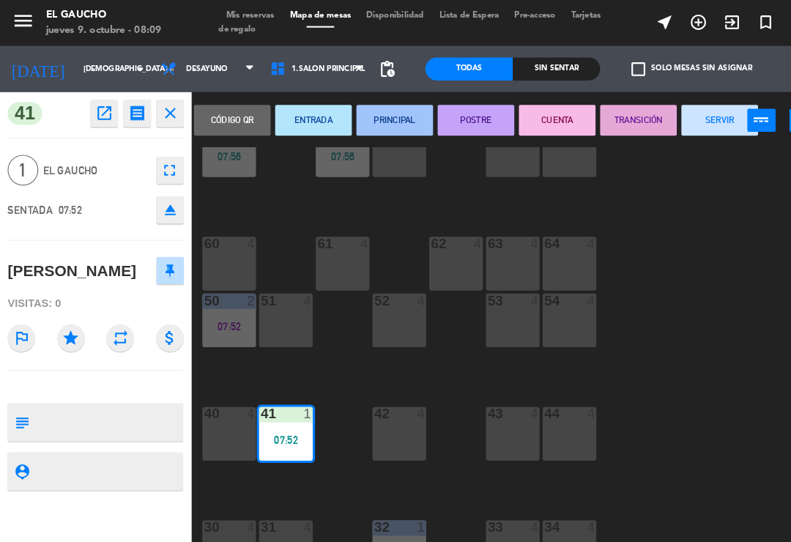
click at [377, 105] on button "PRINCIPAL" at bounding box center [377, 114] width 73 height 29
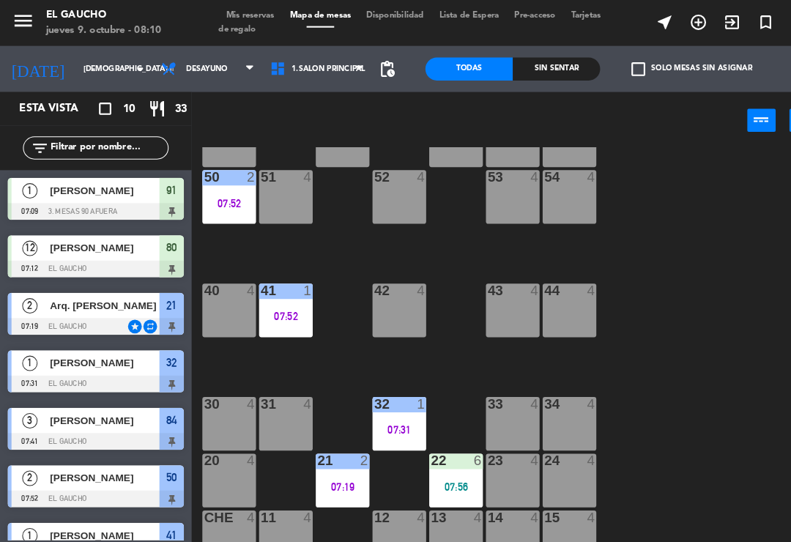
scroll to position [275, 0]
click at [547, 465] on div "24 4" at bounding box center [544, 459] width 51 height 51
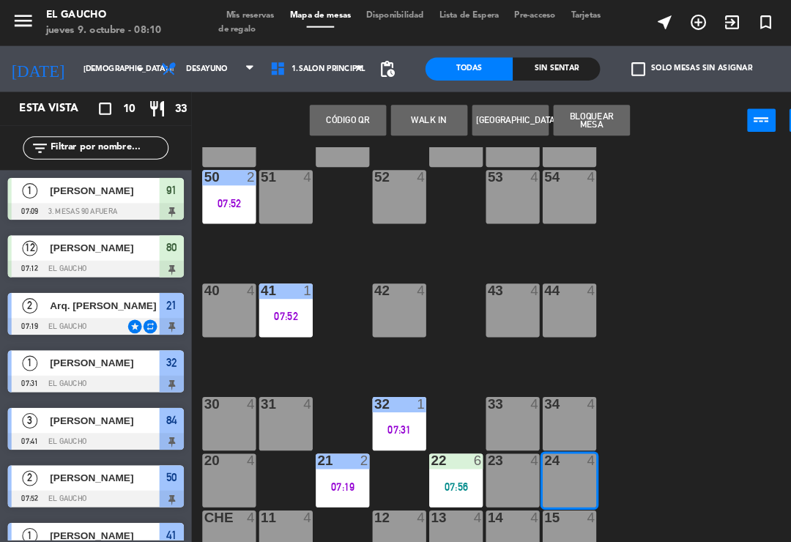
click at [415, 105] on button "WALK IN" at bounding box center [410, 114] width 73 height 29
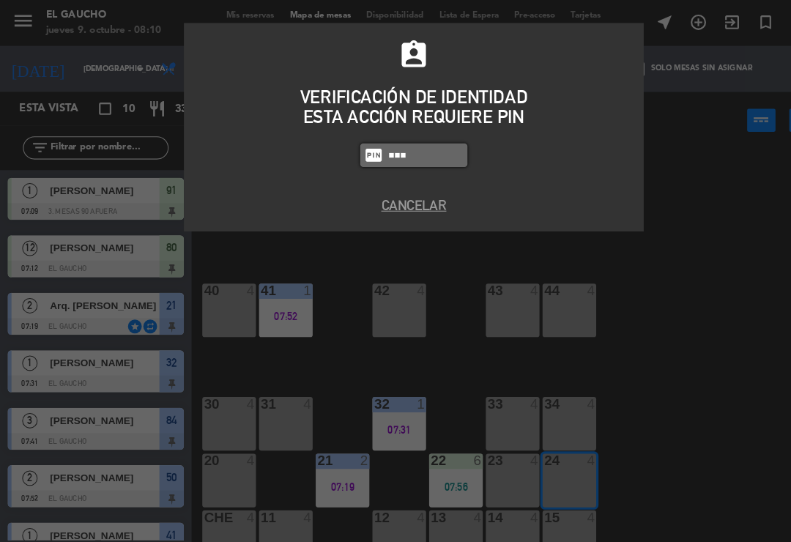
type input "0009"
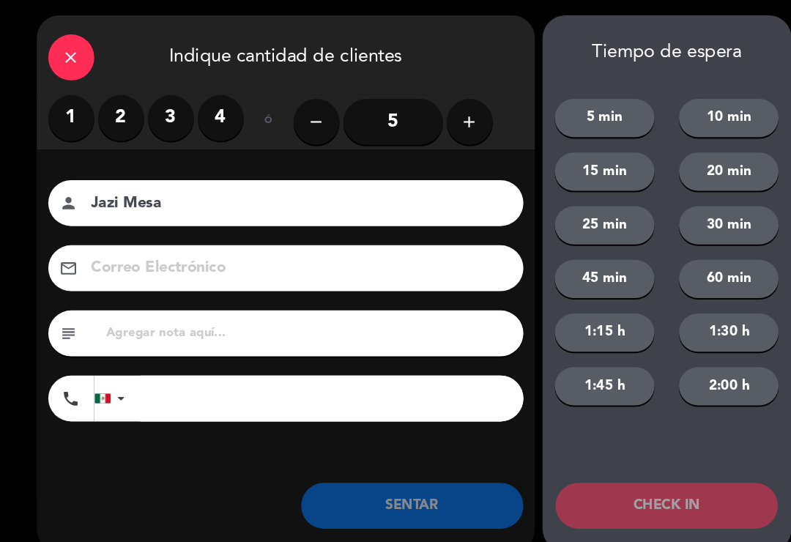
type input "Jazi Mesa"
click at [223, 115] on label "4" at bounding box center [211, 113] width 44 height 44
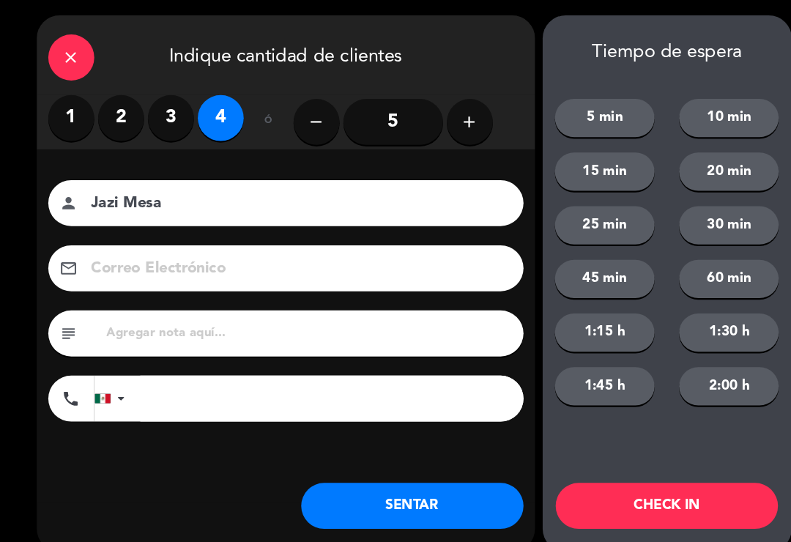
click at [352, 480] on button "SENTAR" at bounding box center [394, 483] width 212 height 44
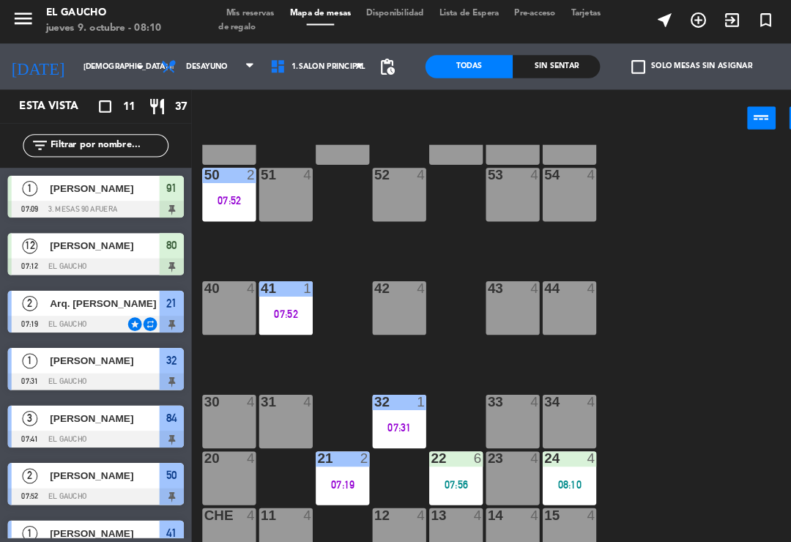
click at [561, 453] on div "24 4 08:10" at bounding box center [544, 459] width 51 height 51
click at [689, 281] on div "84 3 07:41 80 12 07:12 83 4 82 4 81 12 07:12 70 2 07:56 71 3 07:56 72 4 73 4 74…" at bounding box center [491, 340] width 600 height 399
click at [276, 308] on div "41 1 07:52" at bounding box center [273, 296] width 51 height 51
click at [642, 360] on div "84 3 07:41 80 12 07:12 83 4 82 4 81 12 07:12 70 2 07:56 71 3 07:56 72 4 73 4 74…" at bounding box center [491, 340] width 600 height 399
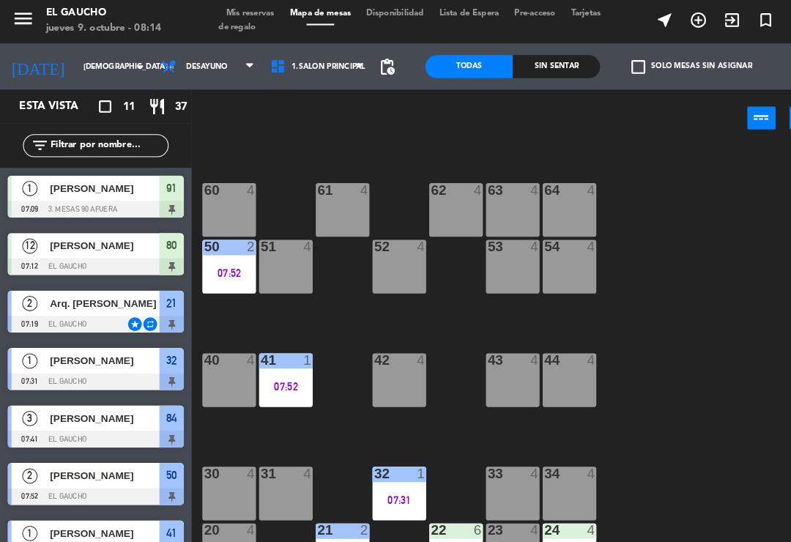
scroll to position [212, 0]
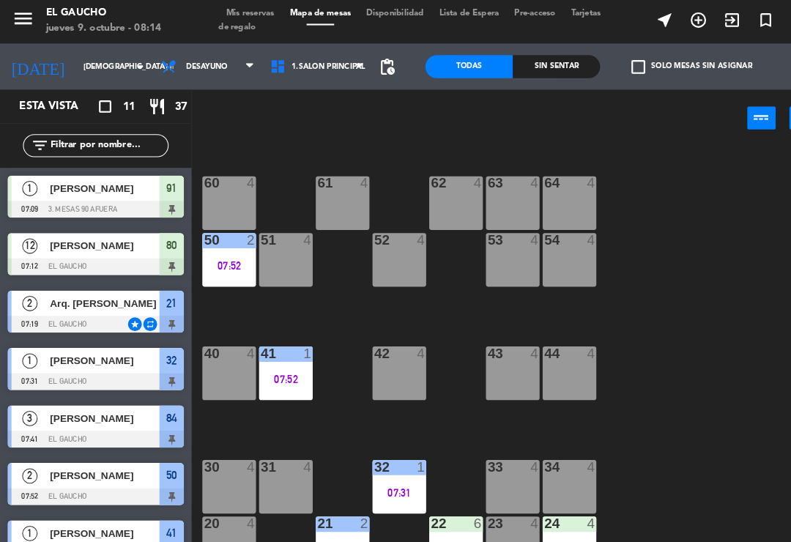
click at [552, 182] on div "64 4" at bounding box center [544, 178] width 51 height 15
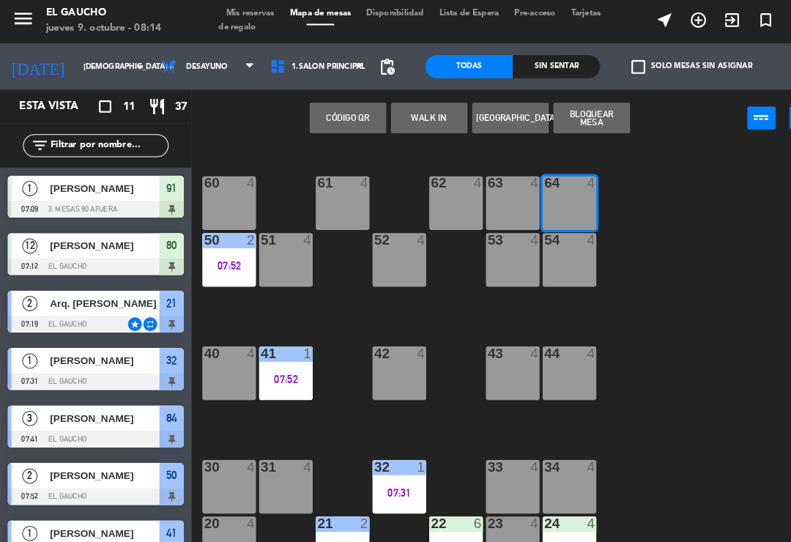
click at [419, 119] on button "WALK IN" at bounding box center [410, 114] width 73 height 29
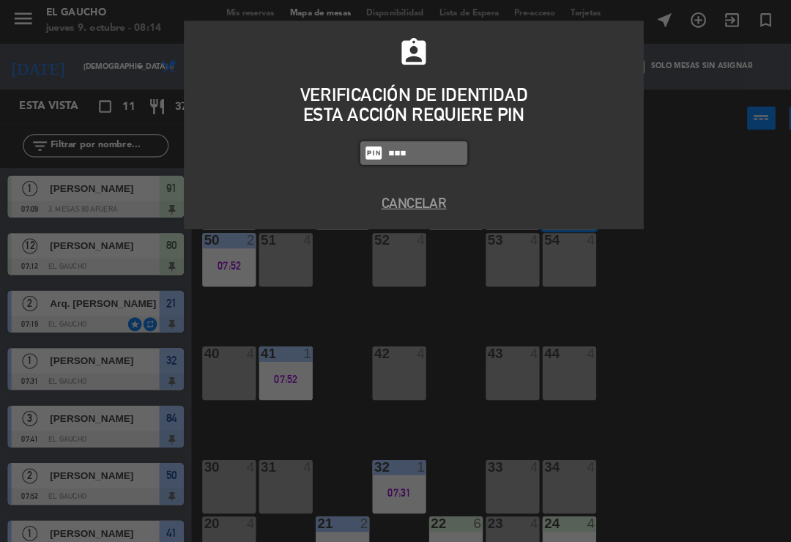
type input "0009"
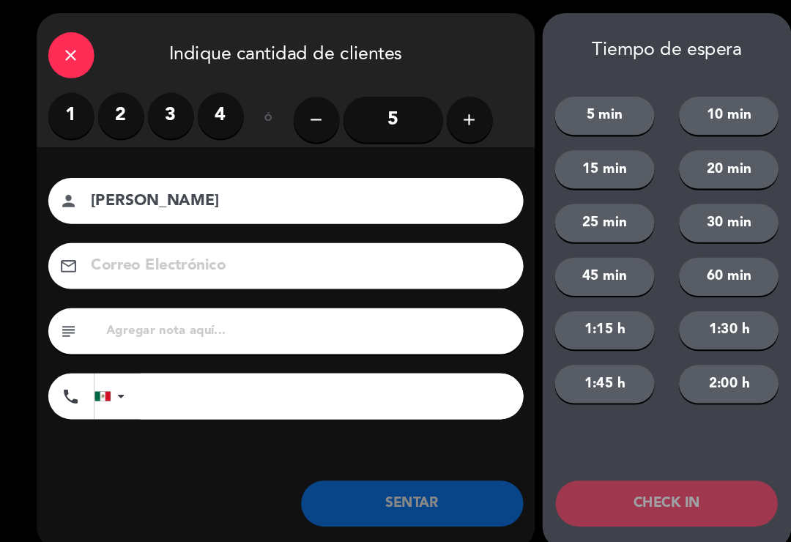
type input "[PERSON_NAME]"
click at [357, 116] on input "5" at bounding box center [375, 116] width 95 height 44
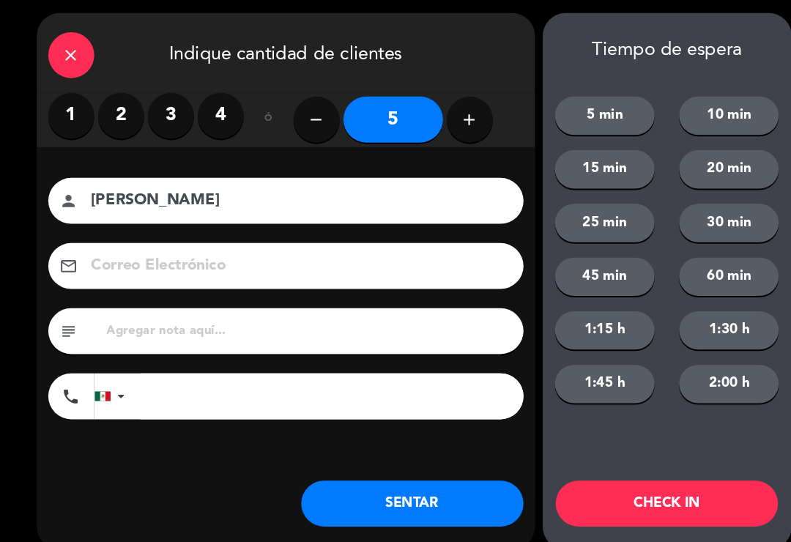
click at [348, 471] on button "SENTAR" at bounding box center [394, 483] width 212 height 44
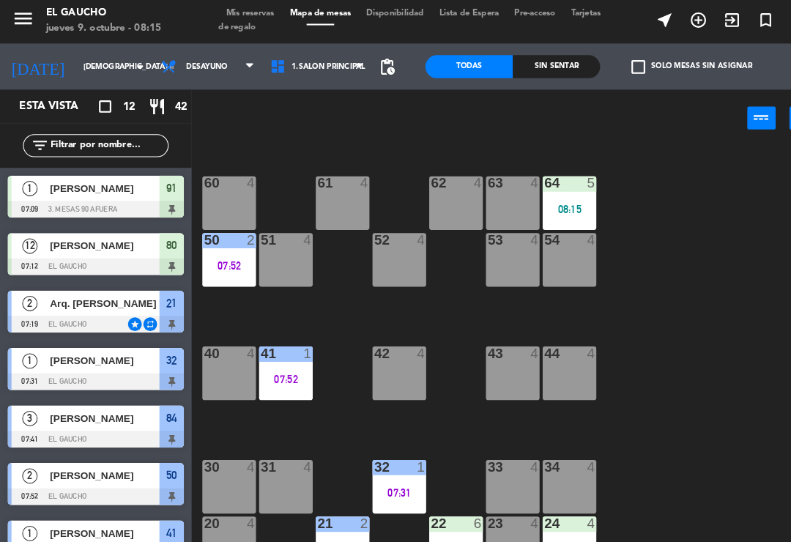
click at [432, 191] on div "62 4" at bounding box center [435, 196] width 51 height 51
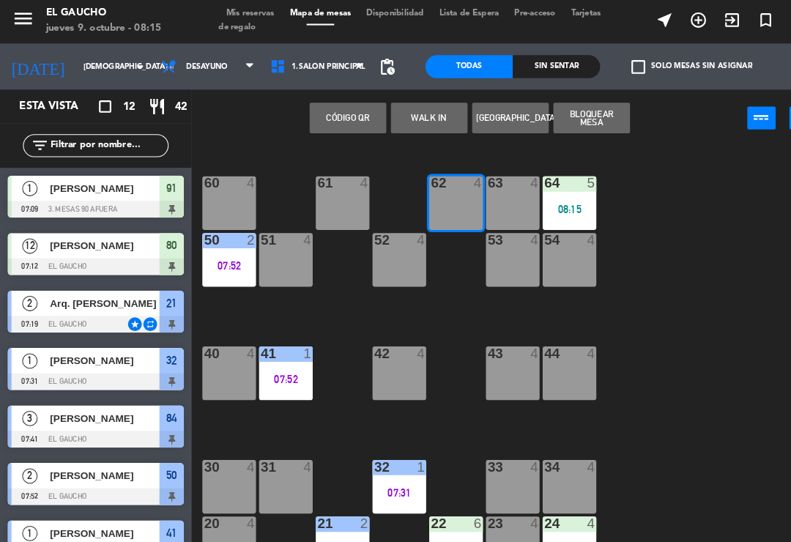
click at [418, 116] on button "WALK IN" at bounding box center [410, 114] width 73 height 29
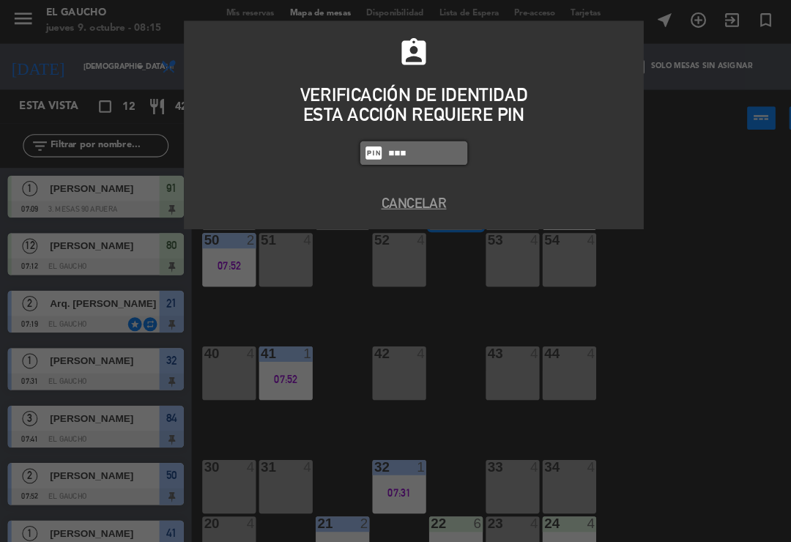
type input "0009"
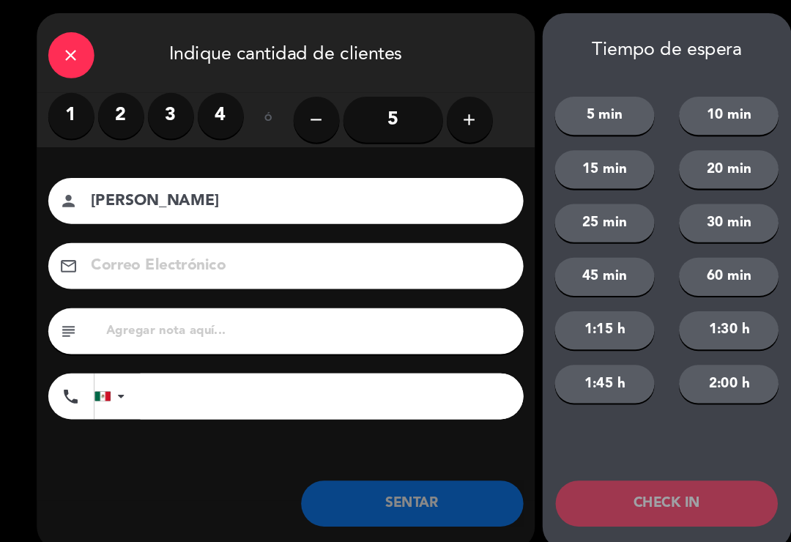
type input "[PERSON_NAME]"
click at [113, 110] on label "2" at bounding box center [116, 113] width 44 height 44
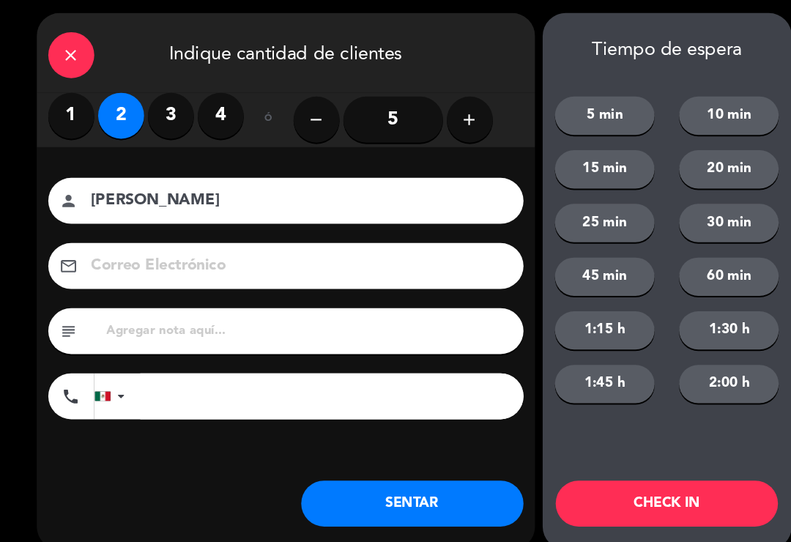
click at [360, 483] on button "SENTAR" at bounding box center [394, 483] width 212 height 44
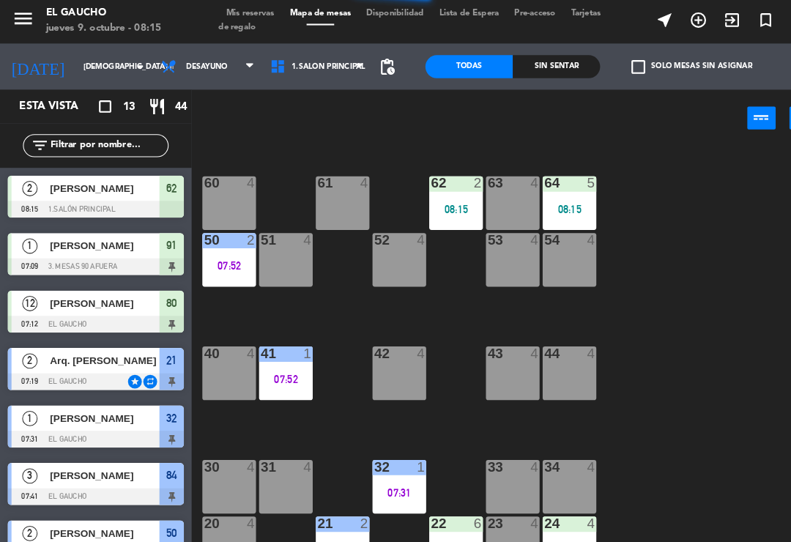
click at [543, 469] on div "34 4" at bounding box center [544, 467] width 51 height 51
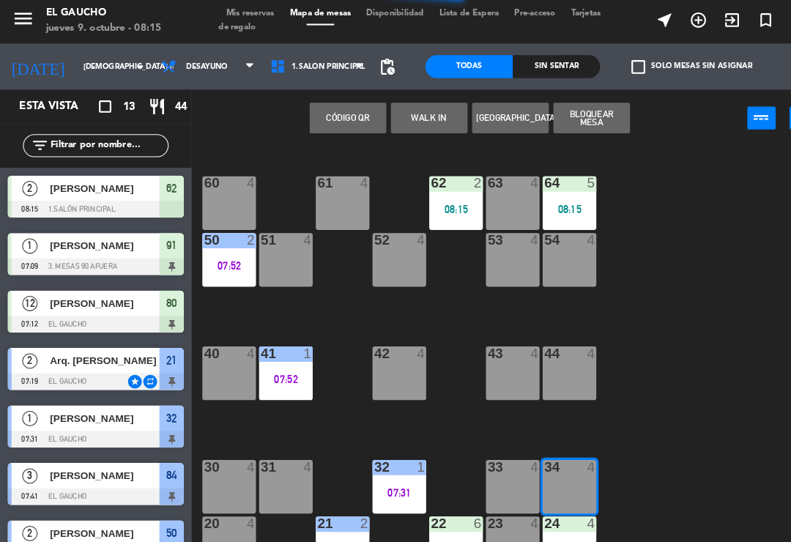
click at [409, 120] on button "WALK IN" at bounding box center [410, 114] width 73 height 29
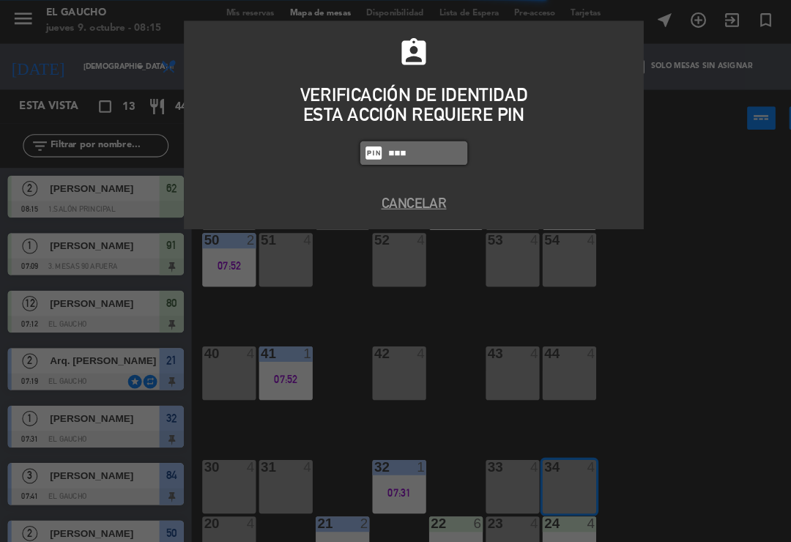
type input "0009"
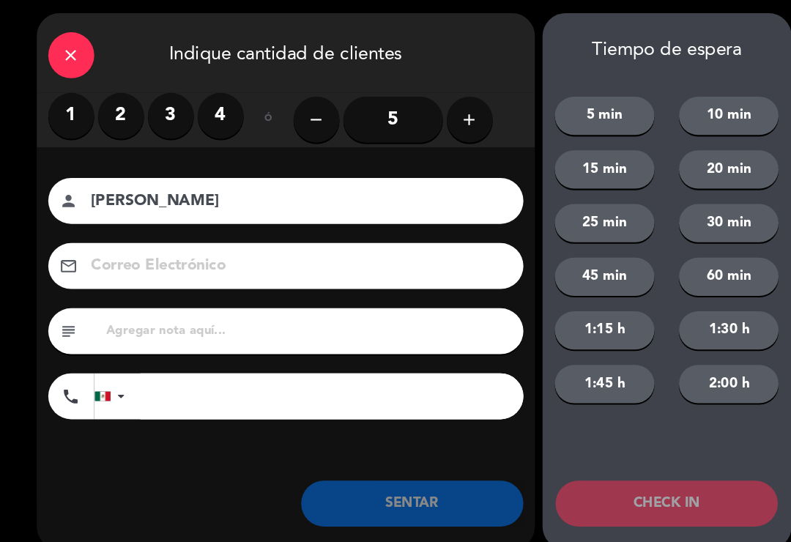
type input "[PERSON_NAME]"
click at [65, 111] on label "1" at bounding box center [68, 113] width 44 height 44
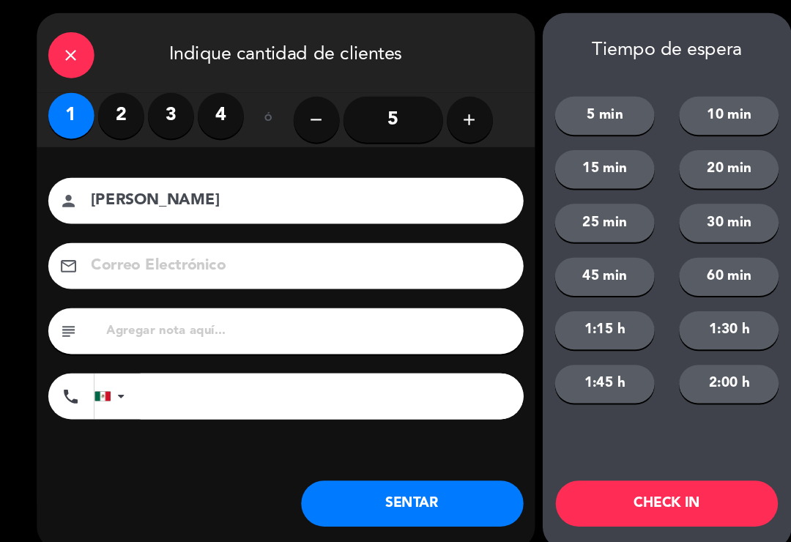
click at [429, 486] on button "SENTAR" at bounding box center [394, 483] width 212 height 44
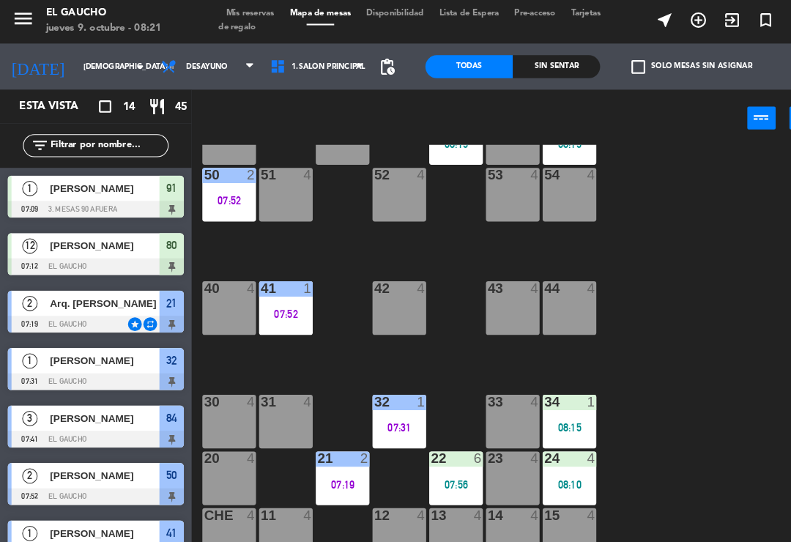
scroll to position [275, 0]
click at [374, 413] on div "07:31" at bounding box center [381, 411] width 51 height 10
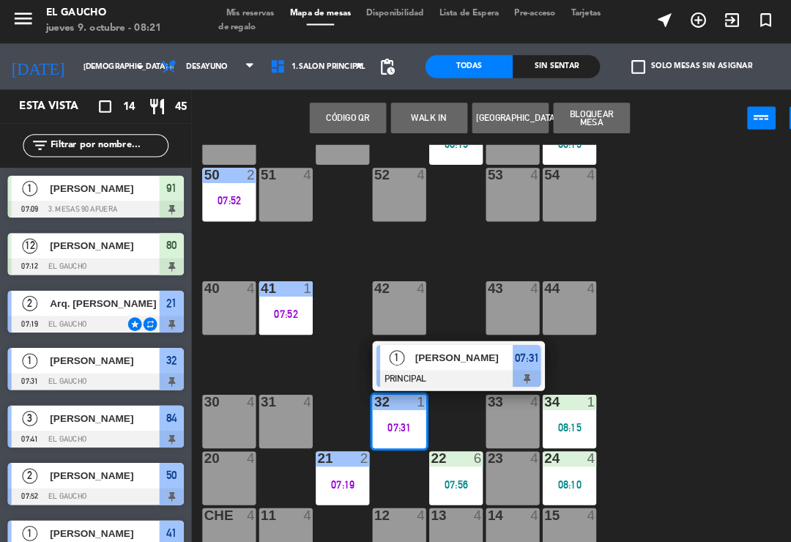
click at [442, 353] on div "[PERSON_NAME]" at bounding box center [442, 344] width 95 height 24
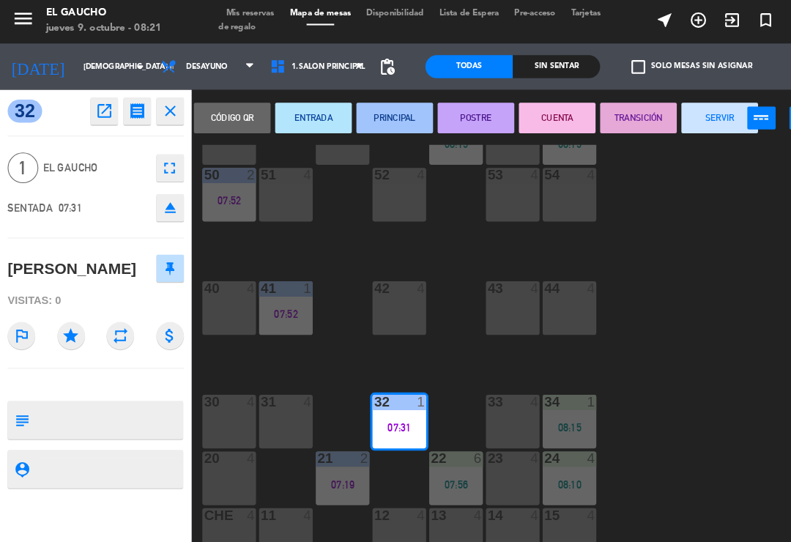
click at [685, 108] on button "SERVIR" at bounding box center [687, 114] width 73 height 29
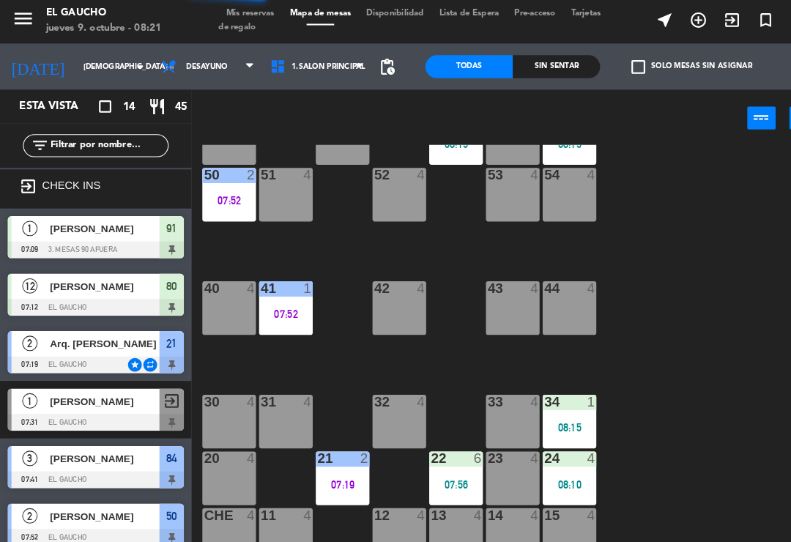
click at [441, 460] on div "07:56" at bounding box center [435, 465] width 51 height 10
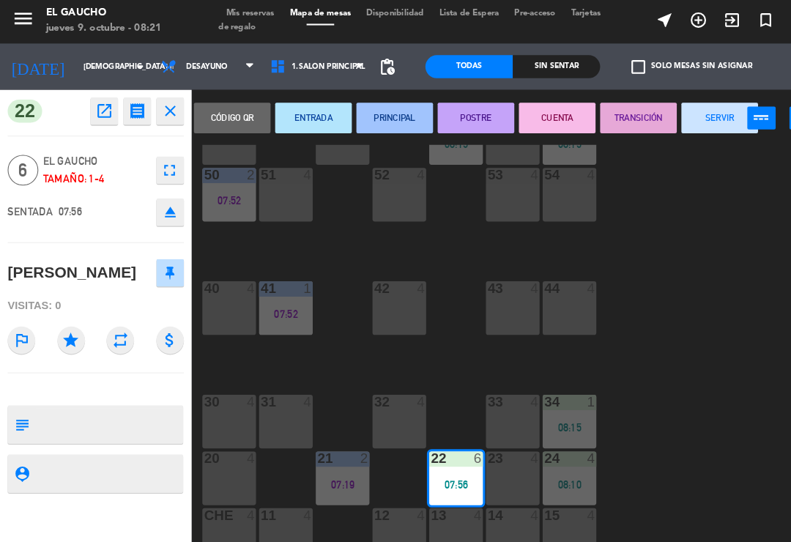
click at [382, 114] on button "PRINCIPAL" at bounding box center [377, 114] width 73 height 29
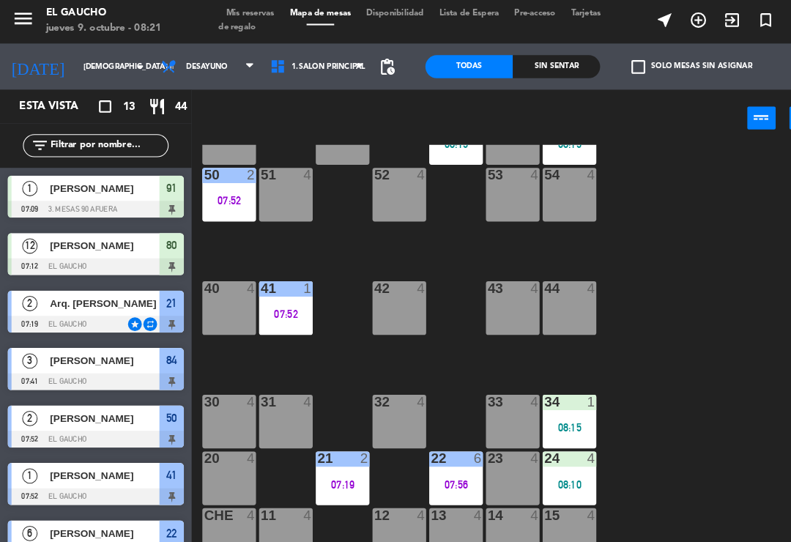
click at [532, 454] on div "24 4 08:10" at bounding box center [544, 459] width 51 height 51
click at [642, 289] on div "84 3 07:41 80 12 07:12 83 4 82 4 81 12 07:12 70 2 07:56 71 3 07:56 72 4 73 4 74…" at bounding box center [491, 340] width 600 height 399
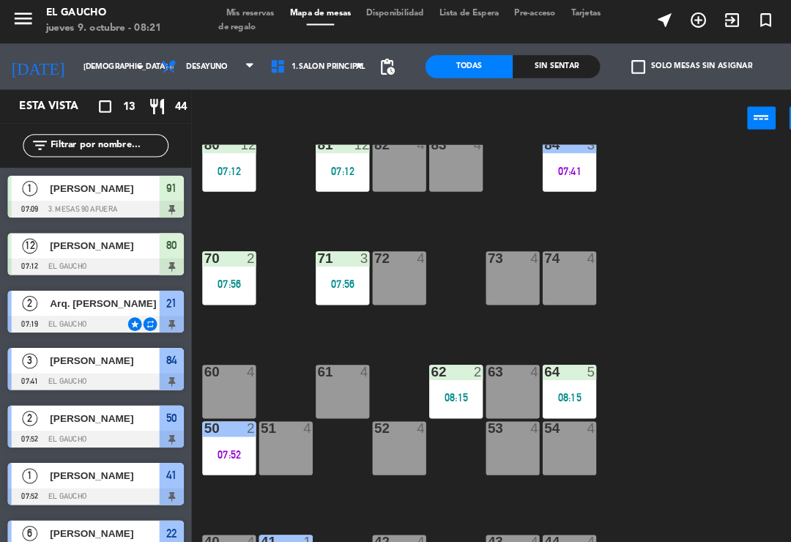
scroll to position [34, 0]
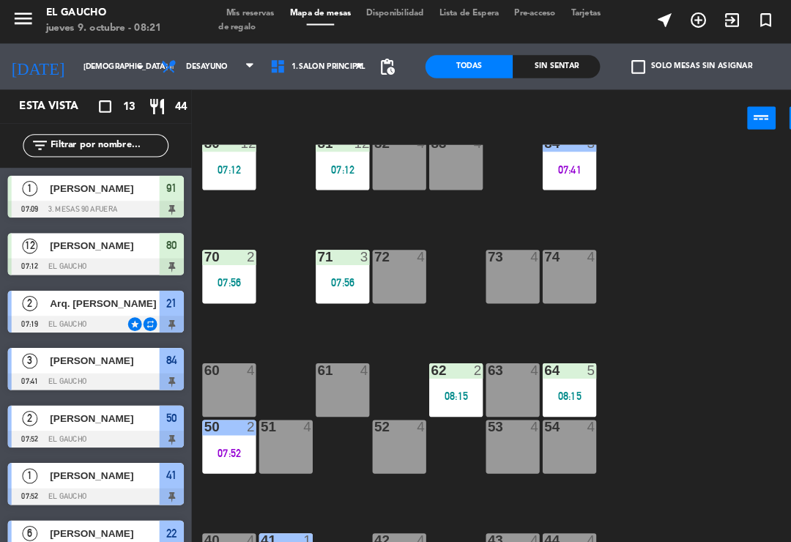
click at [219, 262] on div "70 2 07:56" at bounding box center [218, 266] width 51 height 51
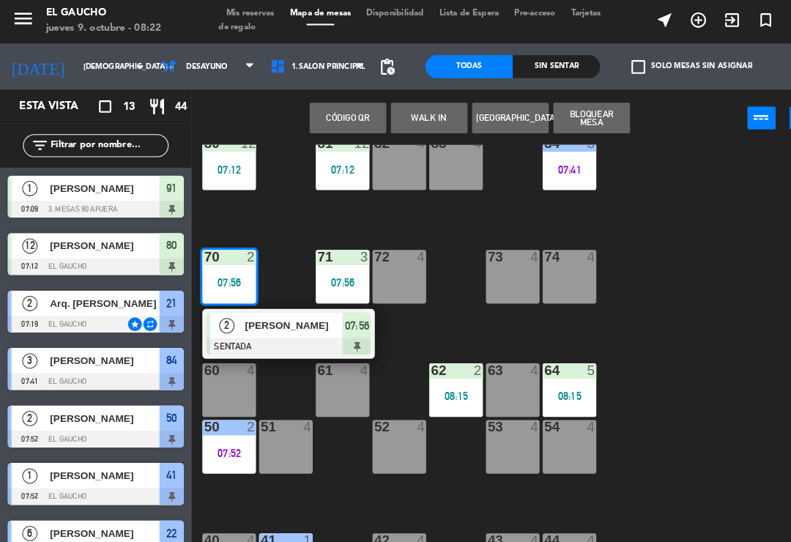
click at [283, 325] on div at bounding box center [275, 333] width 157 height 16
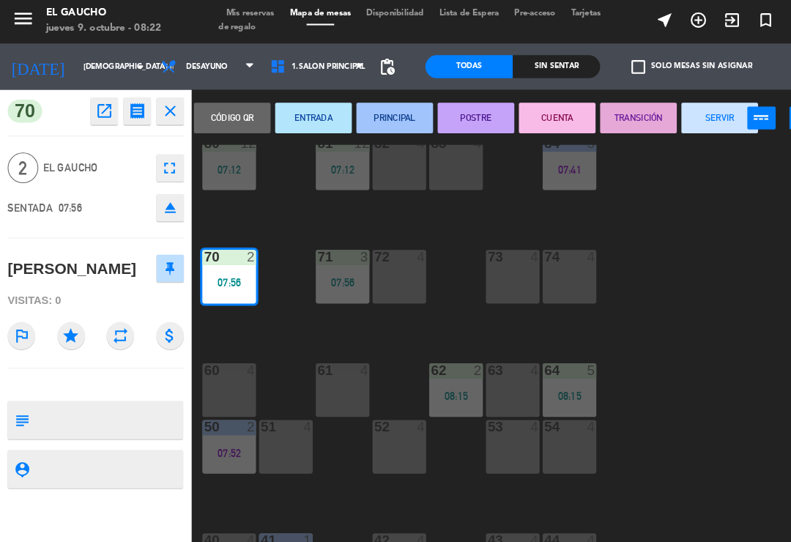
click at [393, 111] on button "PRINCIPAL" at bounding box center [377, 114] width 73 height 29
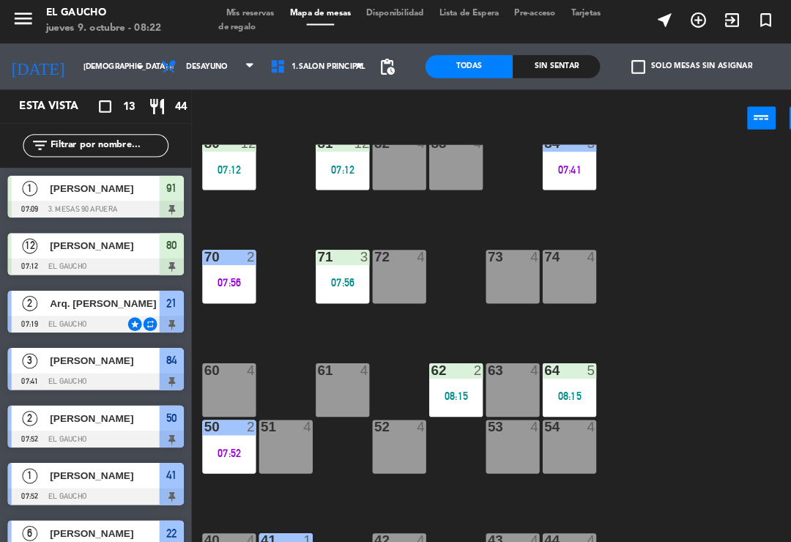
click at [333, 251] on div at bounding box center [328, 247] width 24 height 13
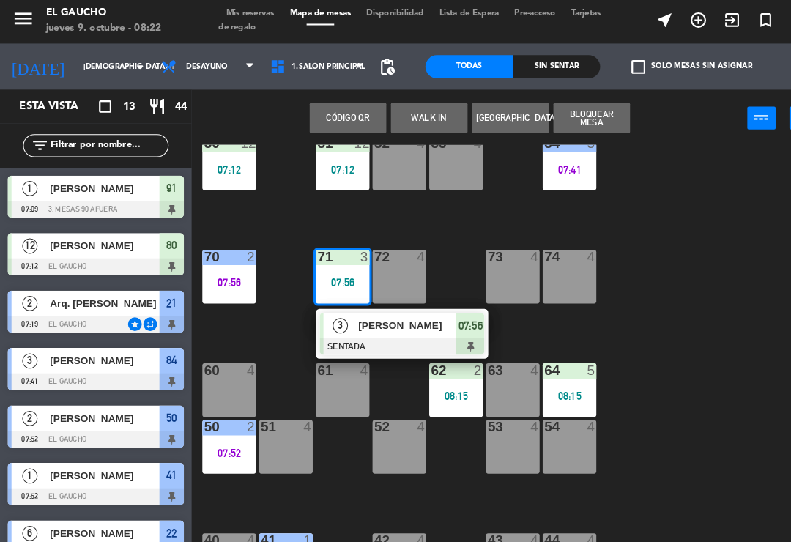
click at [376, 325] on div at bounding box center [383, 333] width 157 height 16
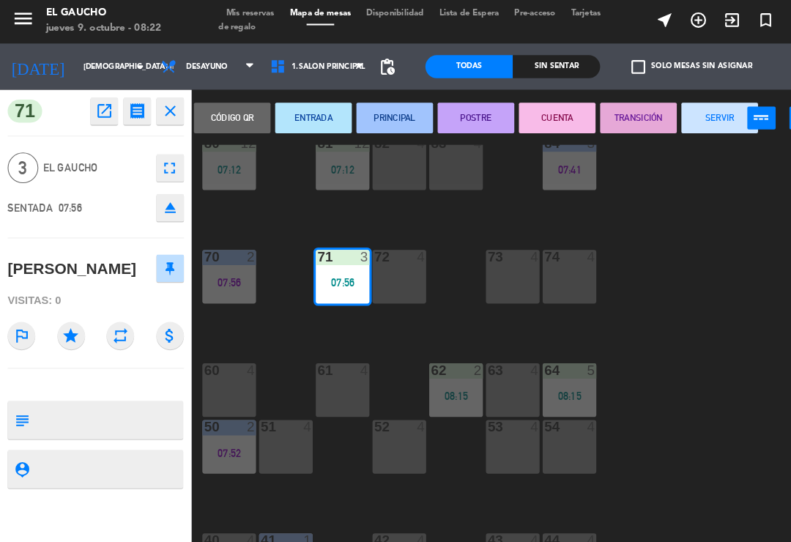
click at [393, 110] on button "PRINCIPAL" at bounding box center [377, 114] width 73 height 29
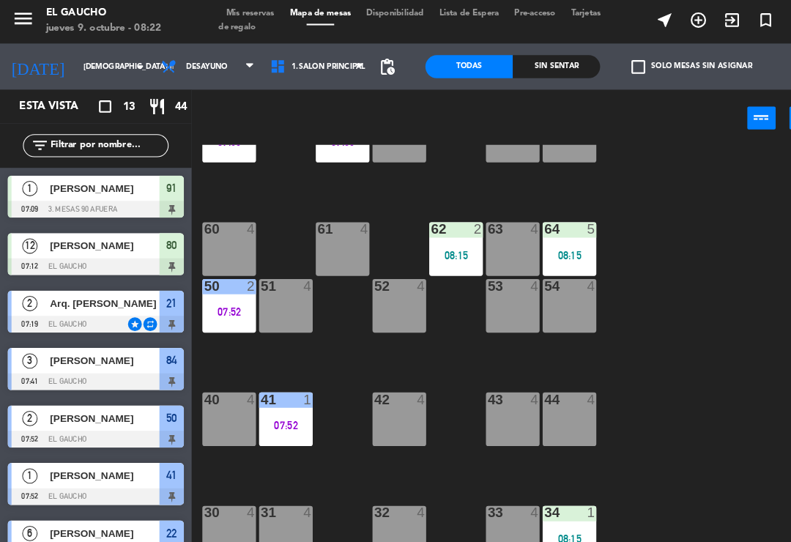
scroll to position [190, 0]
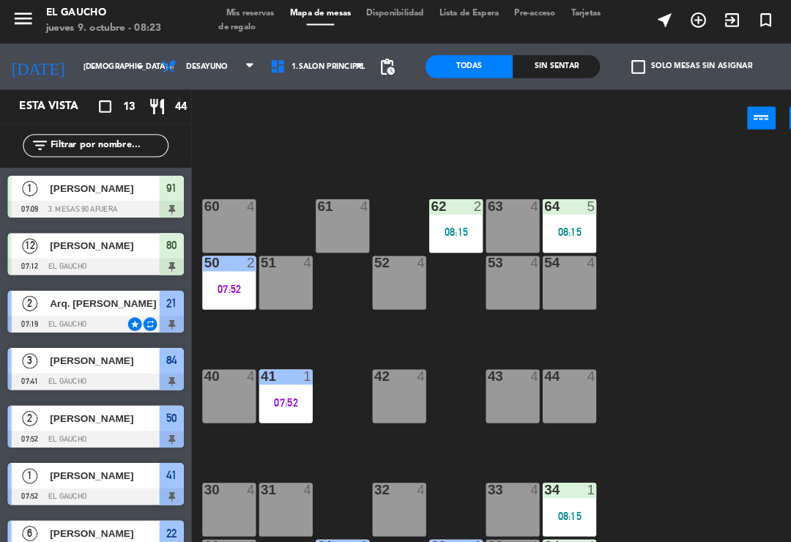
click at [280, 382] on div "07:52" at bounding box center [273, 387] width 51 height 10
click at [647, 332] on div "84 3 07:41 80 12 07:12 83 4 82 4 81 12 07:12 70 2 07:56 71 3 07:56 72 4 73 4 74…" at bounding box center [491, 340] width 600 height 399
click at [281, 383] on div "07:52" at bounding box center [273, 387] width 51 height 10
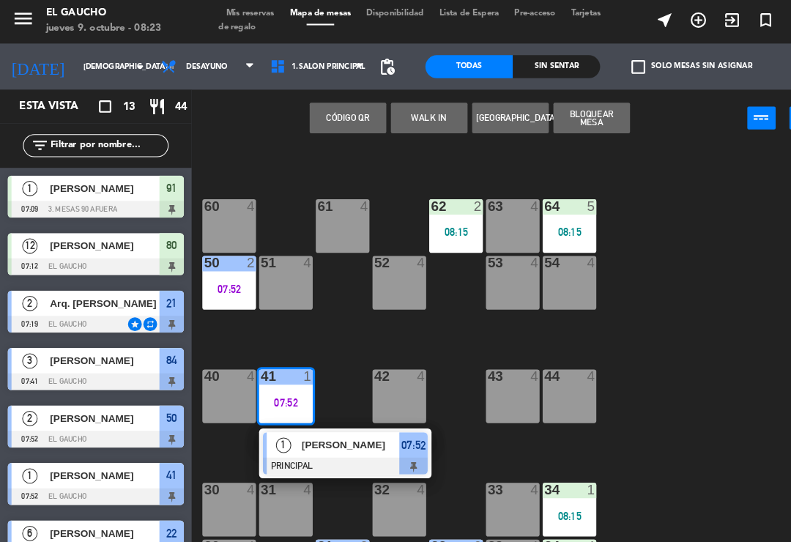
click at [329, 425] on span "[PERSON_NAME]" at bounding box center [336, 427] width 94 height 15
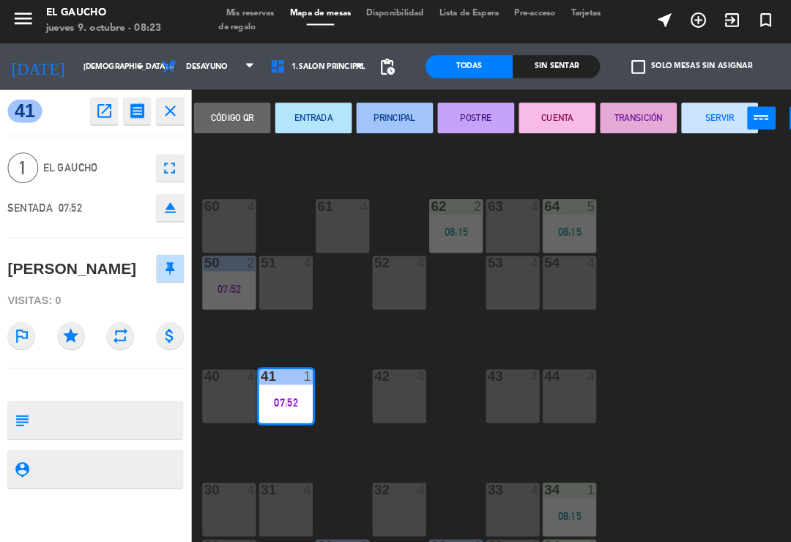
click at [688, 119] on button "SERVIR" at bounding box center [687, 114] width 73 height 29
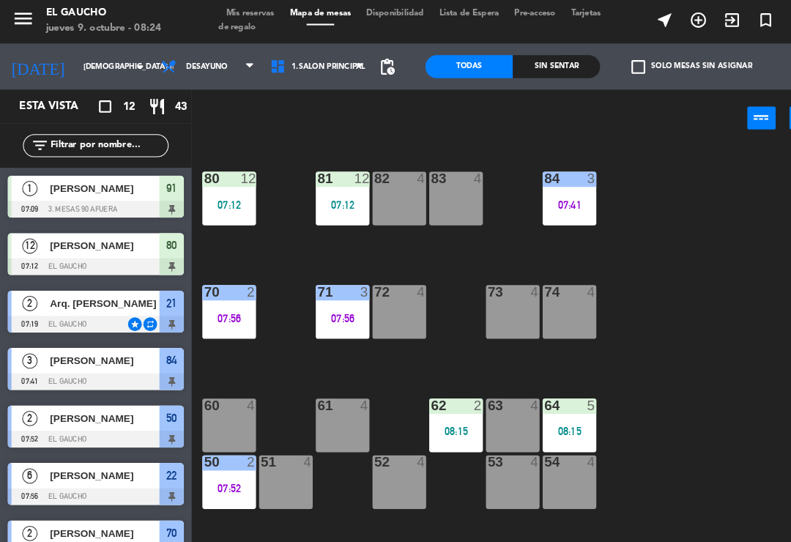
scroll to position [0, 0]
click at [552, 181] on div "84 3 07:41" at bounding box center [544, 191] width 51 height 51
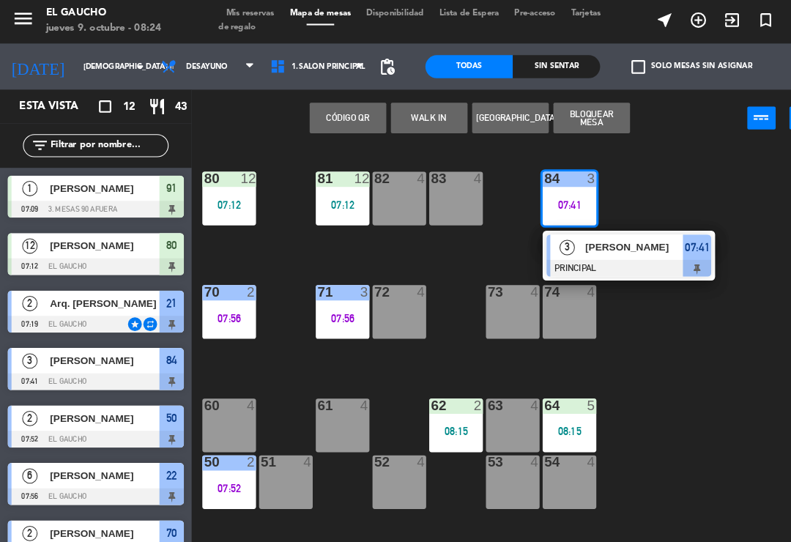
click at [609, 252] on div at bounding box center [600, 258] width 157 height 16
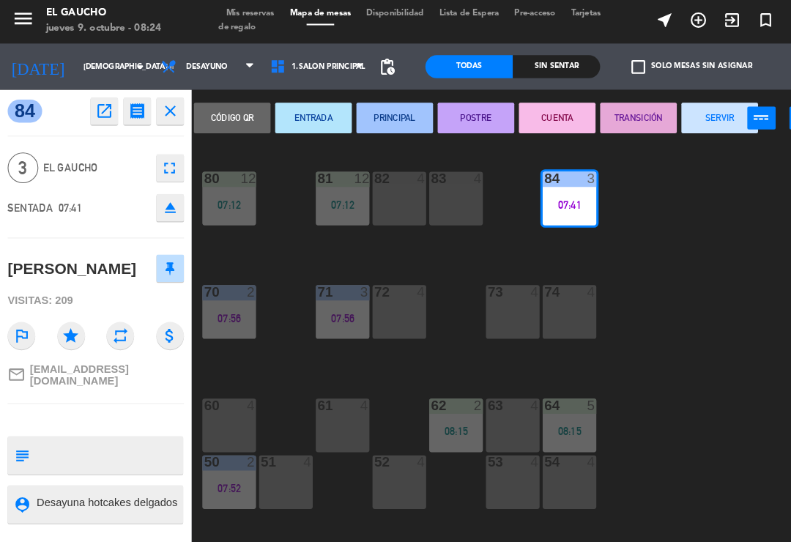
click at [669, 120] on button "SERVIR" at bounding box center [687, 114] width 73 height 29
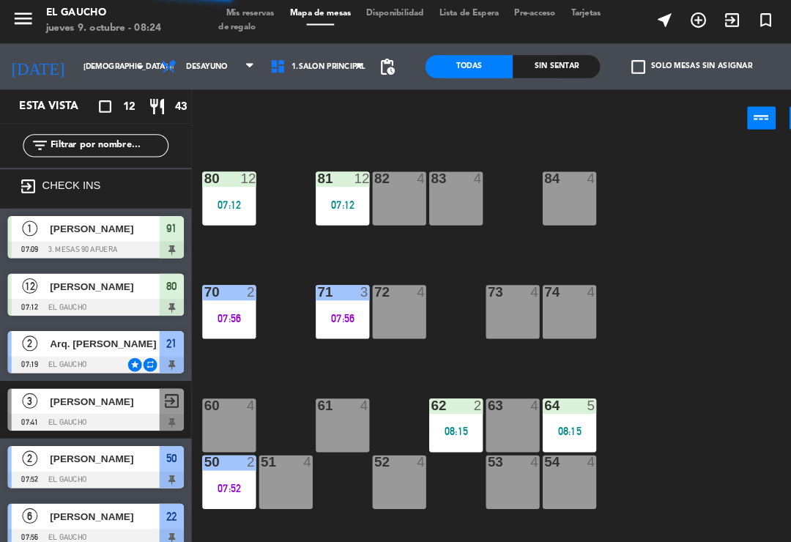
click at [433, 199] on div "83 4" at bounding box center [435, 191] width 51 height 51
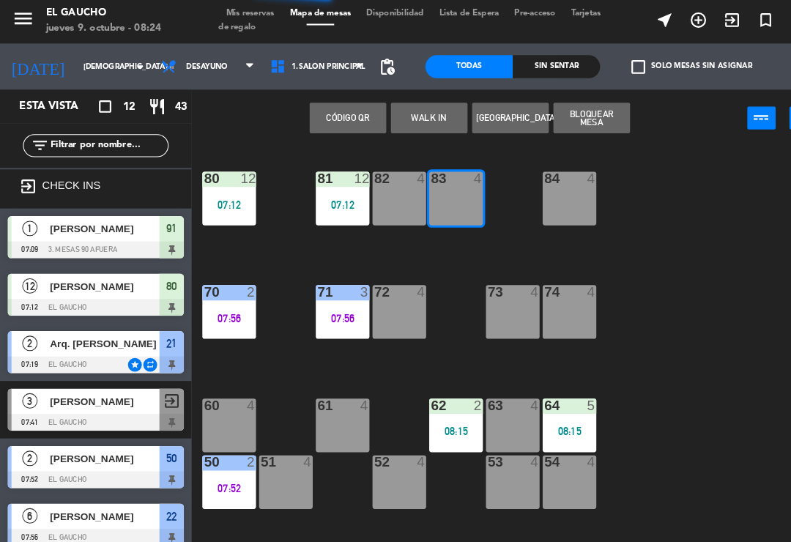
click at [401, 108] on button "WALK IN" at bounding box center [410, 114] width 73 height 29
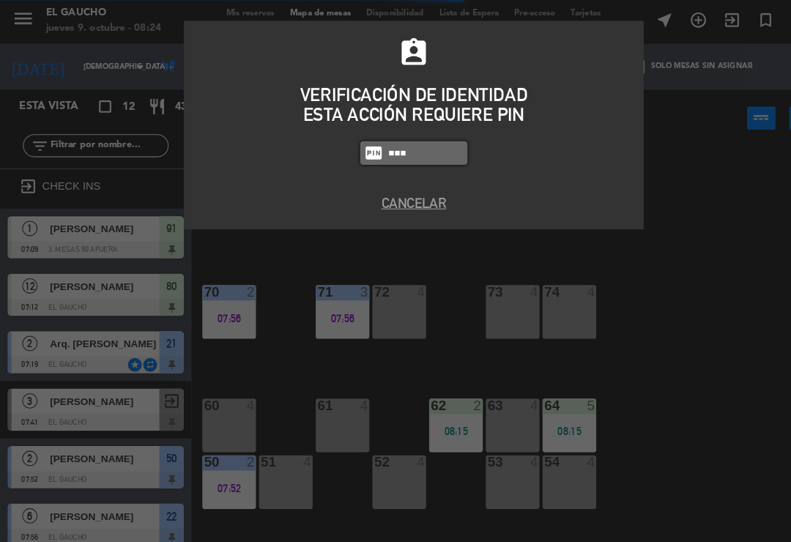
type input "0009"
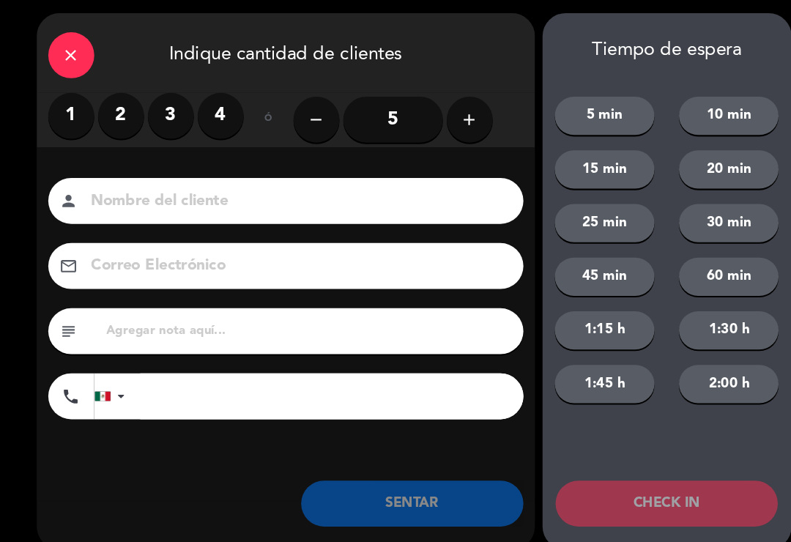
click at [122, 108] on label "2" at bounding box center [116, 113] width 44 height 44
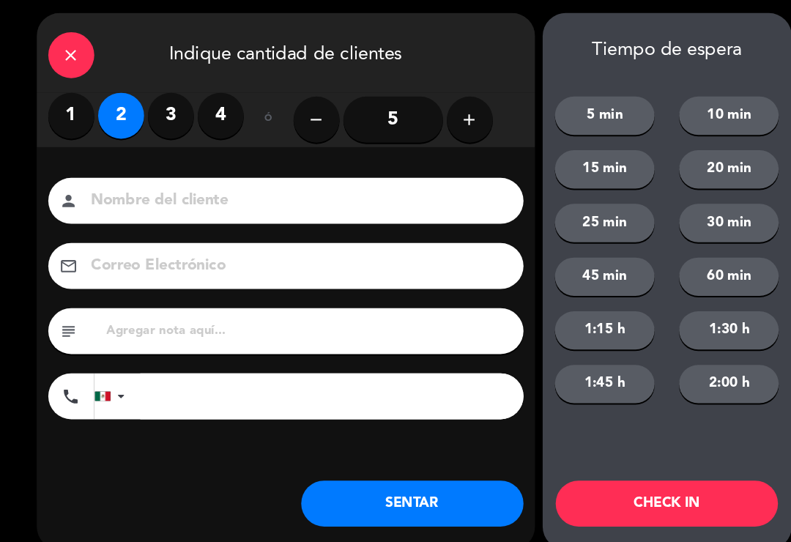
click at [247, 185] on input at bounding box center [283, 195] width 395 height 26
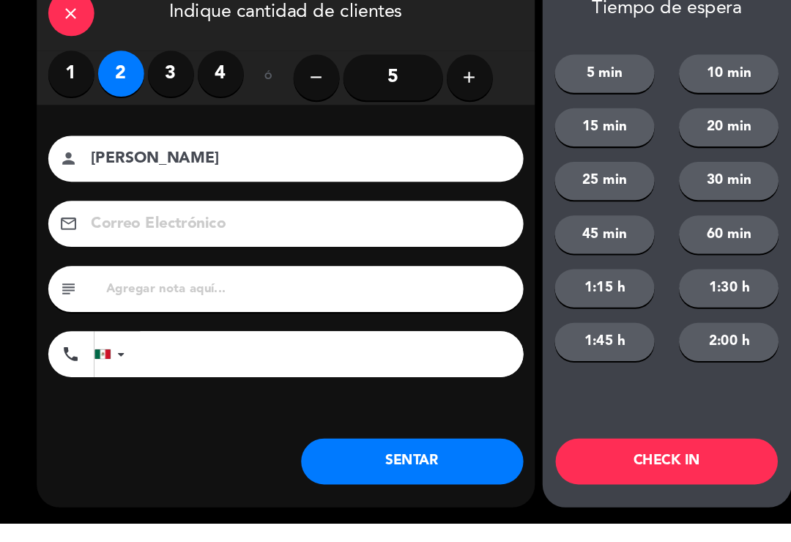
type input "[PERSON_NAME]"
click at [308, 244] on input at bounding box center [283, 257] width 395 height 26
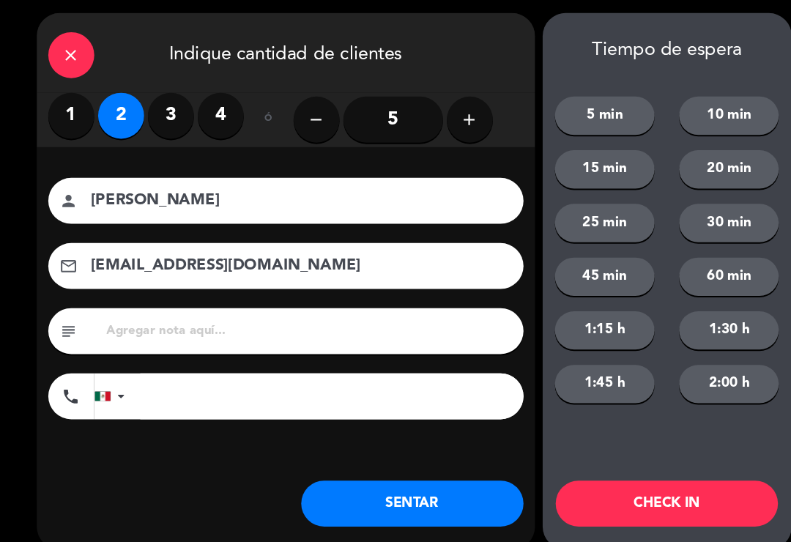
type input "[EMAIL_ADDRESS][DOMAIN_NAME]"
click at [372, 486] on button "SENTAR" at bounding box center [394, 483] width 212 height 44
